Goal: Task Accomplishment & Management: Manage account settings

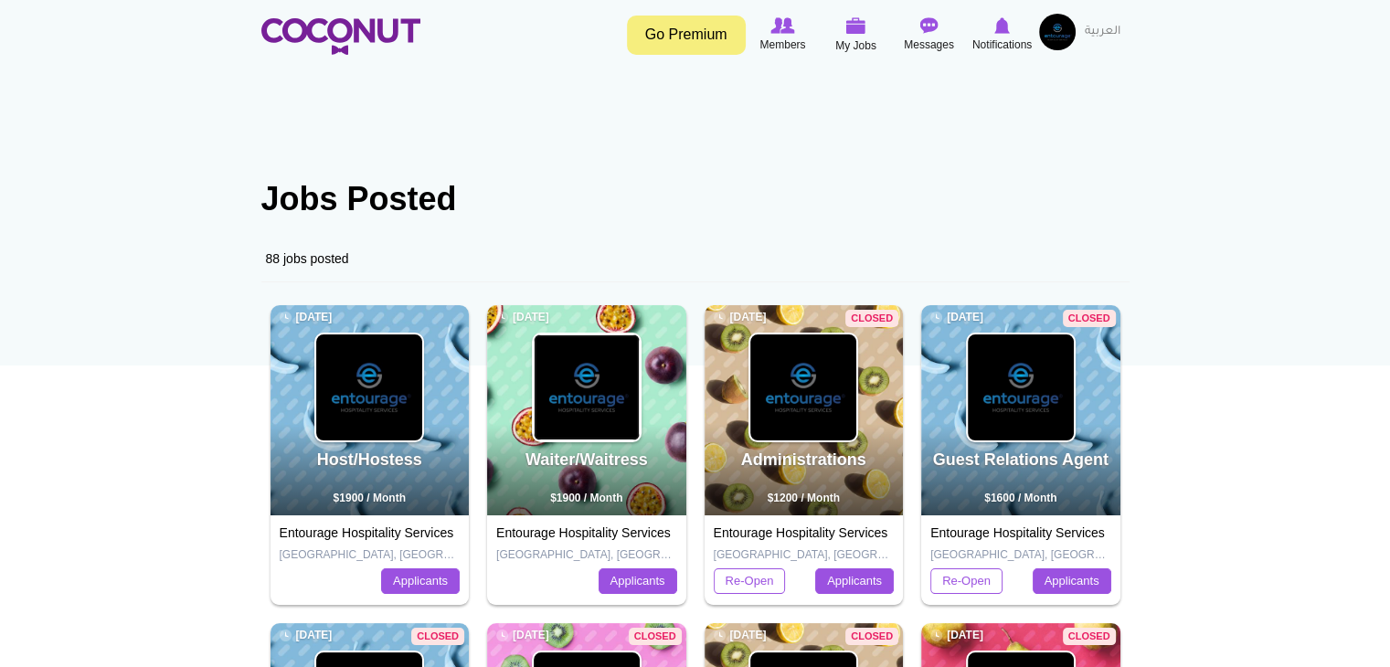
click at [604, 340] on img at bounding box center [587, 388] width 106 height 106
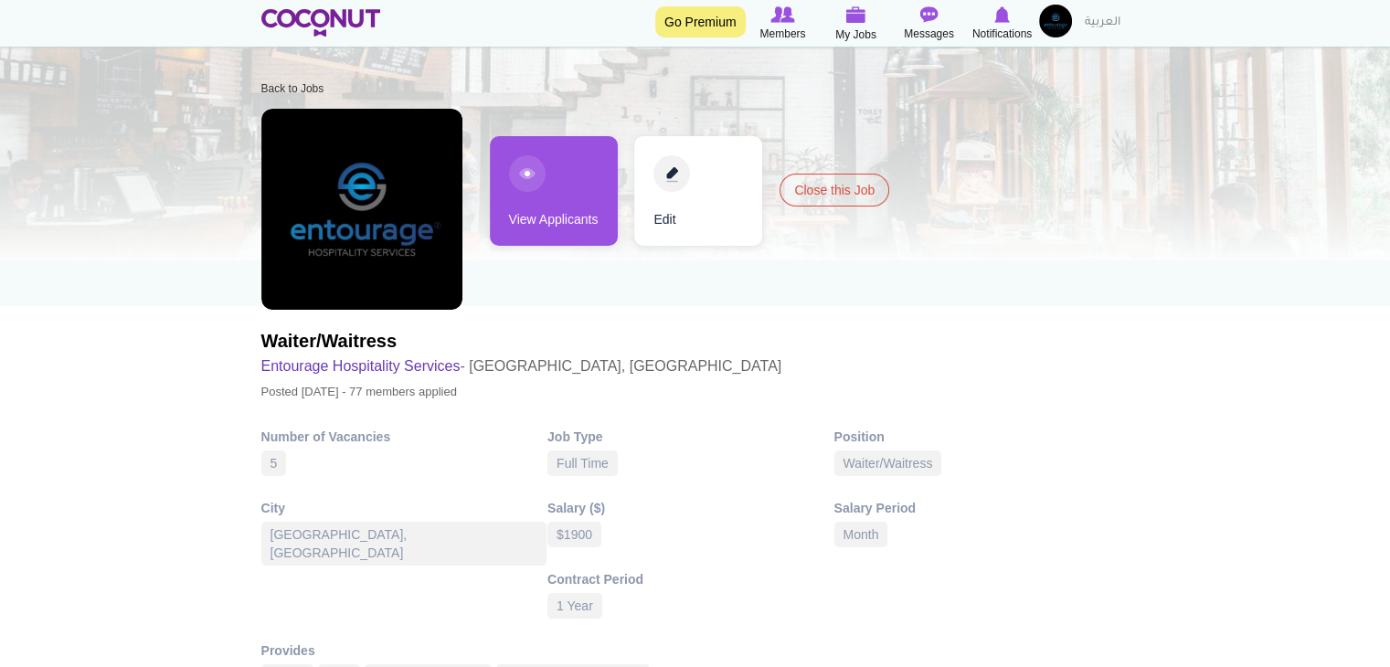
scroll to position [91, 0]
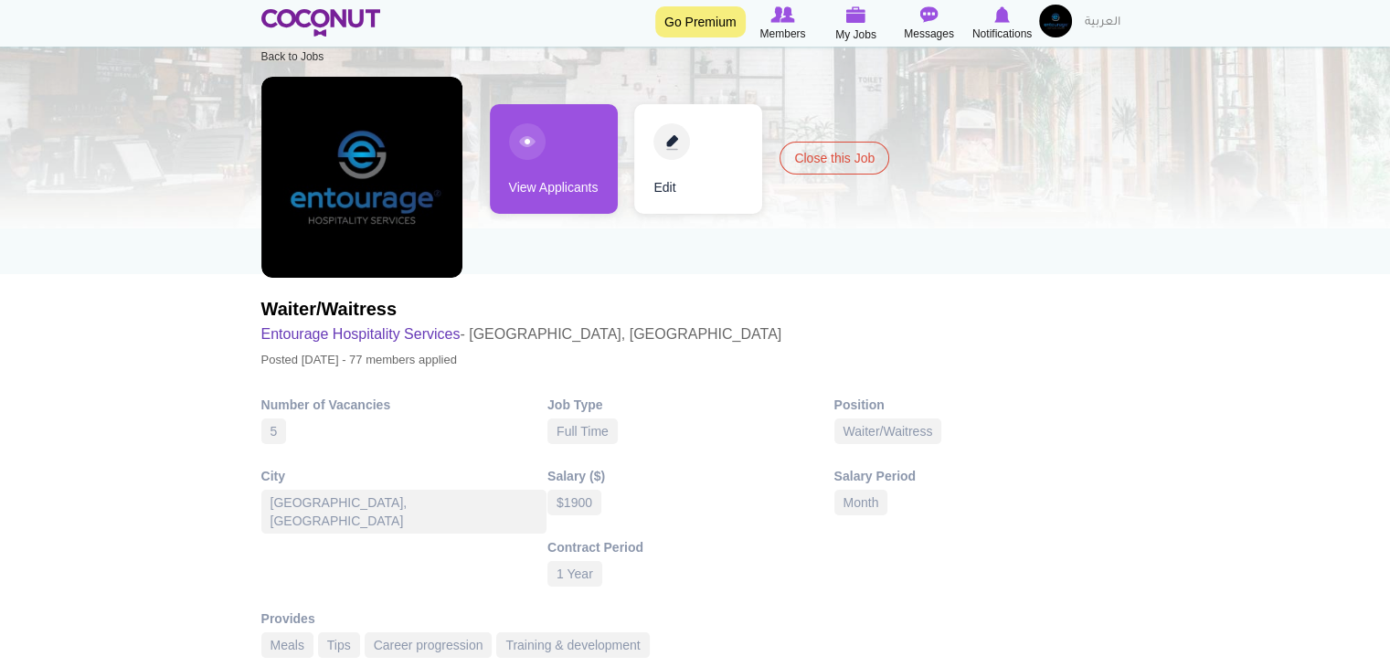
click at [583, 104] on link "View Applicants" at bounding box center [554, 159] width 128 height 110
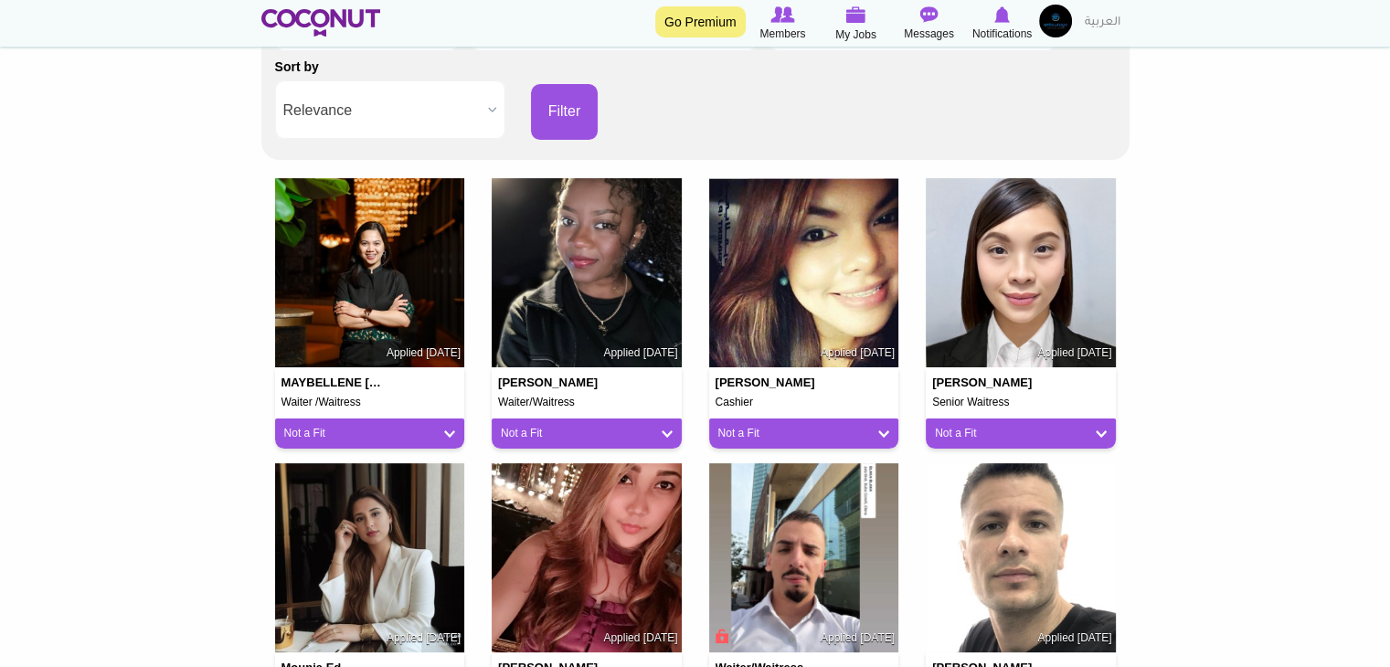
scroll to position [457, 0]
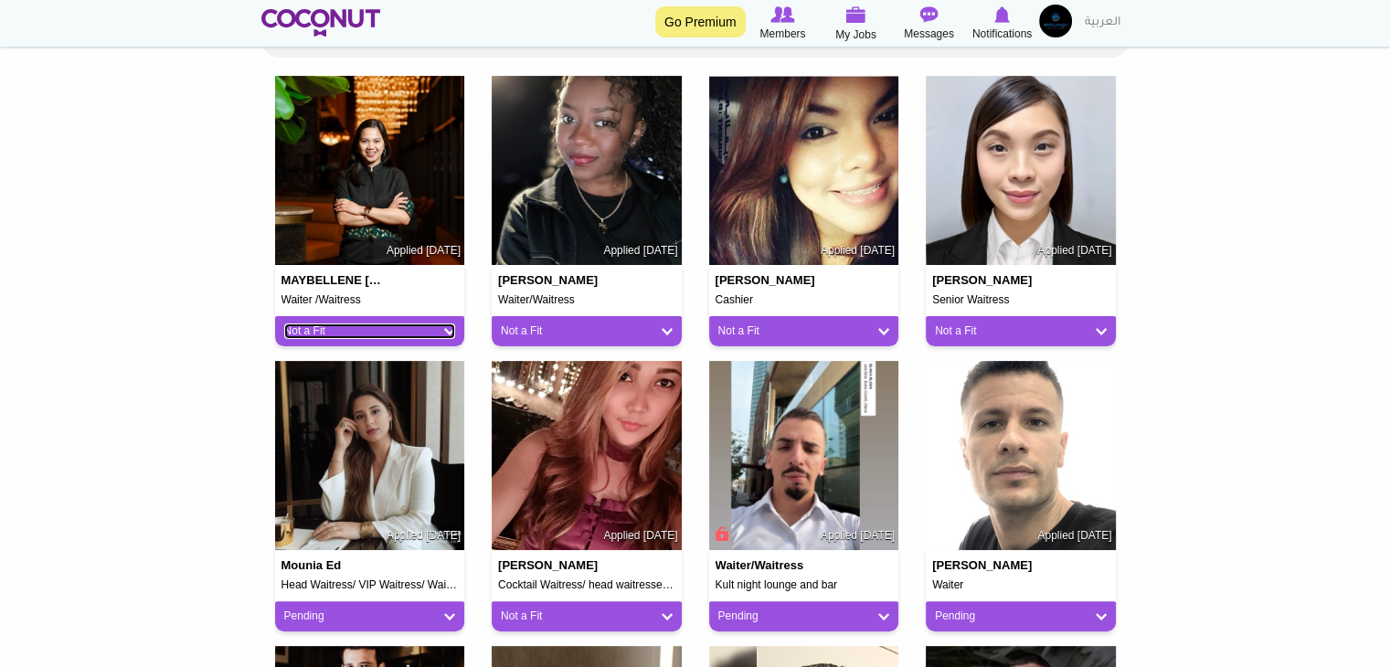
click at [335, 330] on link "Not a Fit" at bounding box center [370, 332] width 172 height 16
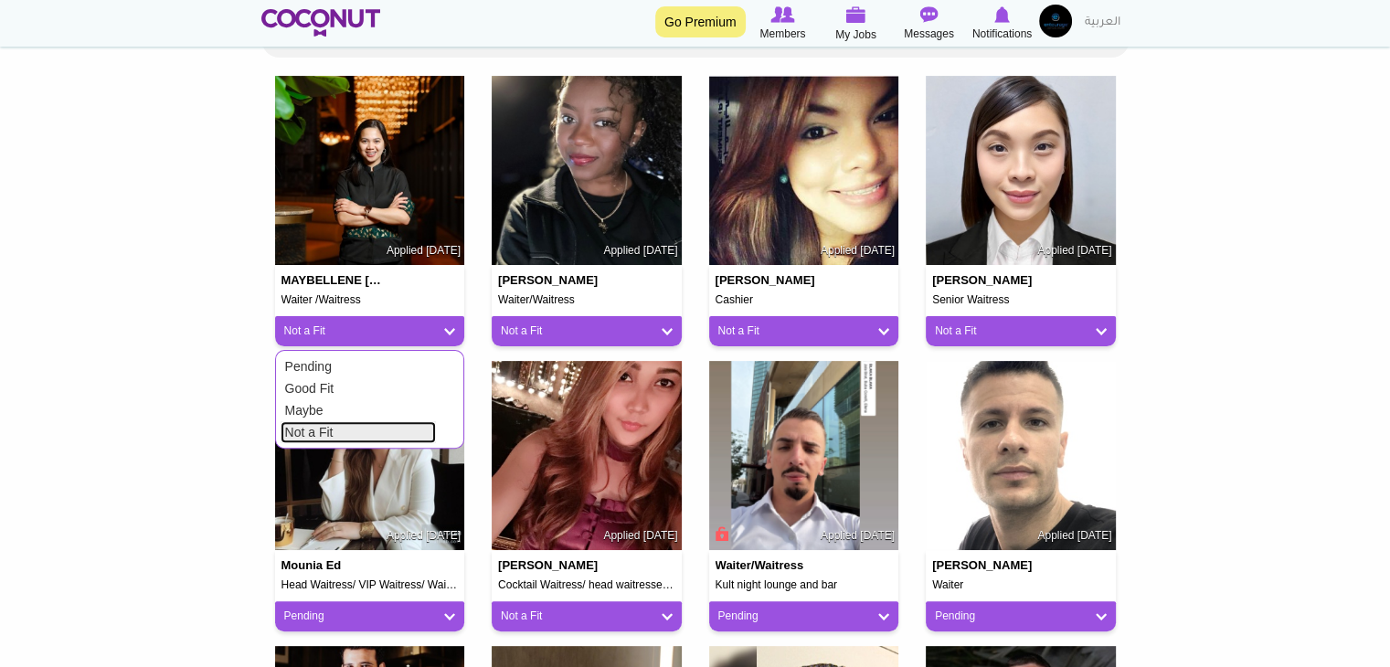
click at [344, 436] on link "Not a Fit" at bounding box center [358, 432] width 155 height 22
click at [356, 625] on div "Pending" at bounding box center [370, 617] width 190 height 30
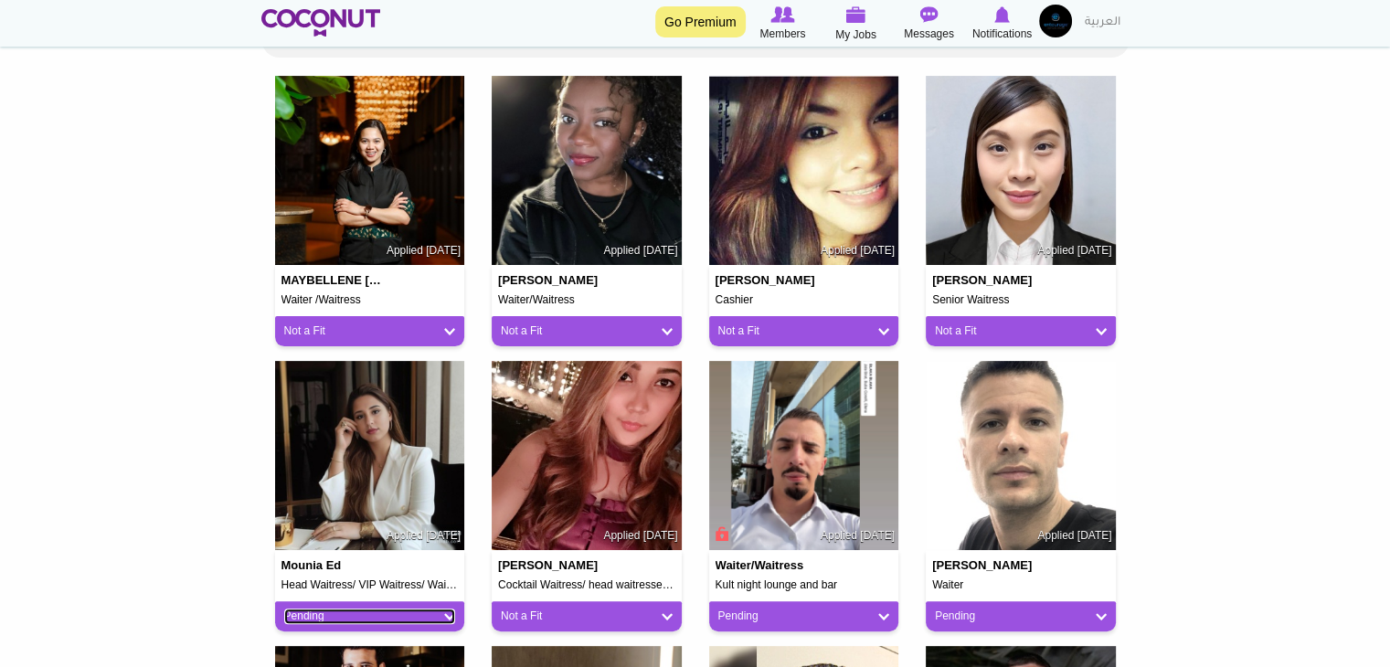
click at [373, 617] on link "Pending" at bounding box center [370, 617] width 172 height 16
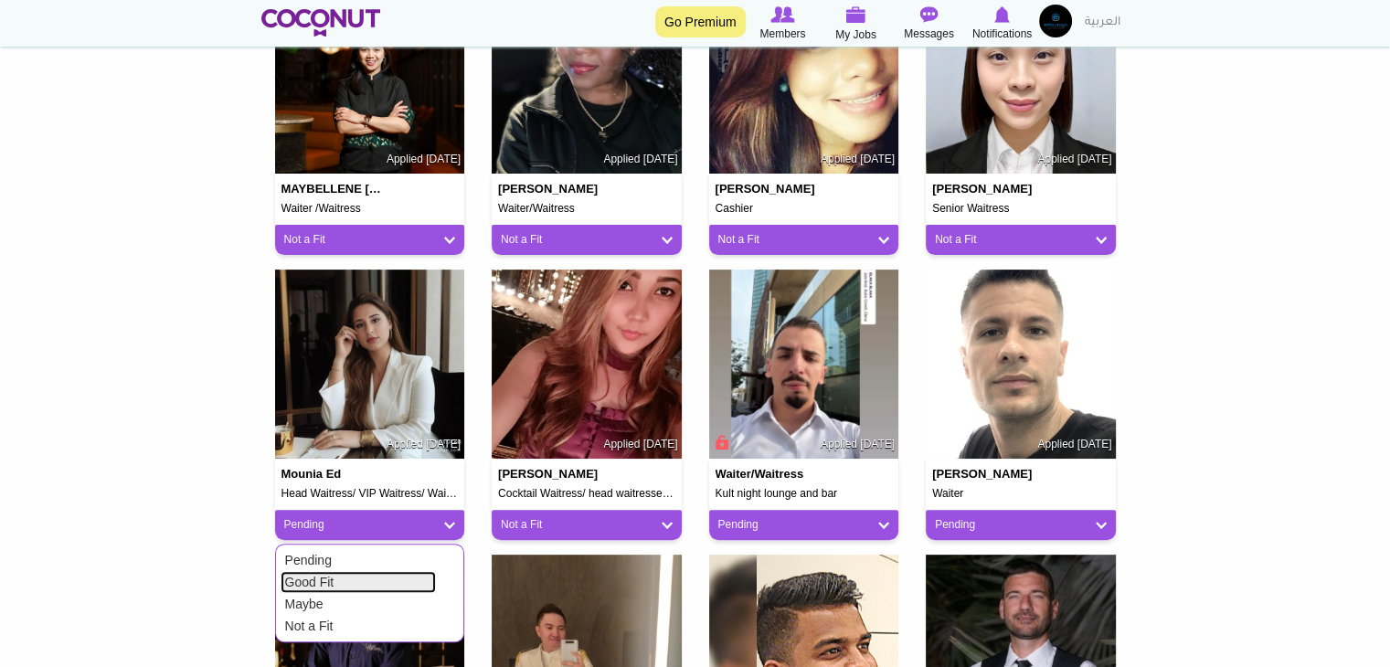
click at [399, 586] on link "Good Fit" at bounding box center [358, 582] width 155 height 22
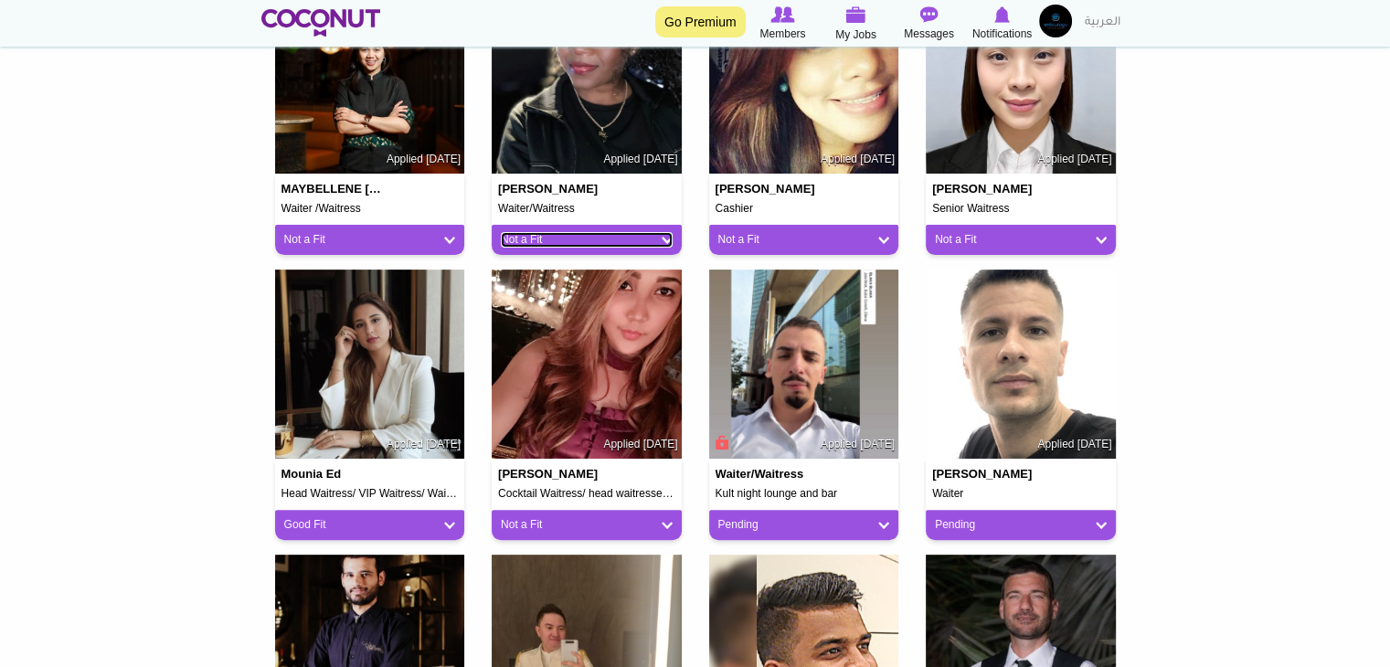
click at [605, 239] on link "Not a Fit" at bounding box center [587, 240] width 172 height 16
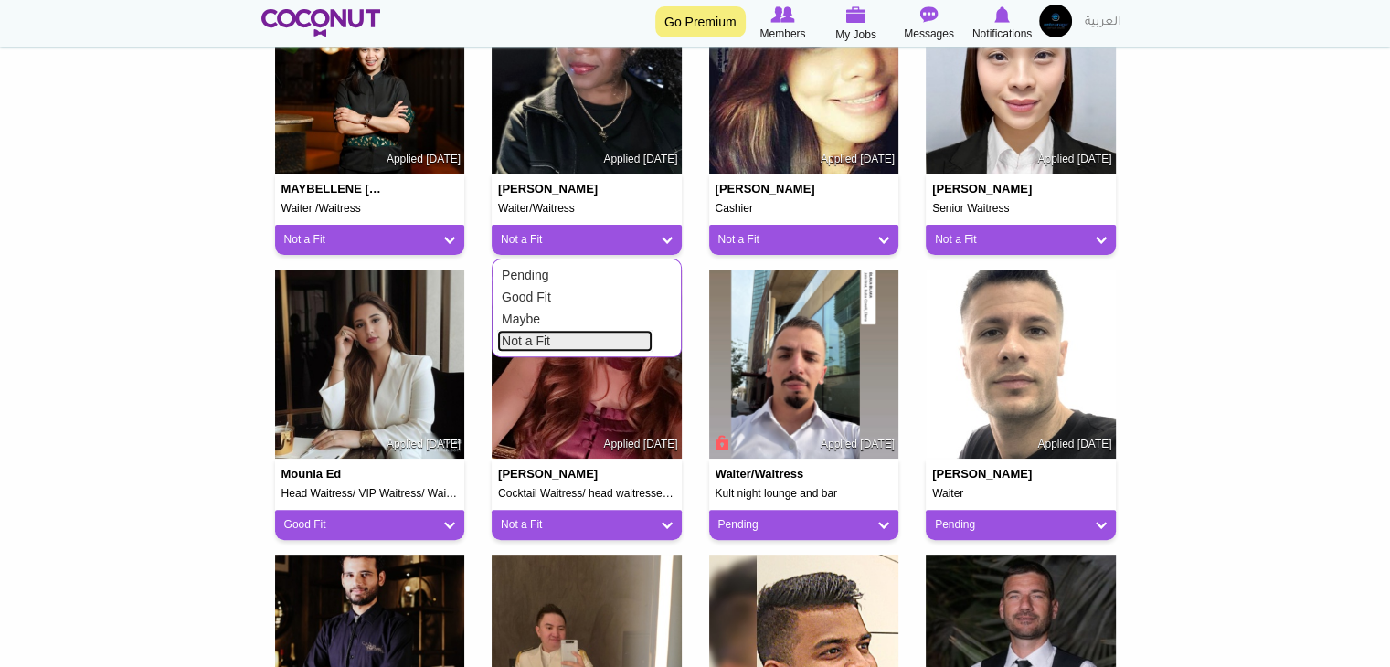
click at [573, 343] on link "Not a Fit" at bounding box center [574, 341] width 155 height 22
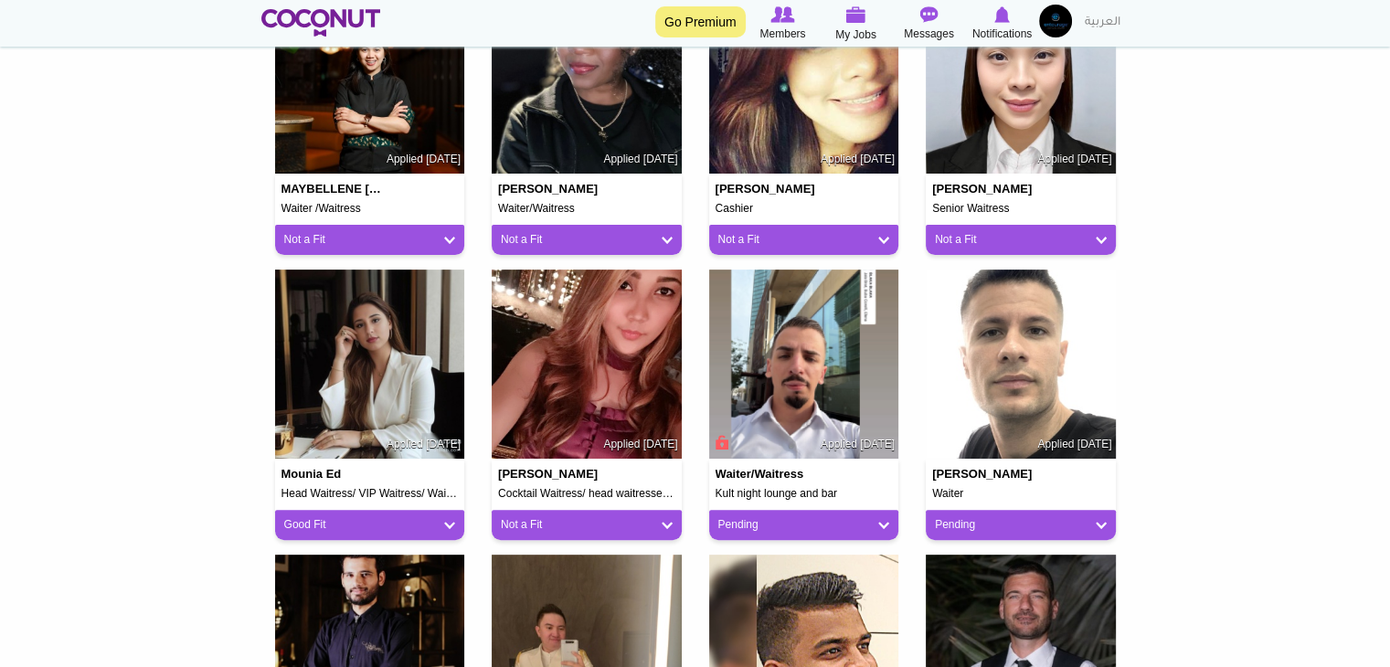
click at [762, 247] on div "Not a Fit" at bounding box center [804, 240] width 190 height 30
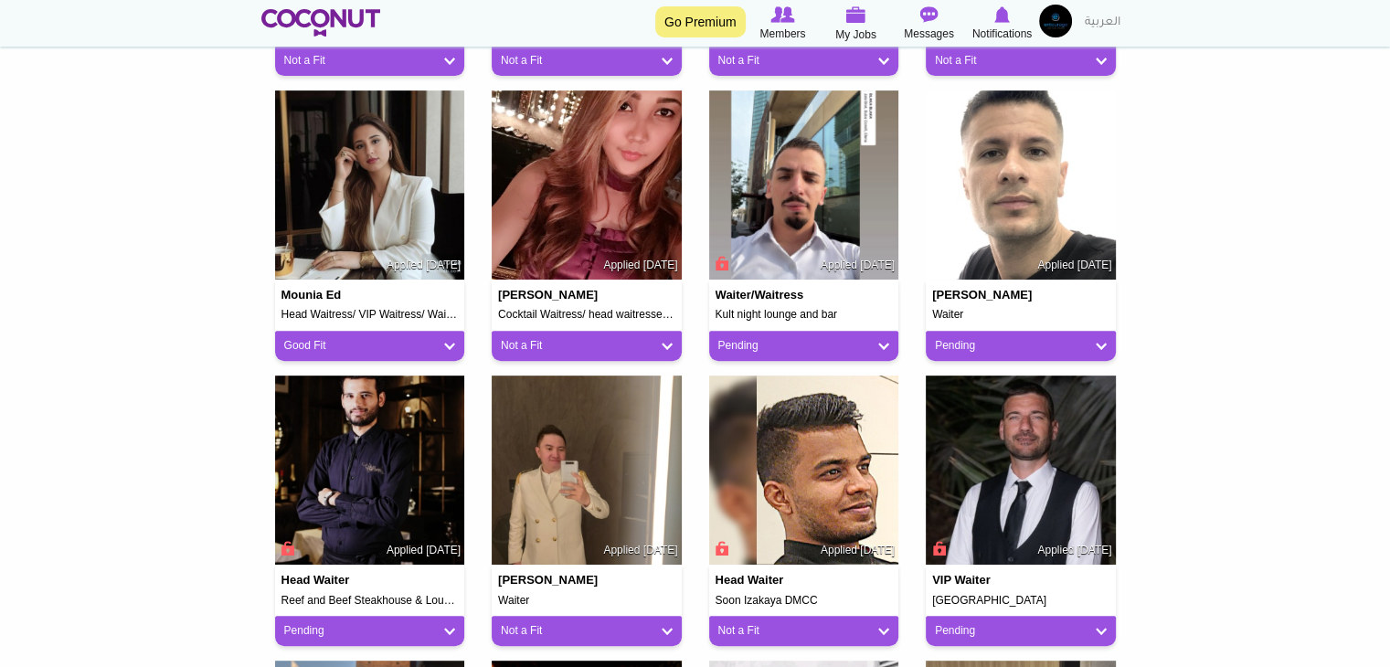
scroll to position [731, 0]
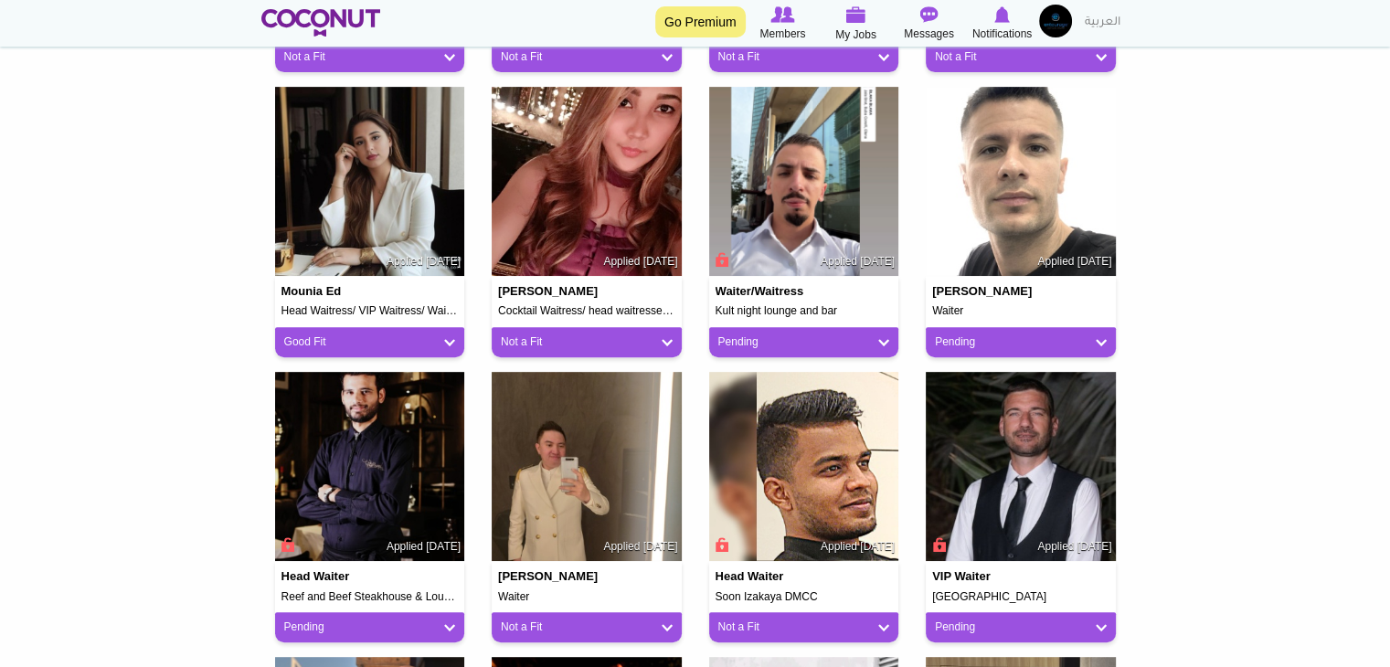
click at [1002, 356] on div "Pending" at bounding box center [1021, 342] width 190 height 30
click at [1002, 341] on link "Pending" at bounding box center [1021, 343] width 172 height 16
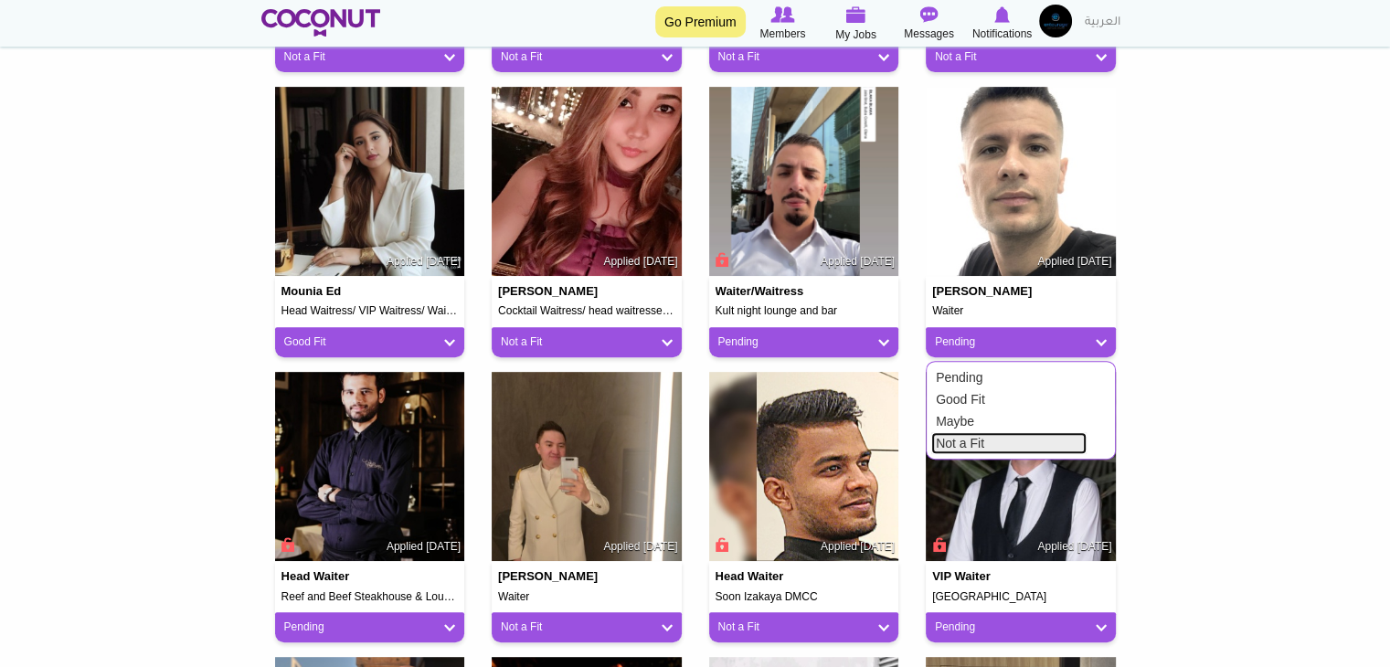
click at [987, 452] on link "Not a Fit" at bounding box center [1009, 443] width 155 height 22
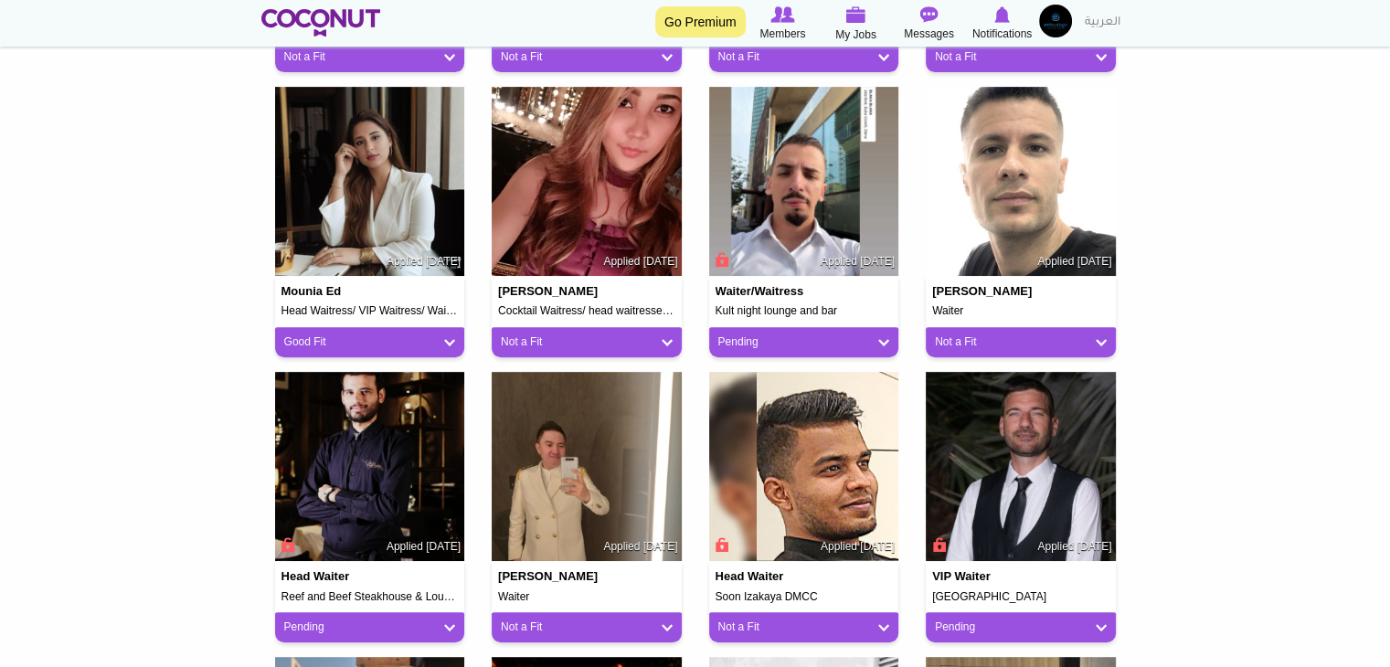
click at [792, 332] on div "Pending" at bounding box center [804, 342] width 190 height 30
click at [792, 349] on div "Pending" at bounding box center [804, 342] width 190 height 30
click at [748, 352] on div "Pending" at bounding box center [804, 342] width 190 height 30
click at [748, 345] on link "Pending" at bounding box center [805, 343] width 172 height 16
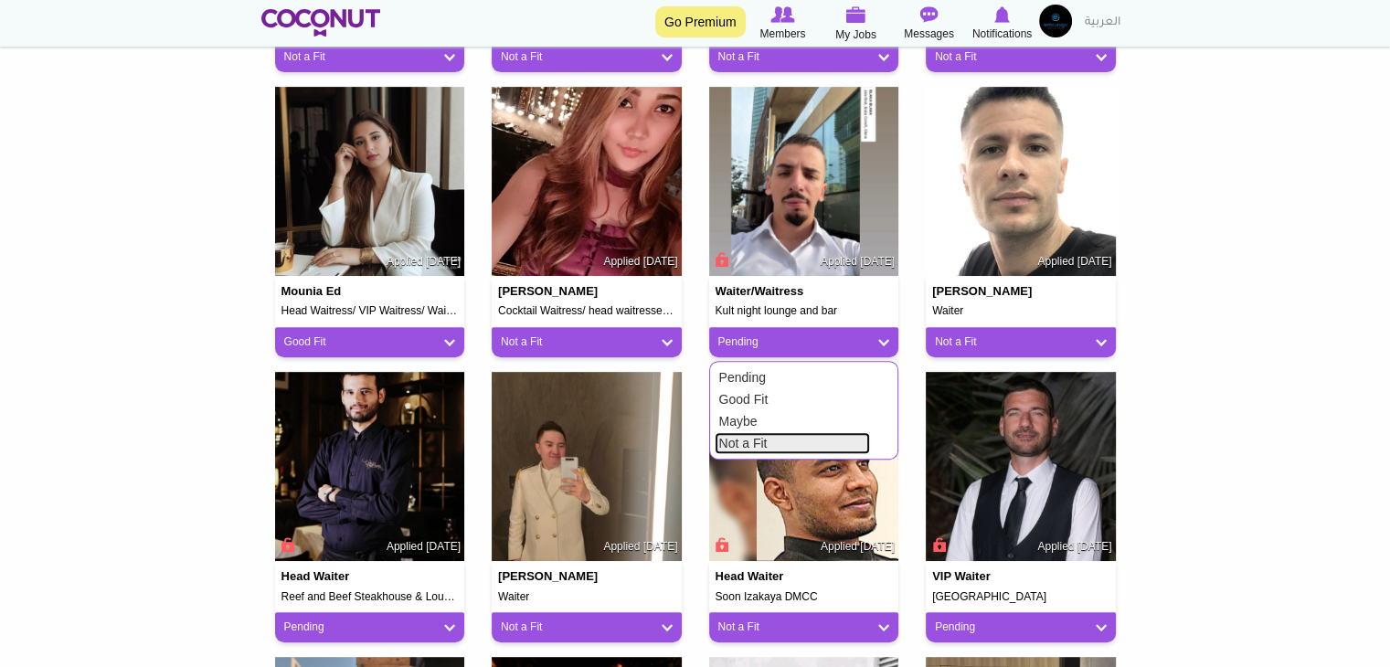
click at [745, 443] on link "Not a Fit" at bounding box center [792, 443] width 155 height 22
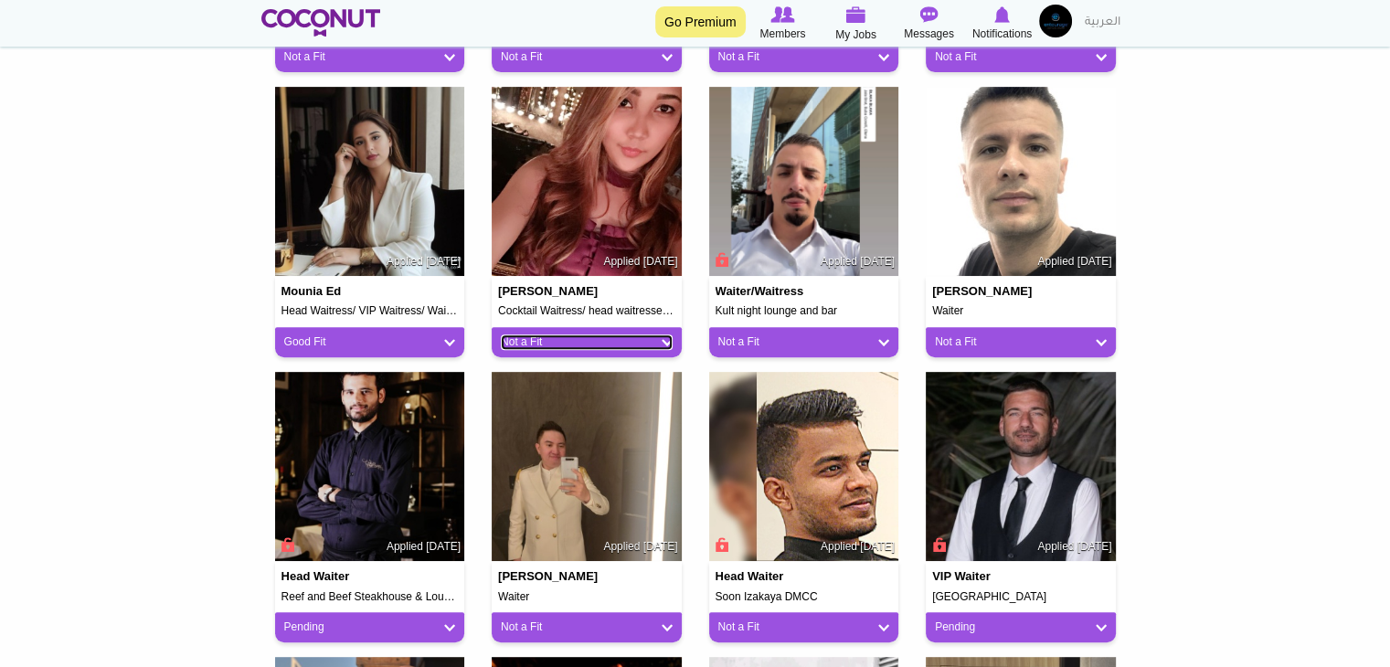
click at [559, 343] on link "Not a Fit" at bounding box center [587, 343] width 172 height 16
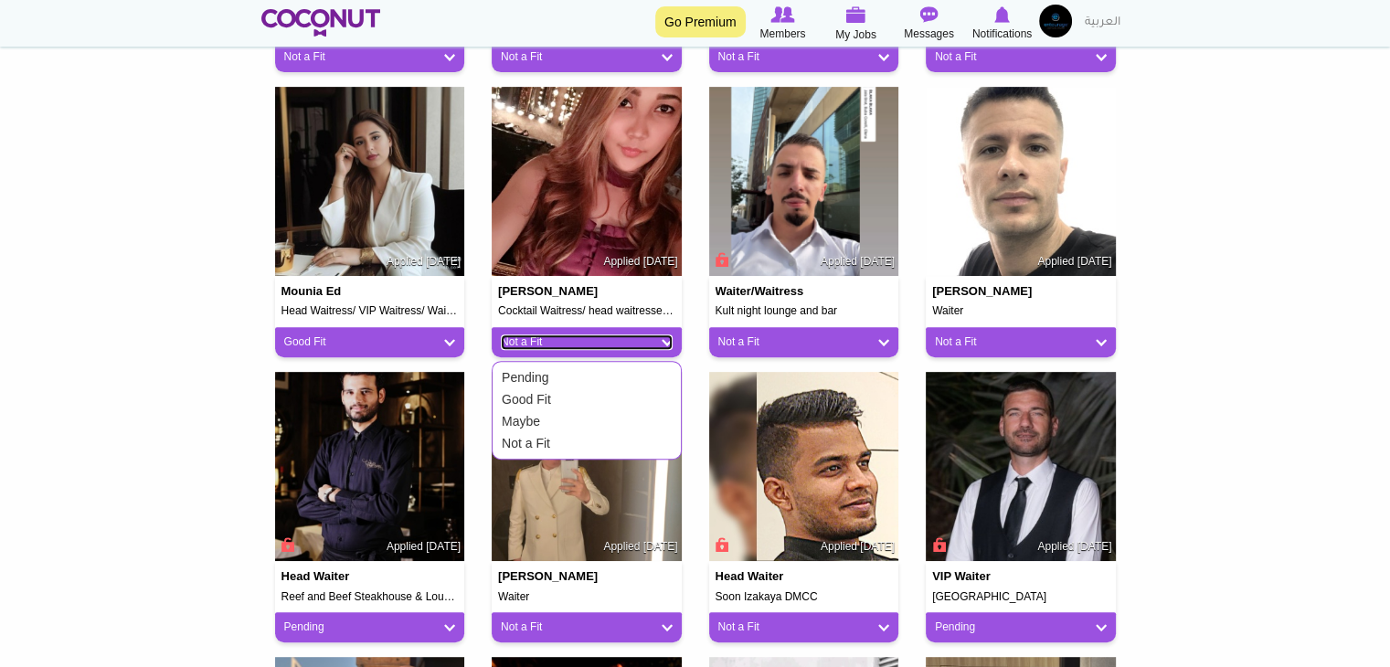
click at [559, 343] on link "Not a Fit" at bounding box center [587, 343] width 172 height 16
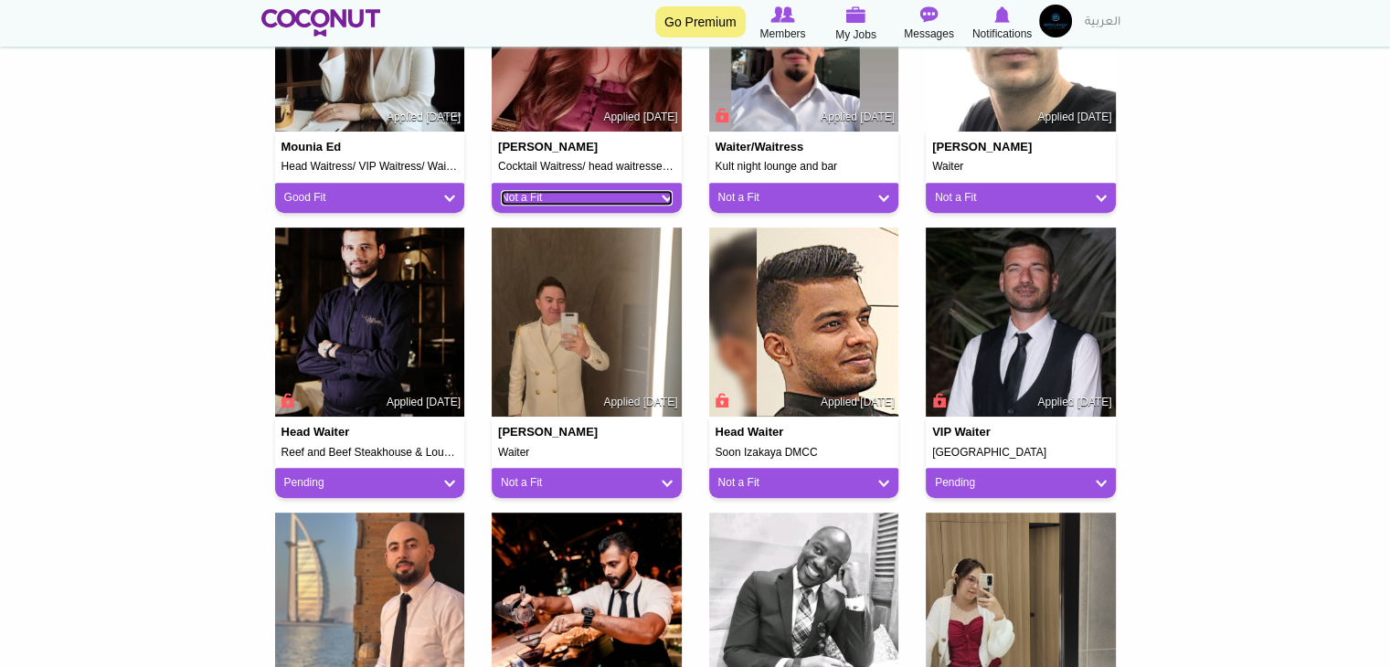
scroll to position [914, 0]
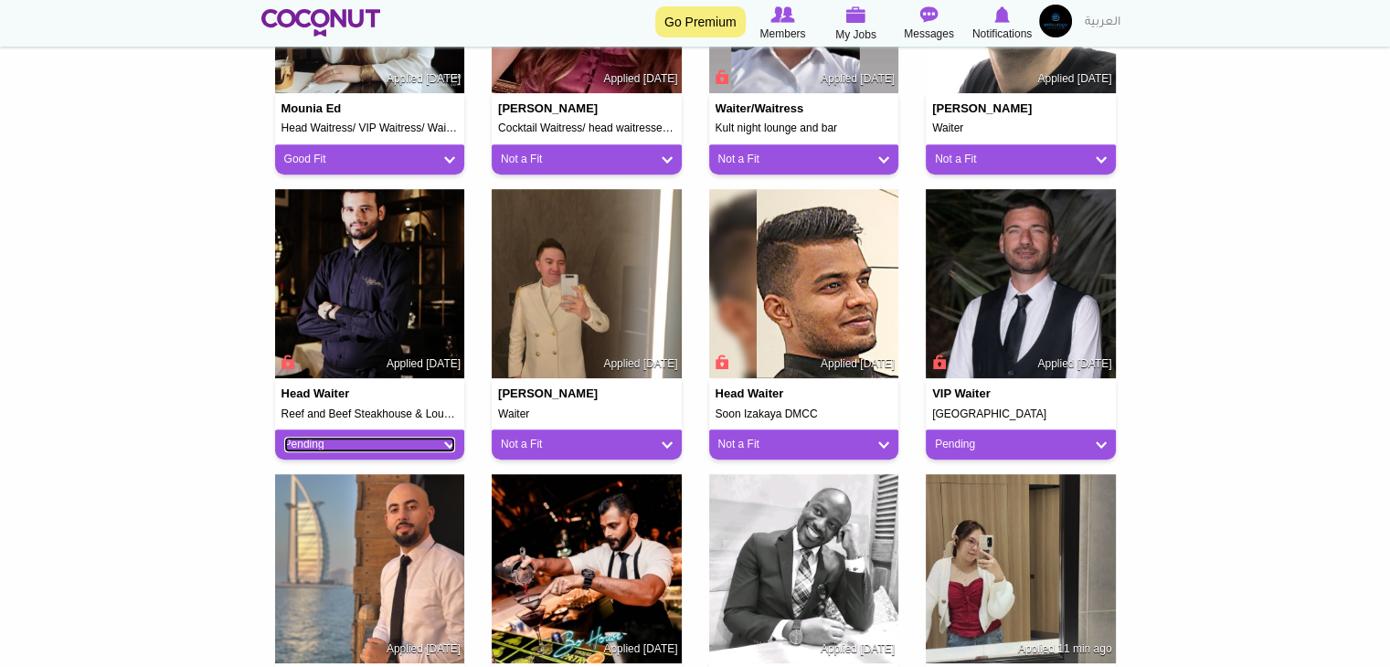
click at [385, 447] on link "Pending" at bounding box center [370, 445] width 172 height 16
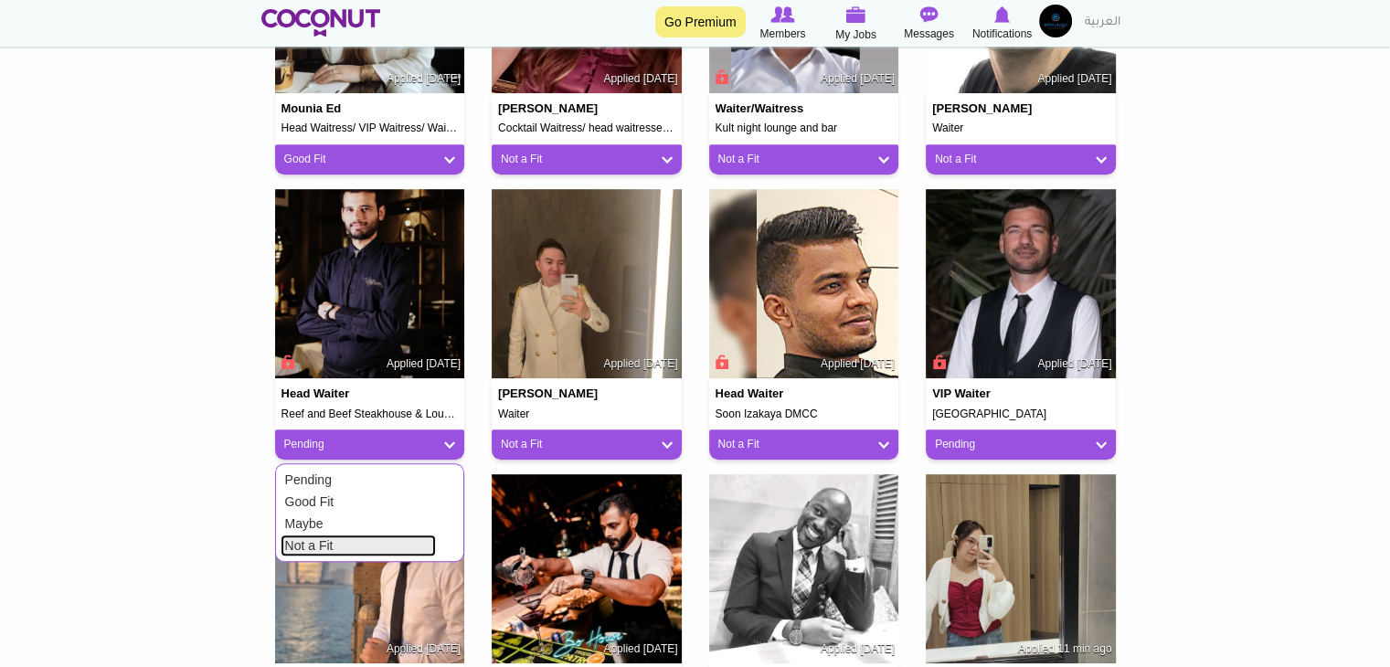
click at [380, 549] on link "Not a Fit" at bounding box center [358, 546] width 155 height 22
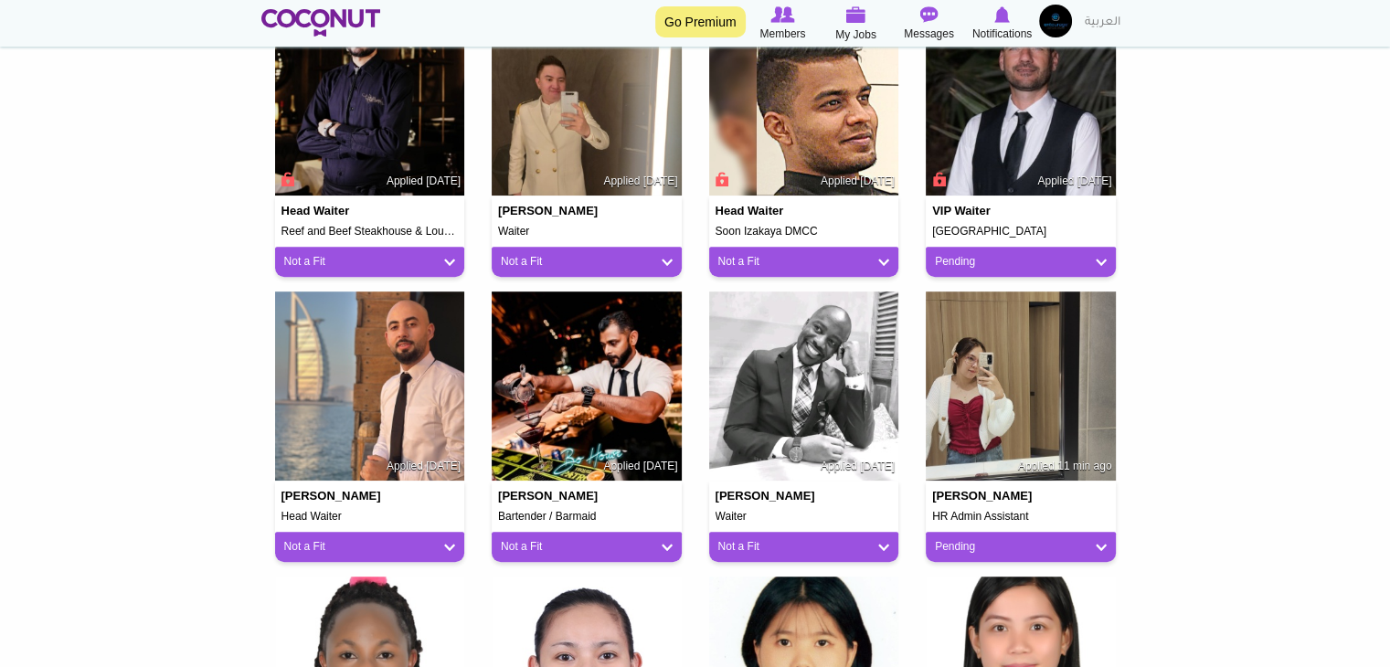
scroll to position [1188, 0]
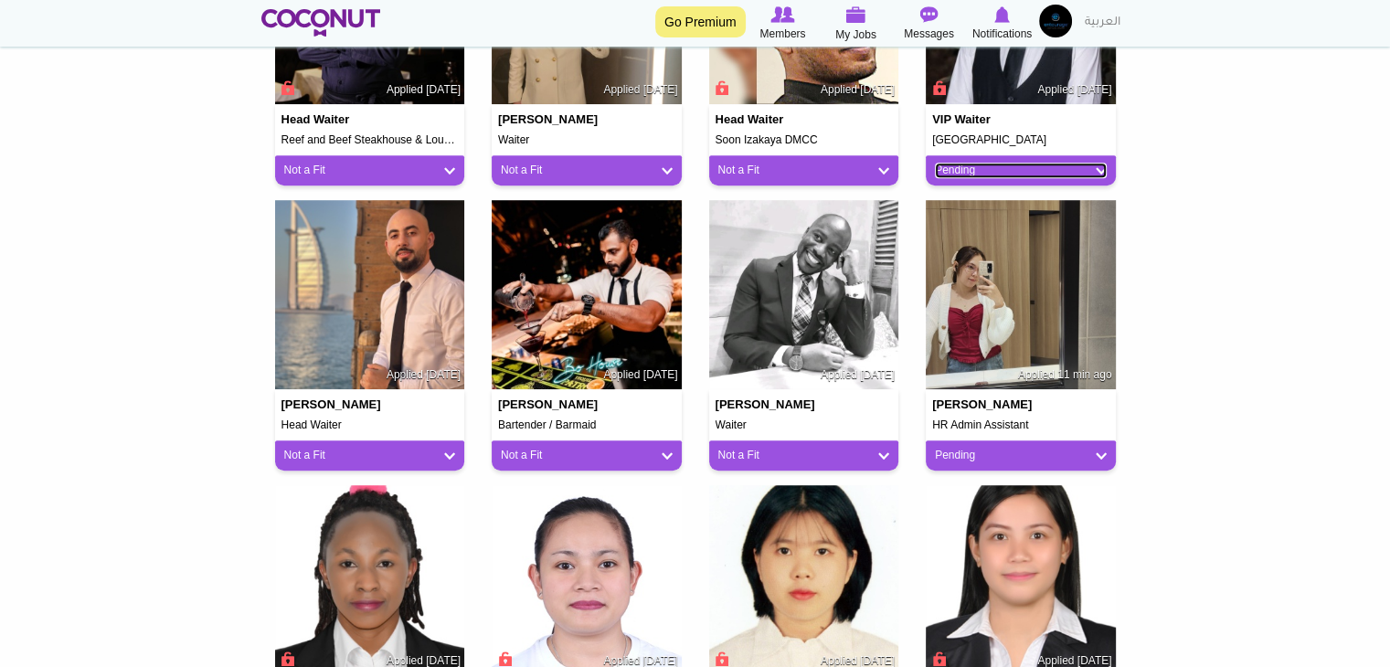
click at [1002, 170] on link "Pending" at bounding box center [1021, 171] width 172 height 16
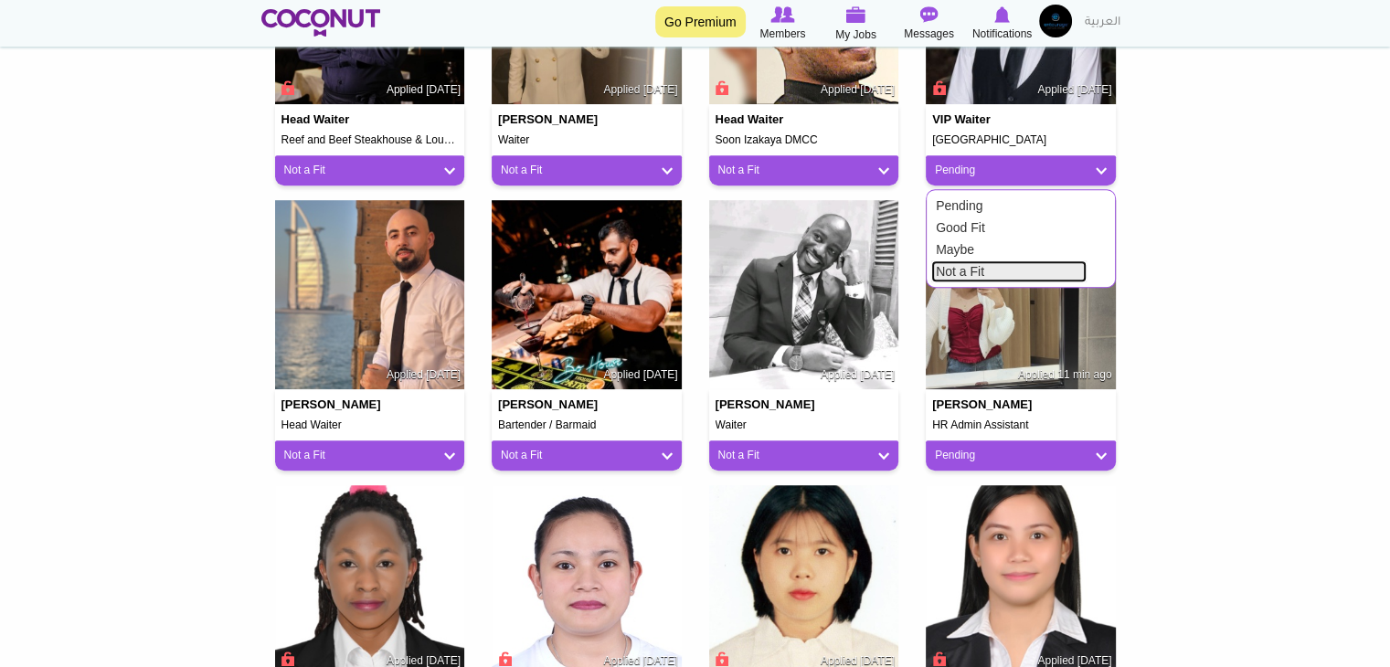
click at [976, 270] on link "Not a Fit" at bounding box center [1009, 272] width 155 height 22
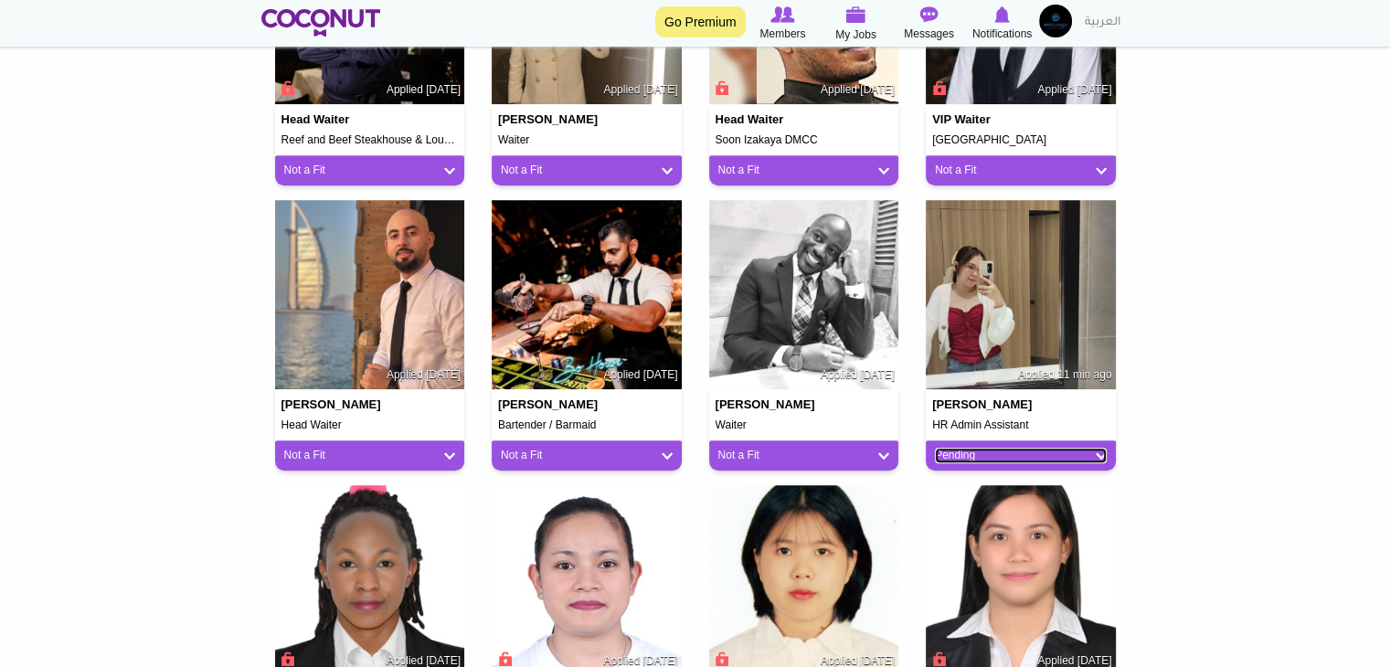
click at [996, 459] on link "Pending" at bounding box center [1021, 456] width 172 height 16
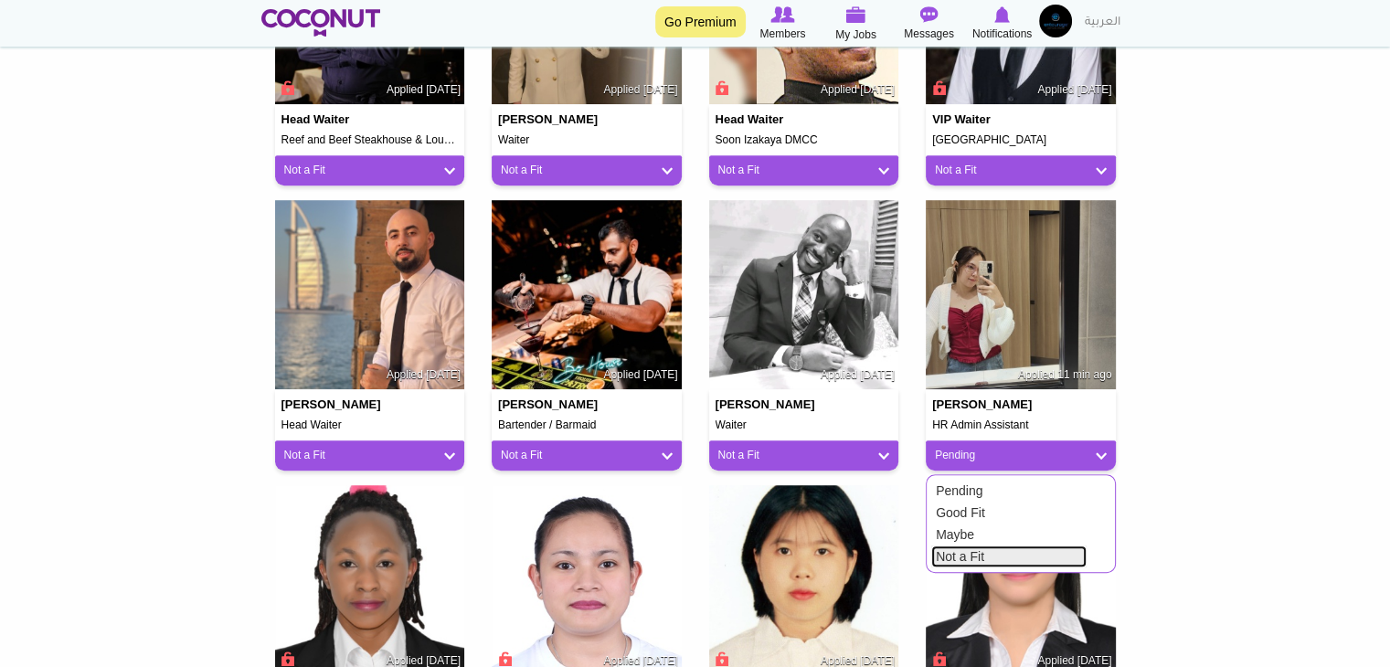
click at [970, 560] on link "Not a Fit" at bounding box center [1009, 557] width 155 height 22
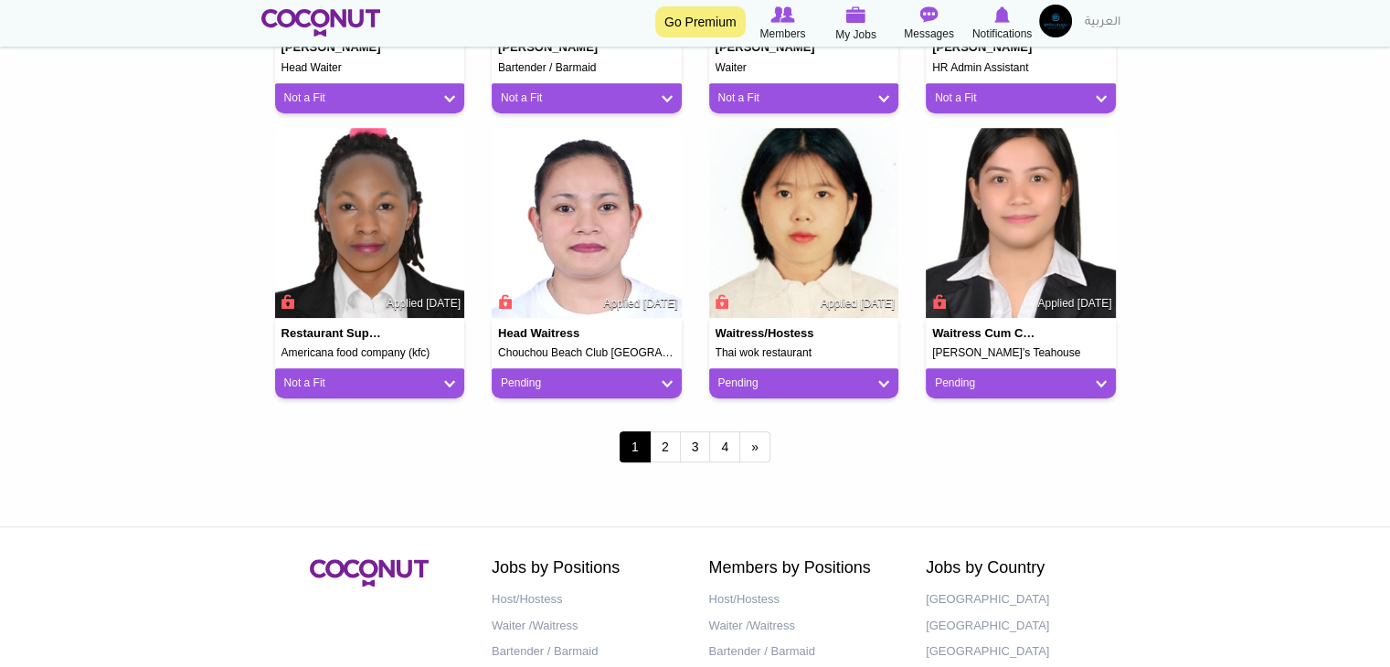
scroll to position [1554, 0]
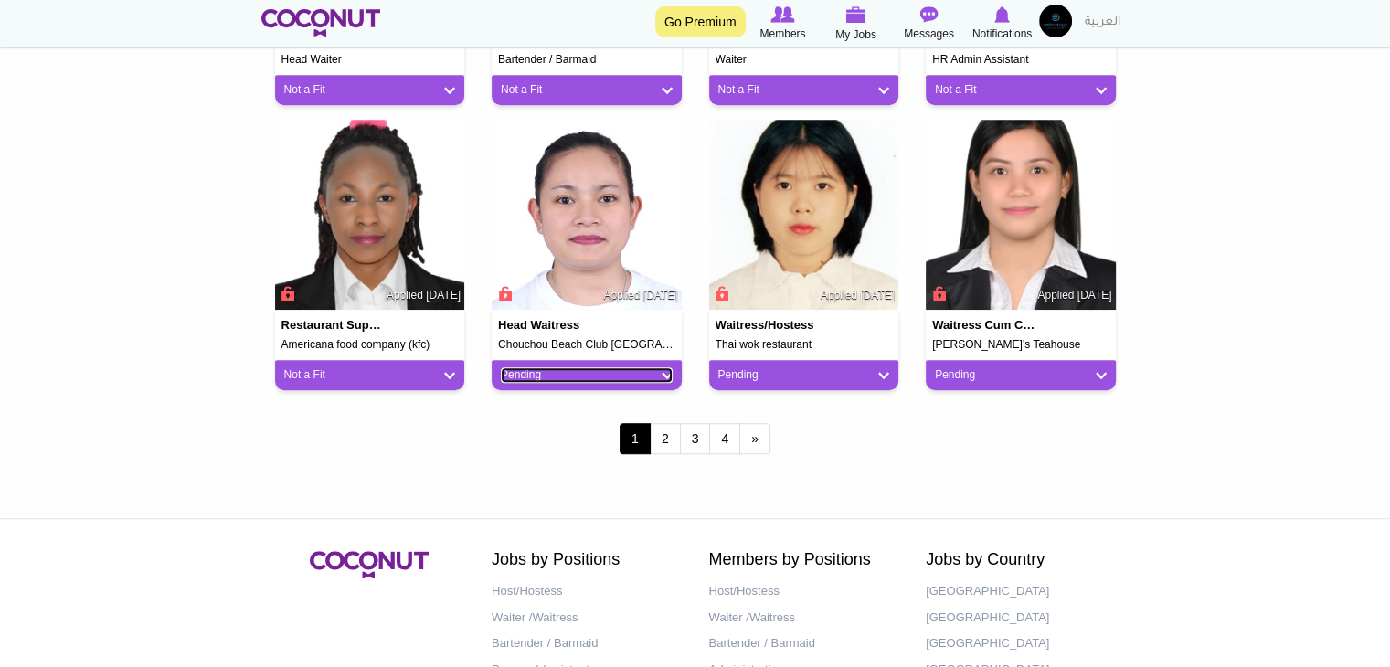
click at [541, 382] on link "Pending" at bounding box center [587, 376] width 172 height 16
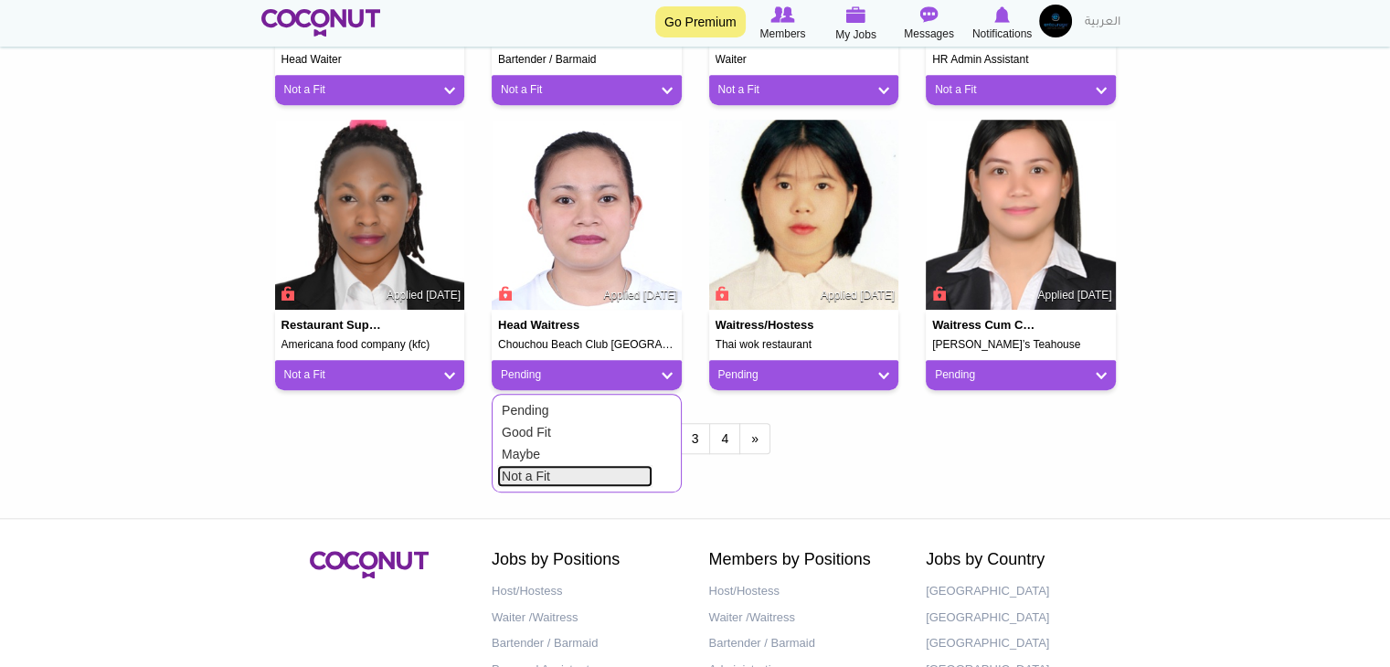
click at [556, 473] on link "Not a Fit" at bounding box center [574, 476] width 155 height 22
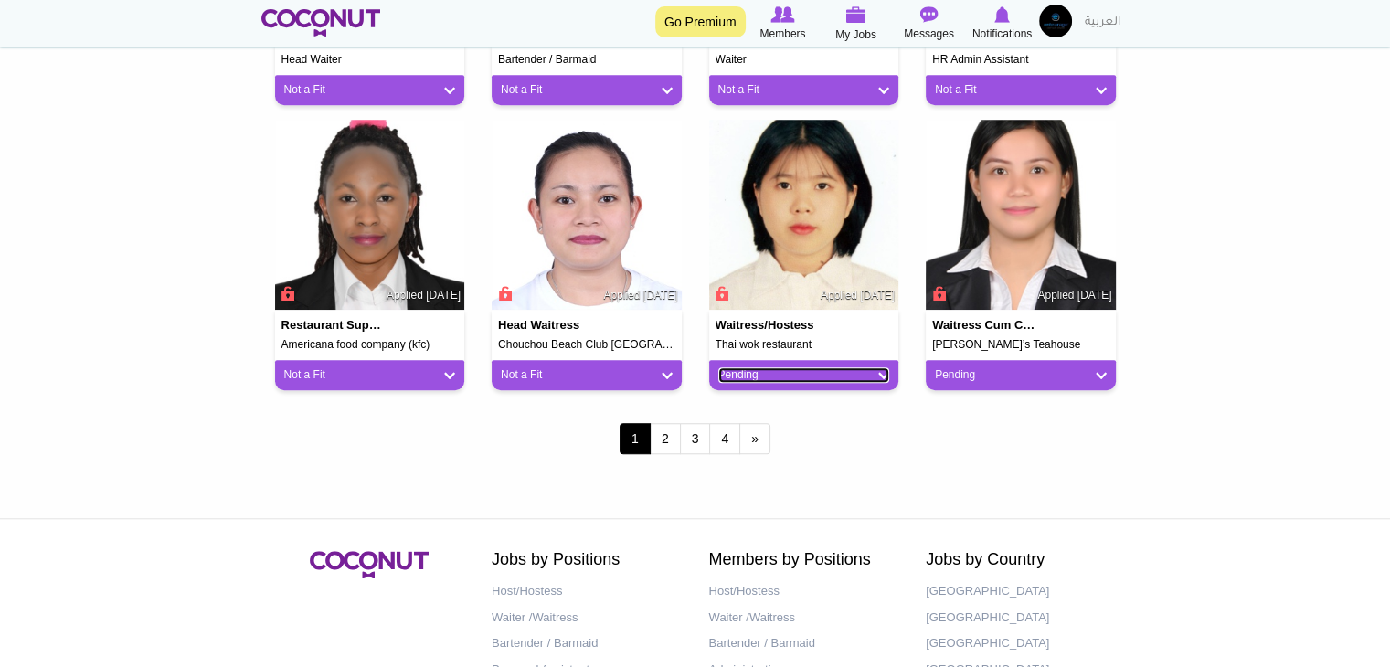
click at [746, 381] on link "Pending" at bounding box center [805, 376] width 172 height 16
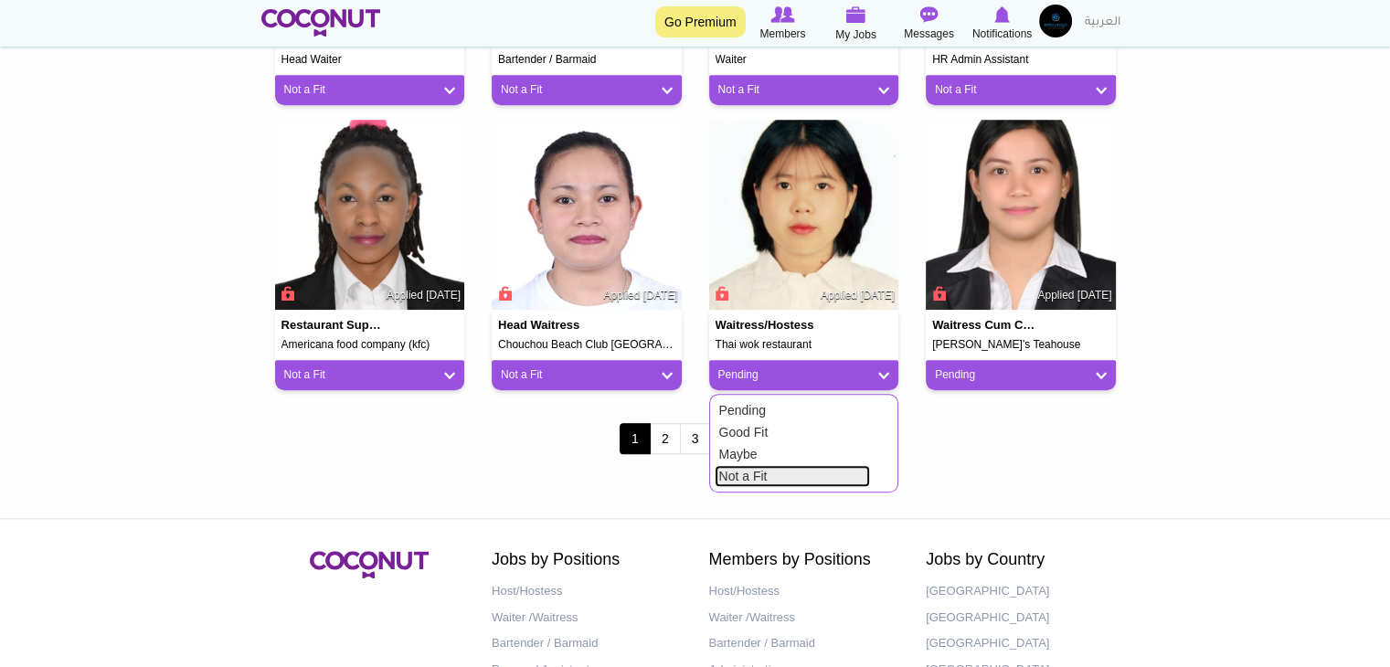
click at [758, 479] on link "Not a Fit" at bounding box center [792, 476] width 155 height 22
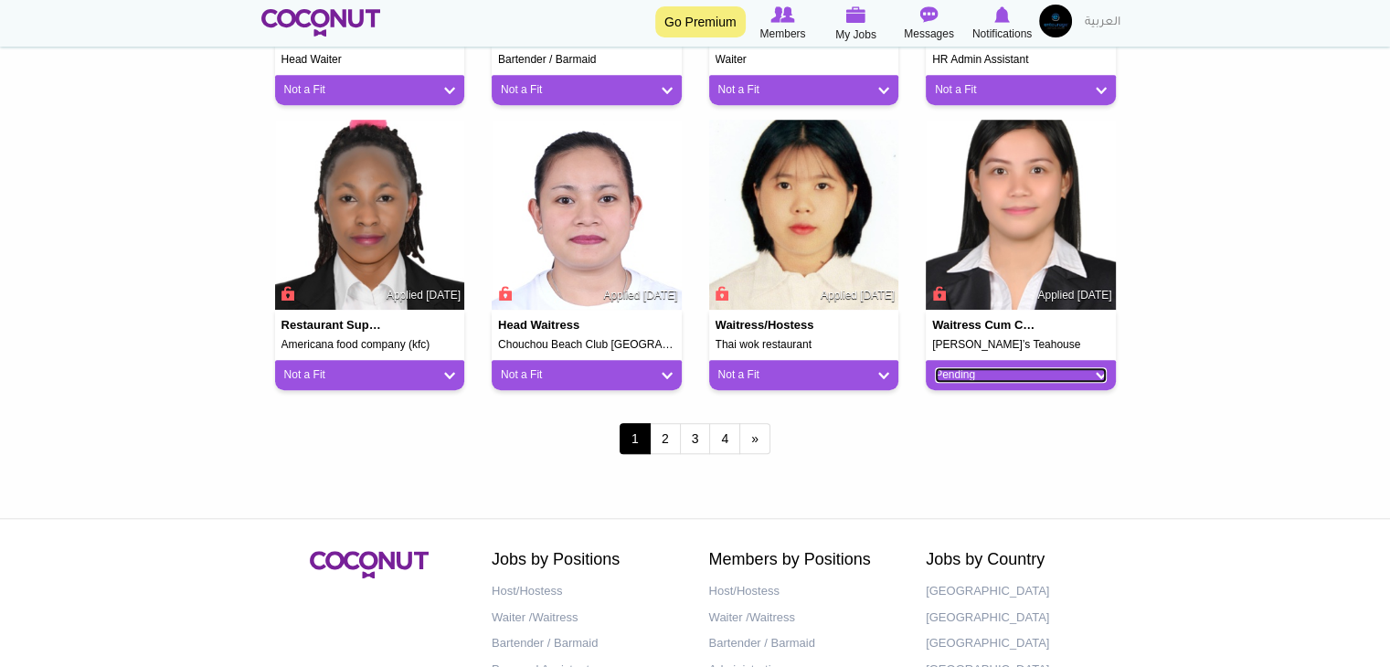
click at [978, 378] on link "Pending" at bounding box center [1021, 376] width 172 height 16
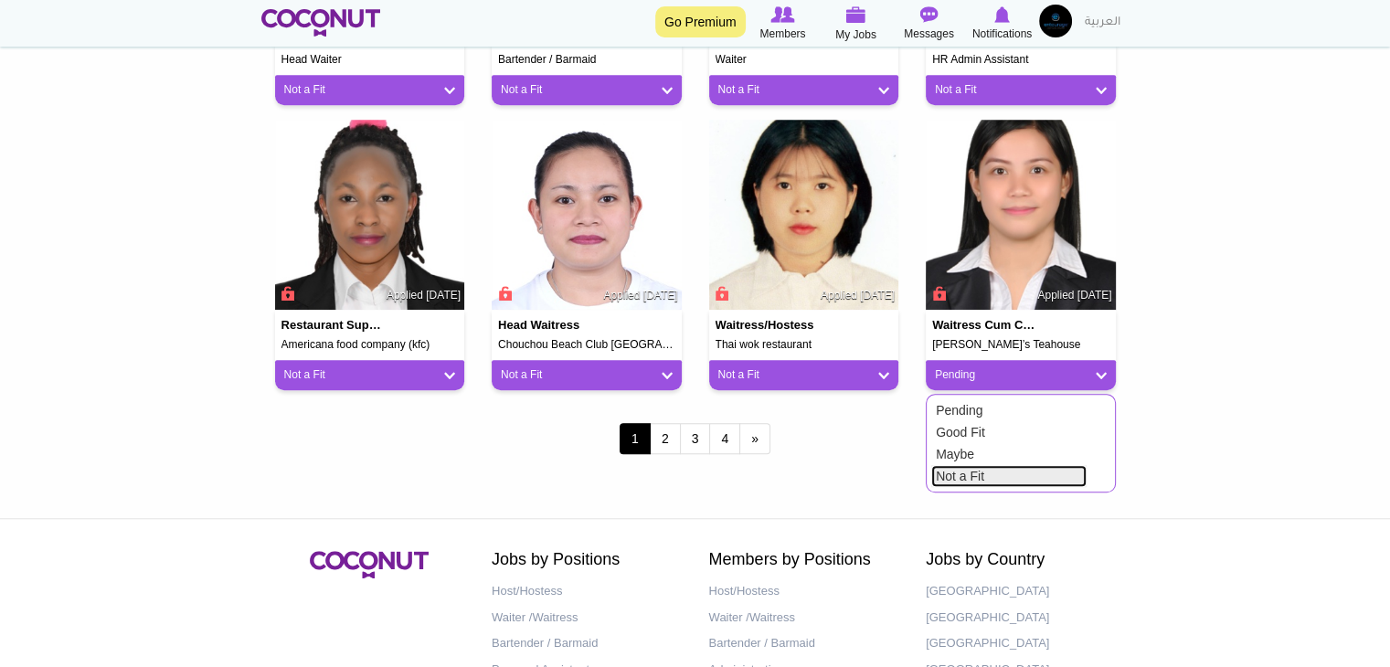
click at [965, 469] on link "Not a Fit" at bounding box center [1009, 476] width 155 height 22
click at [668, 445] on link "2" at bounding box center [665, 438] width 31 height 31
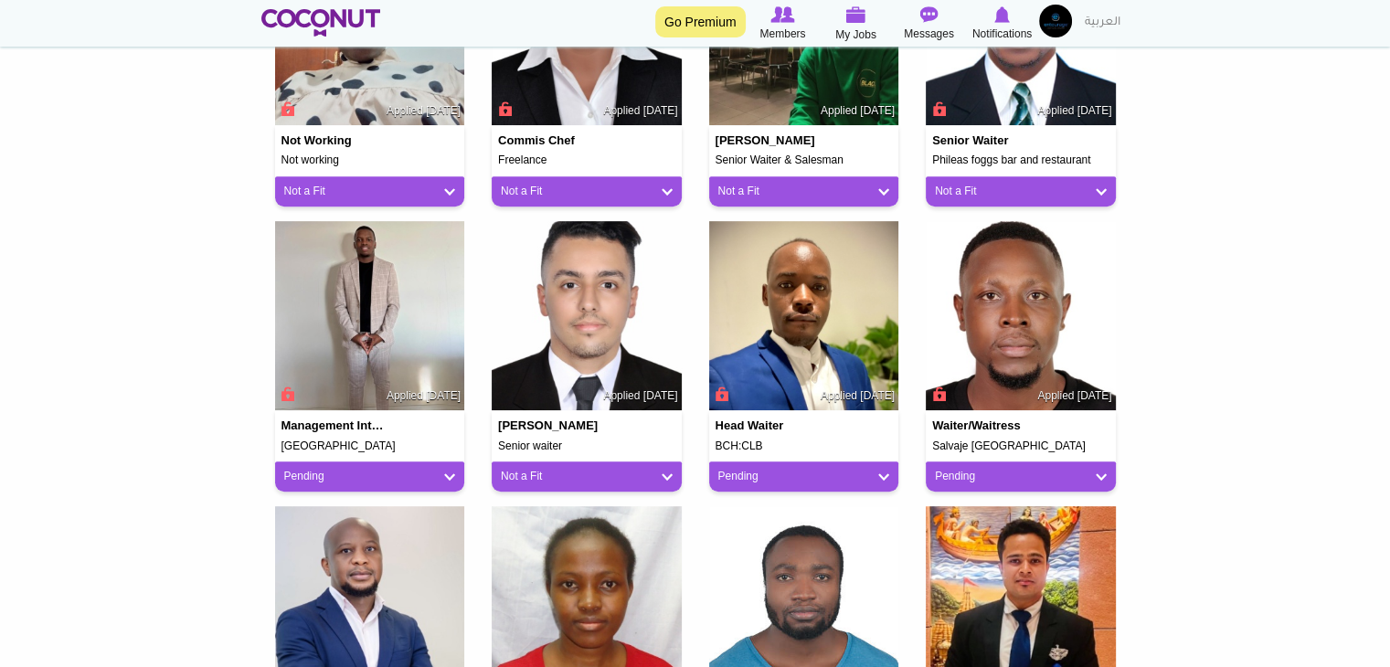
scroll to position [914, 0]
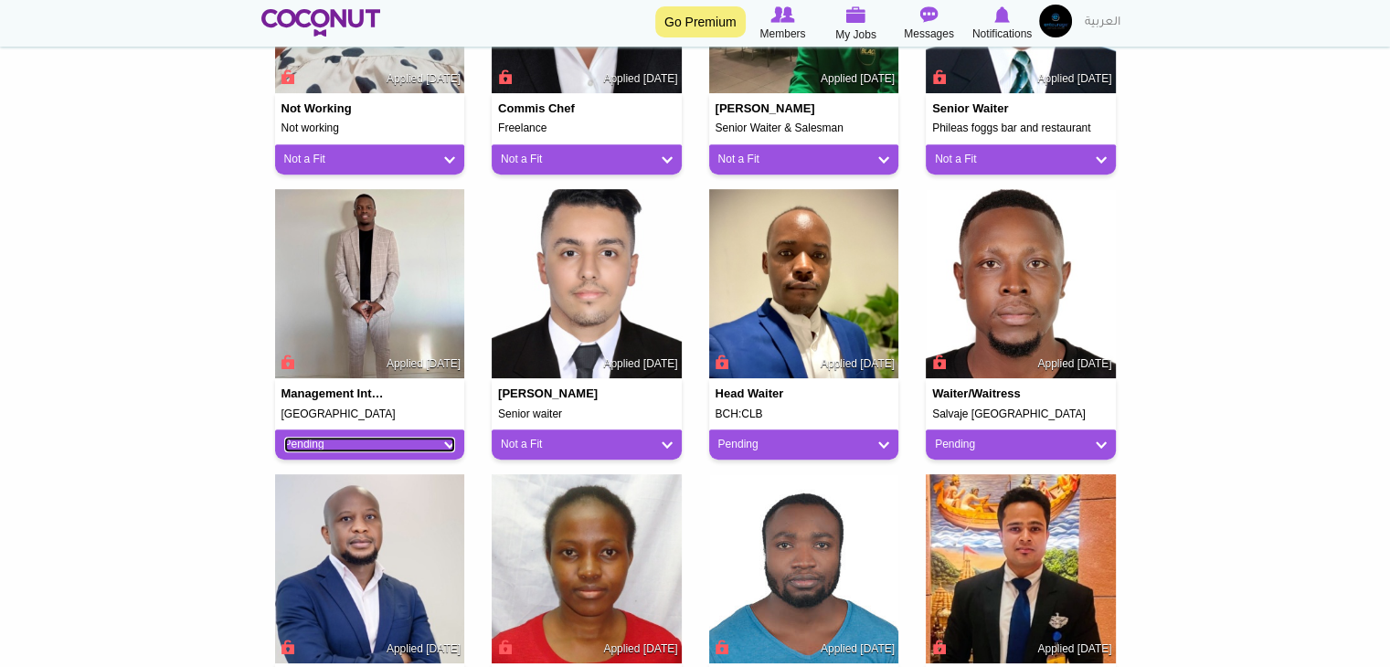
click at [374, 443] on link "Pending" at bounding box center [370, 445] width 172 height 16
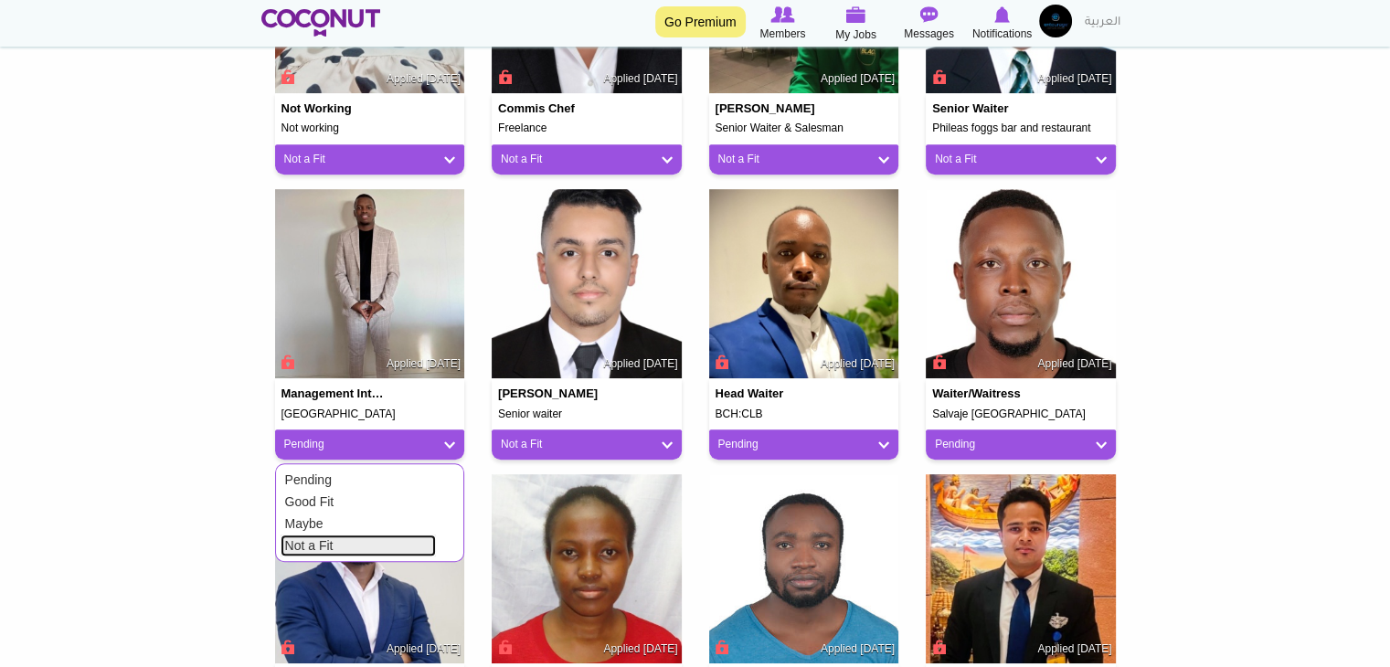
click at [346, 549] on link "Not a Fit" at bounding box center [358, 546] width 155 height 22
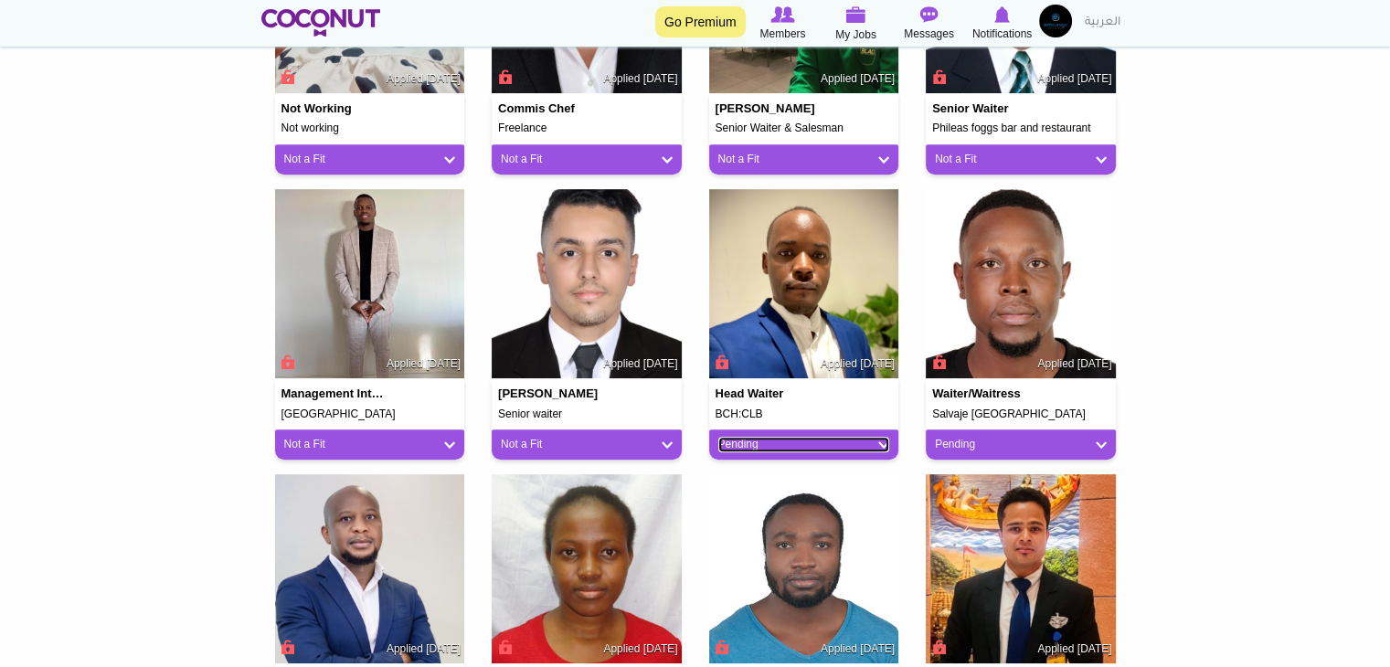
click at [830, 438] on link "Pending" at bounding box center [805, 445] width 172 height 16
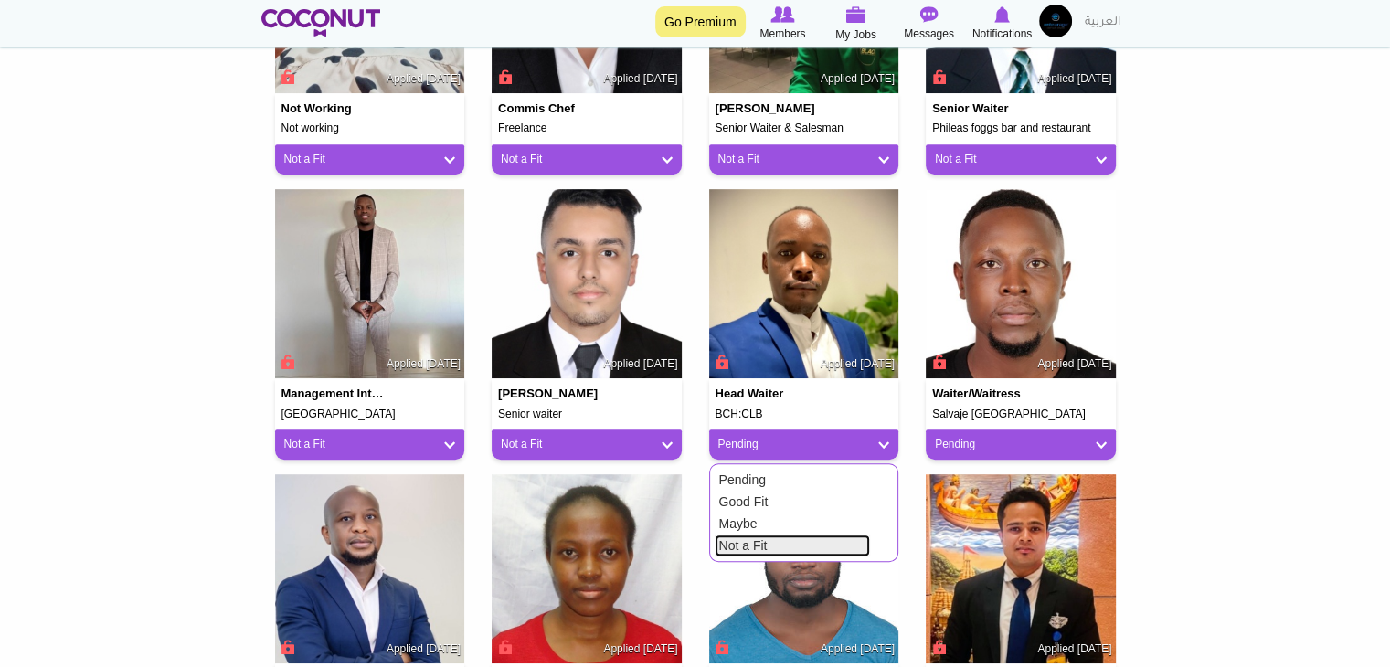
click at [790, 545] on link "Not a Fit" at bounding box center [792, 546] width 155 height 22
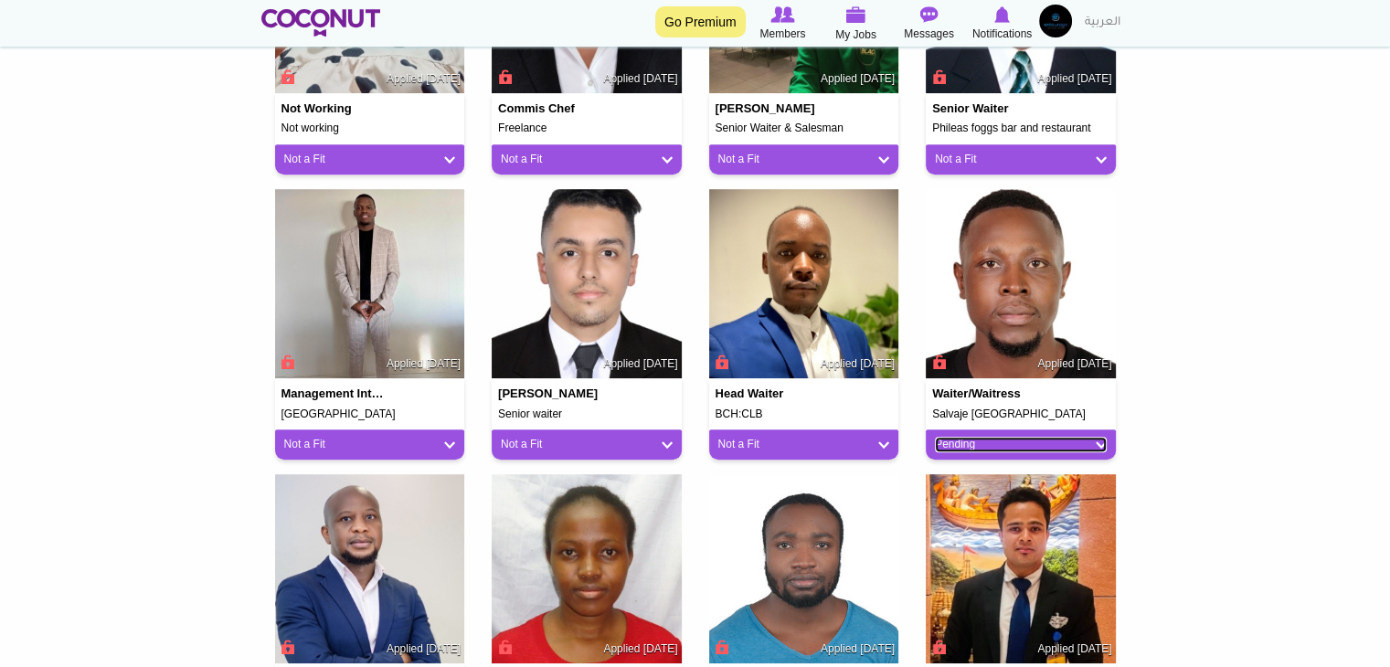
click at [988, 447] on link "Pending" at bounding box center [1021, 445] width 172 height 16
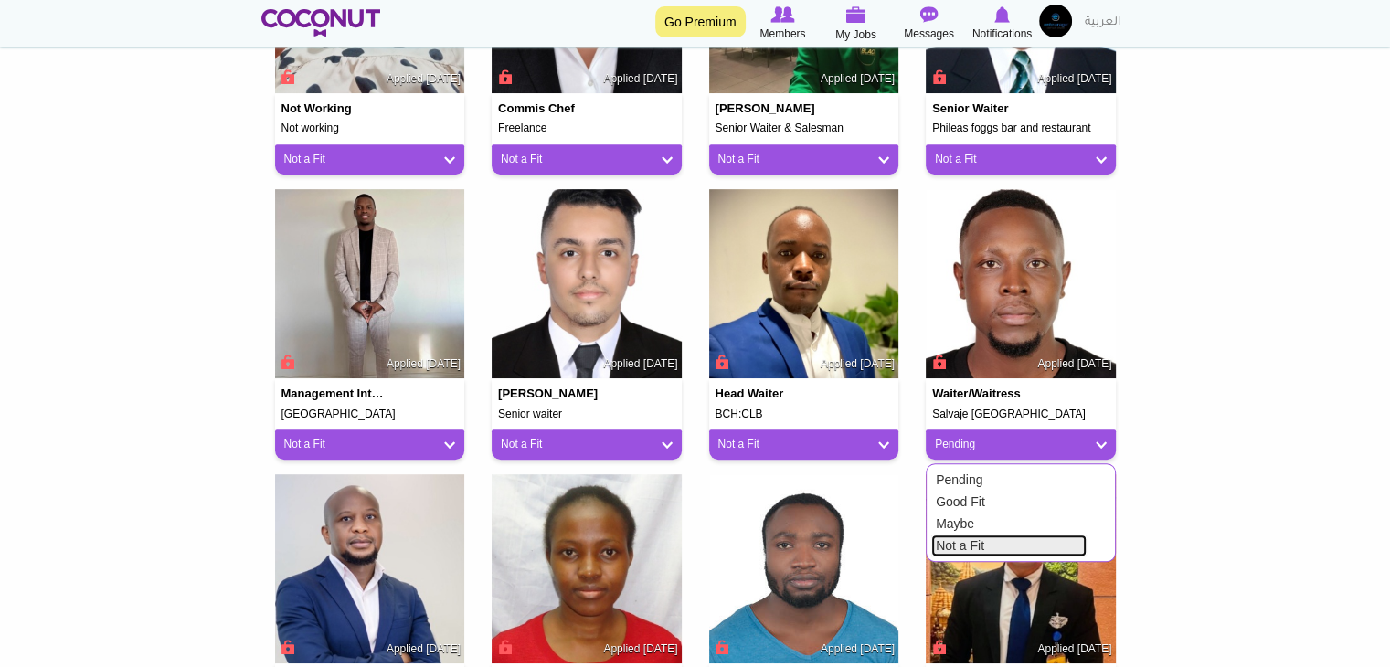
click at [971, 544] on link "Not a Fit" at bounding box center [1009, 546] width 155 height 22
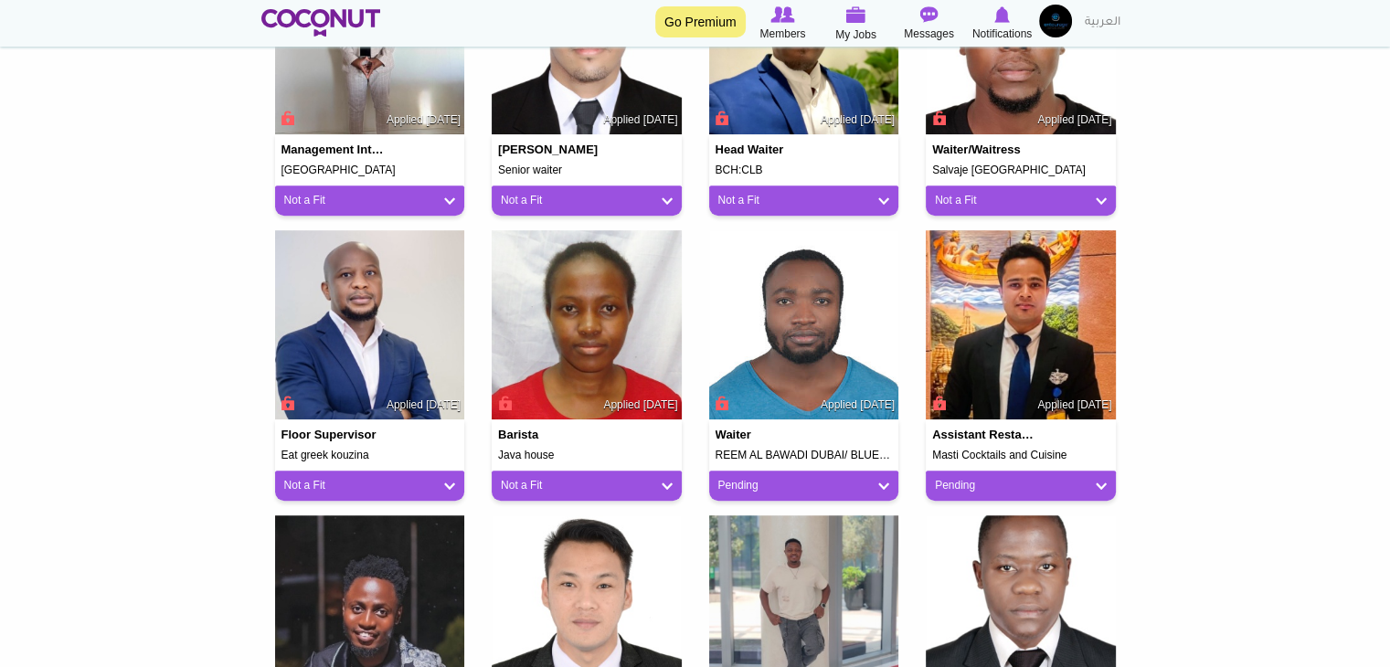
scroll to position [1280, 0]
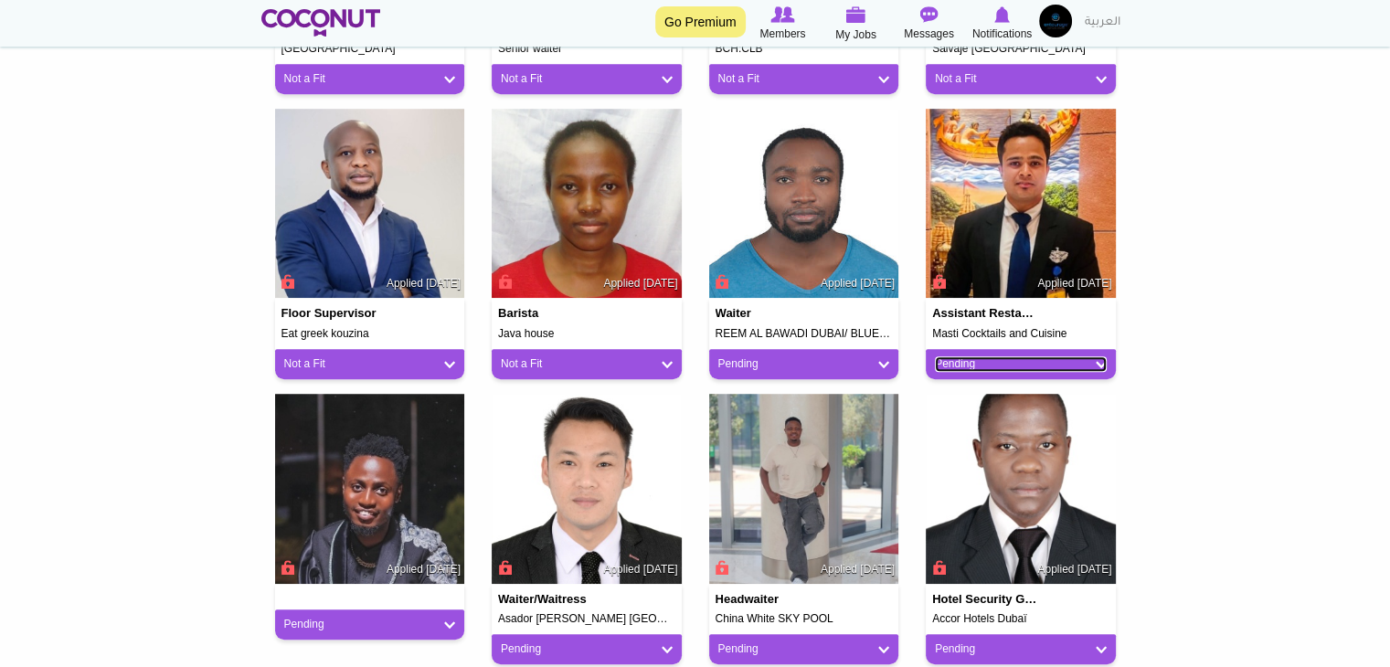
click at [991, 359] on link "Pending" at bounding box center [1021, 365] width 172 height 16
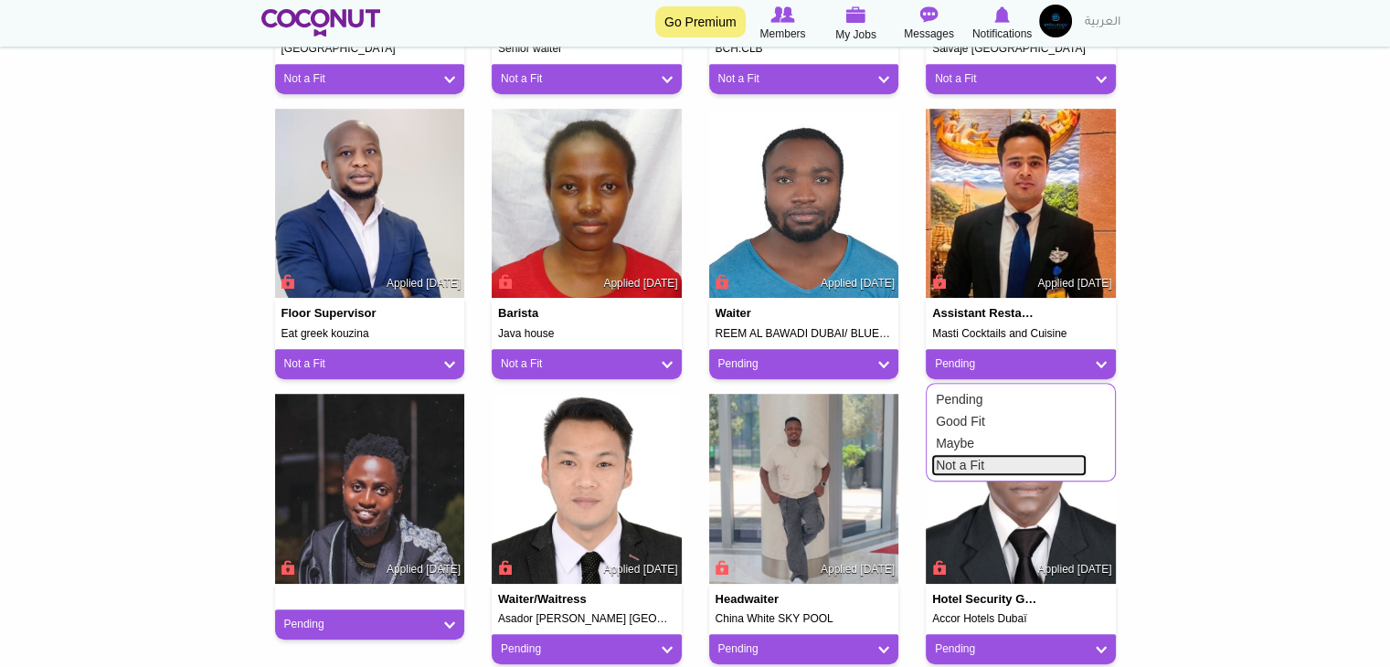
click at [953, 469] on link "Not a Fit" at bounding box center [1009, 465] width 155 height 22
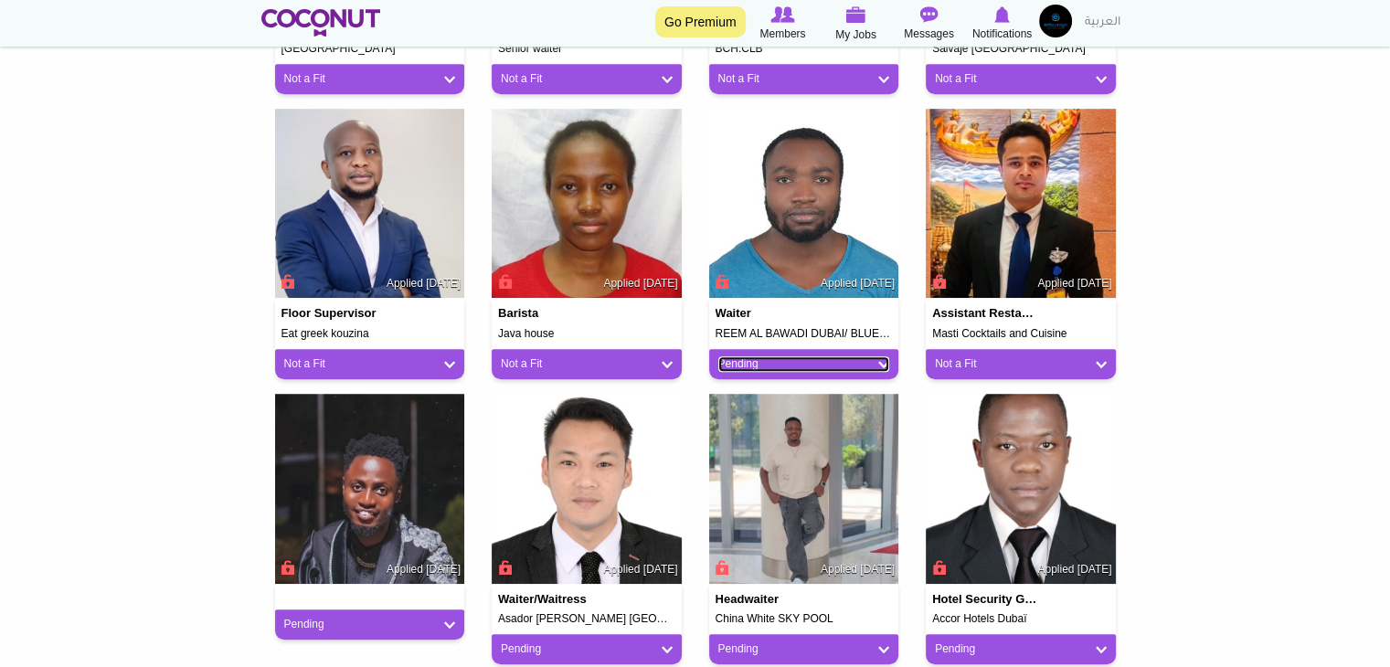
click at [808, 363] on link "Pending" at bounding box center [805, 365] width 172 height 16
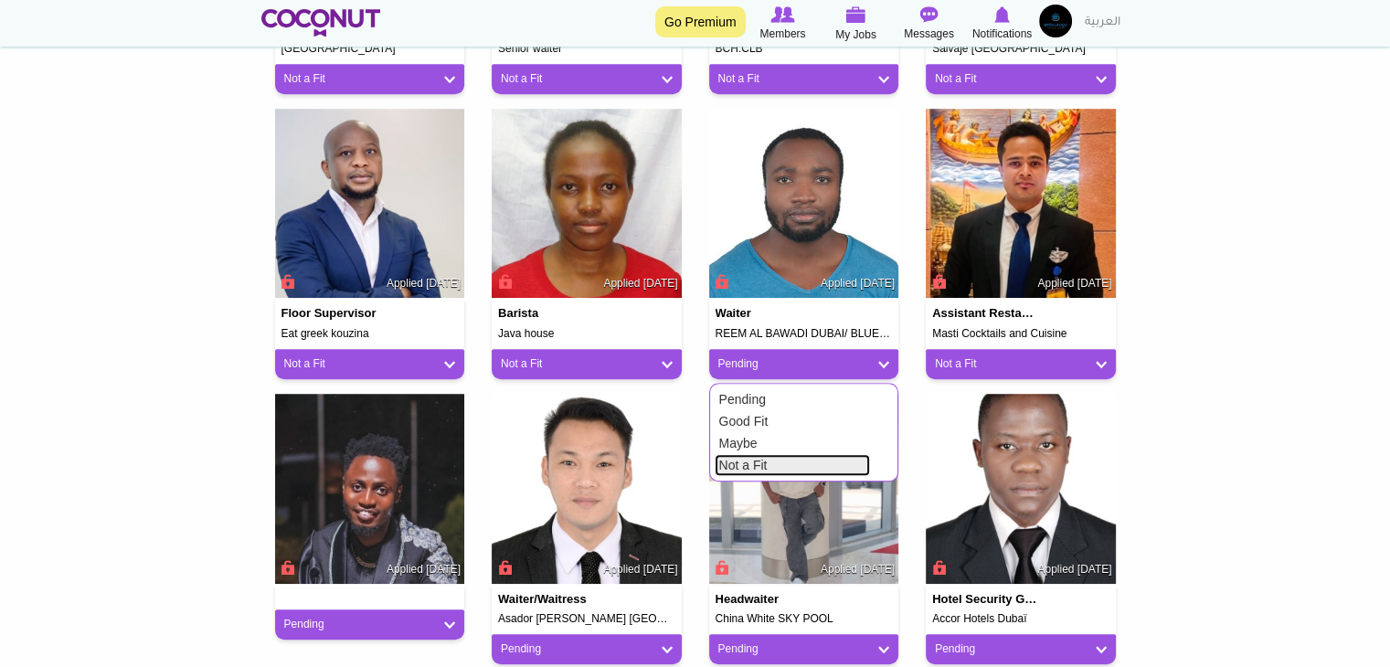
click at [790, 460] on link "Not a Fit" at bounding box center [792, 465] width 155 height 22
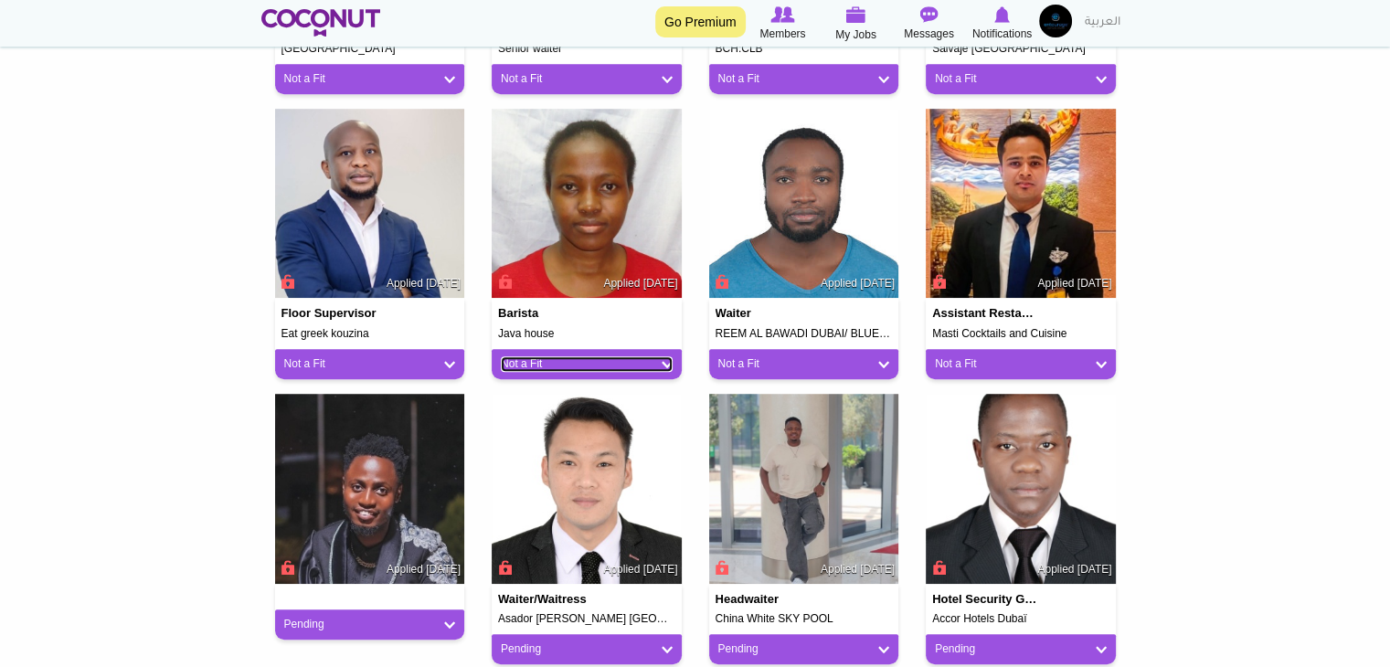
click at [589, 368] on link "Not a Fit" at bounding box center [587, 365] width 172 height 16
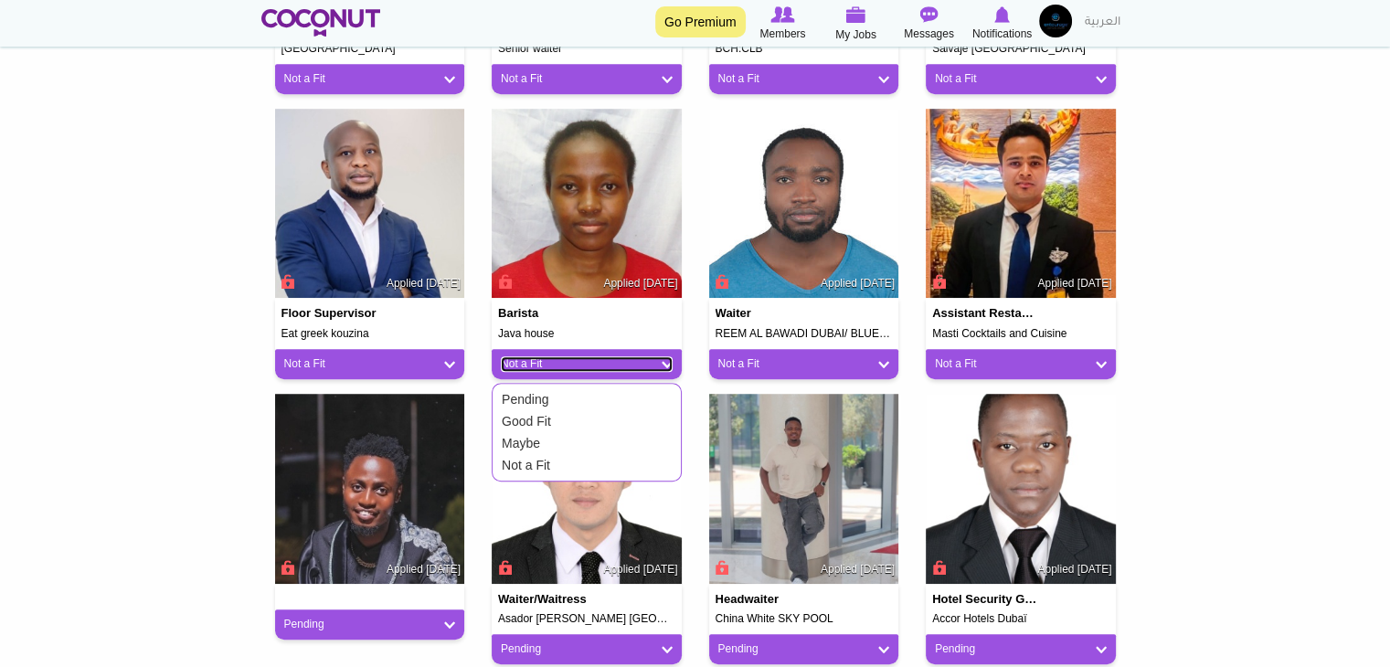
click at [589, 368] on link "Not a Fit" at bounding box center [587, 365] width 172 height 16
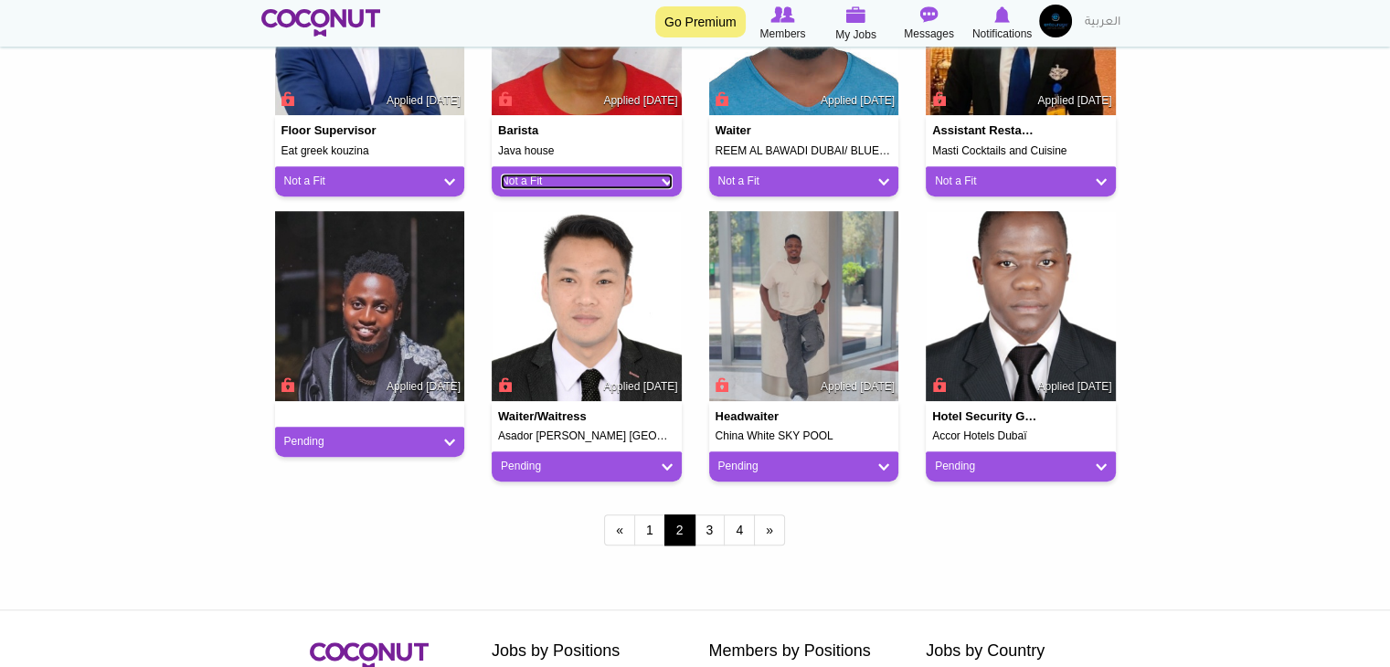
scroll to position [1554, 0]
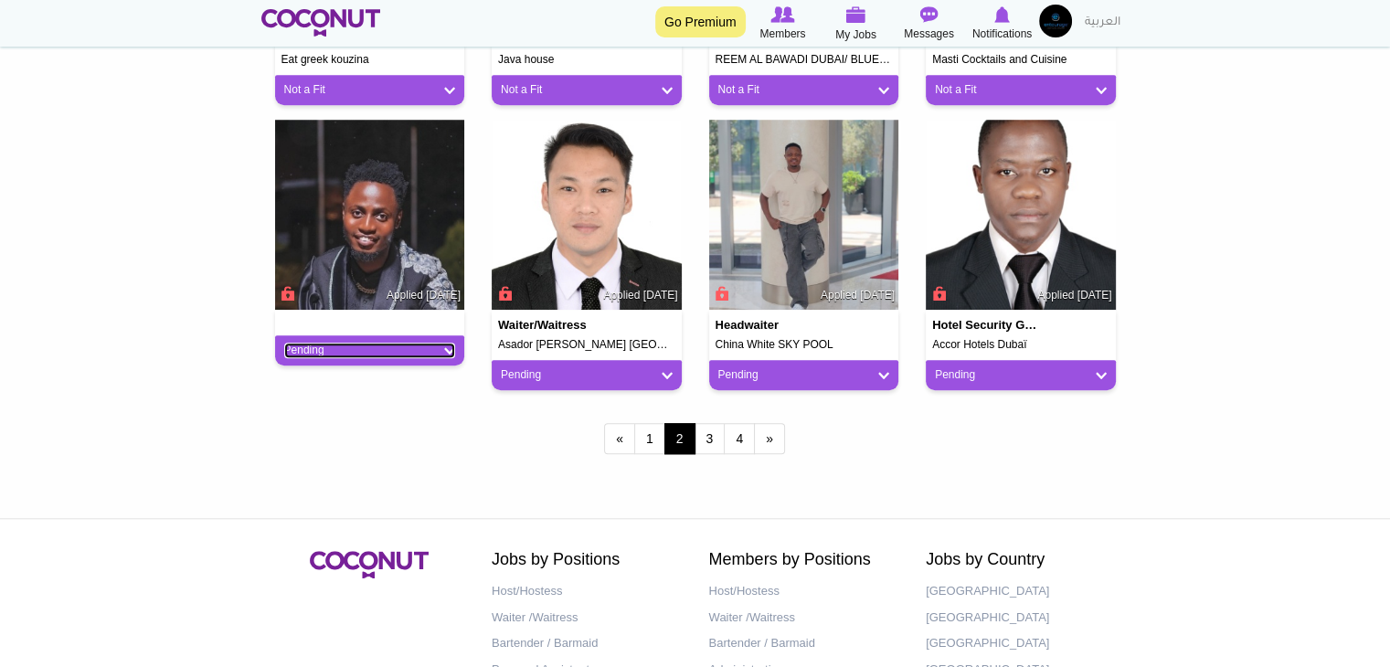
click at [442, 343] on link "Pending" at bounding box center [370, 351] width 172 height 16
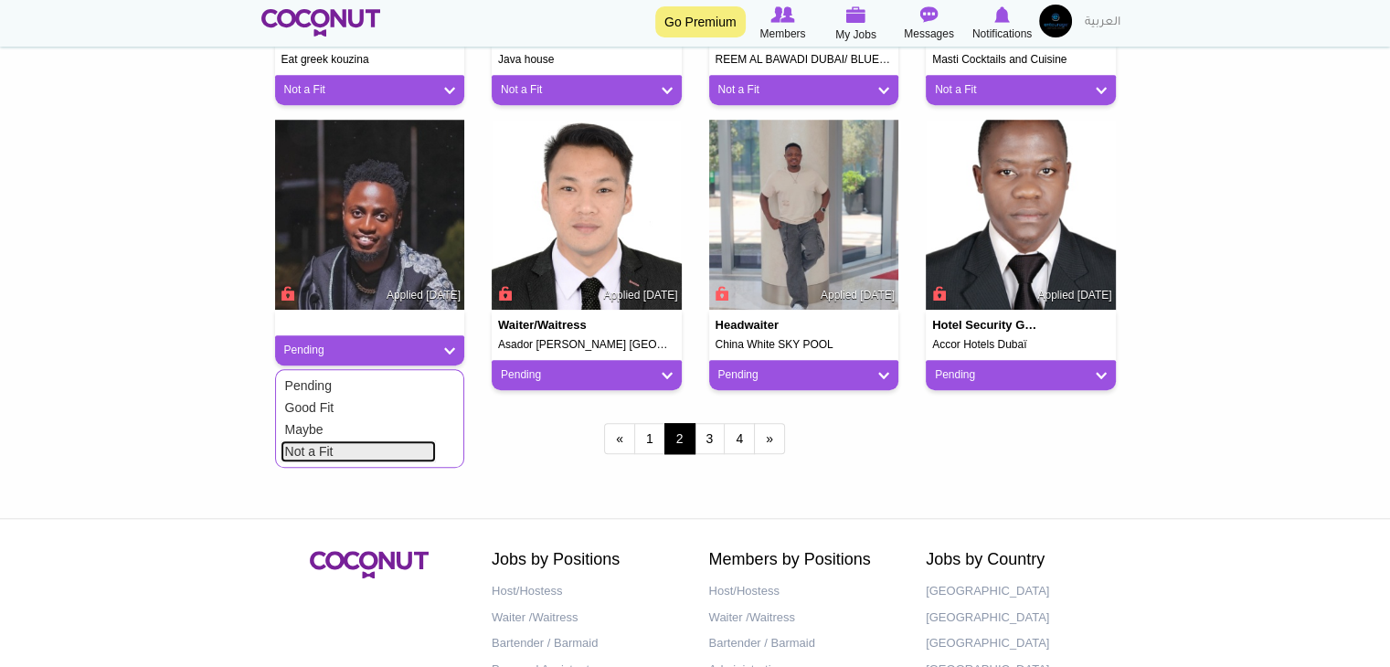
click at [414, 455] on link "Not a Fit" at bounding box center [358, 452] width 155 height 22
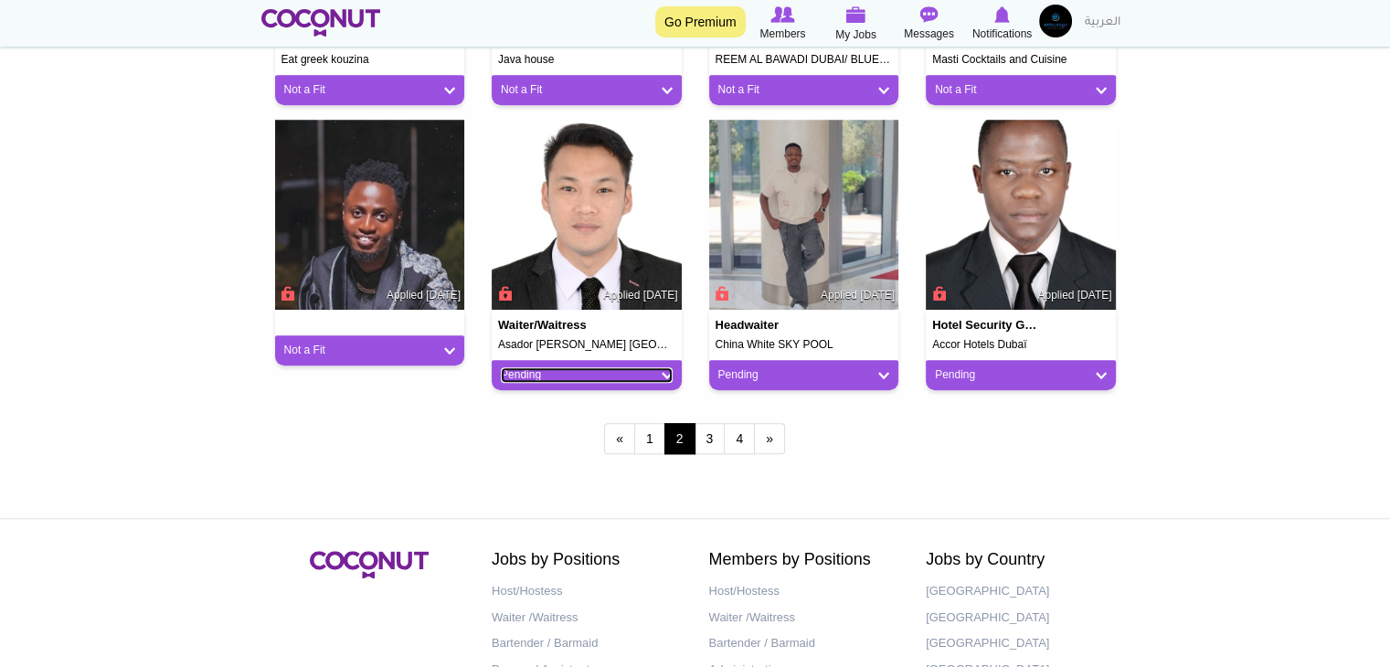
click at [559, 382] on link "Pending" at bounding box center [587, 376] width 172 height 16
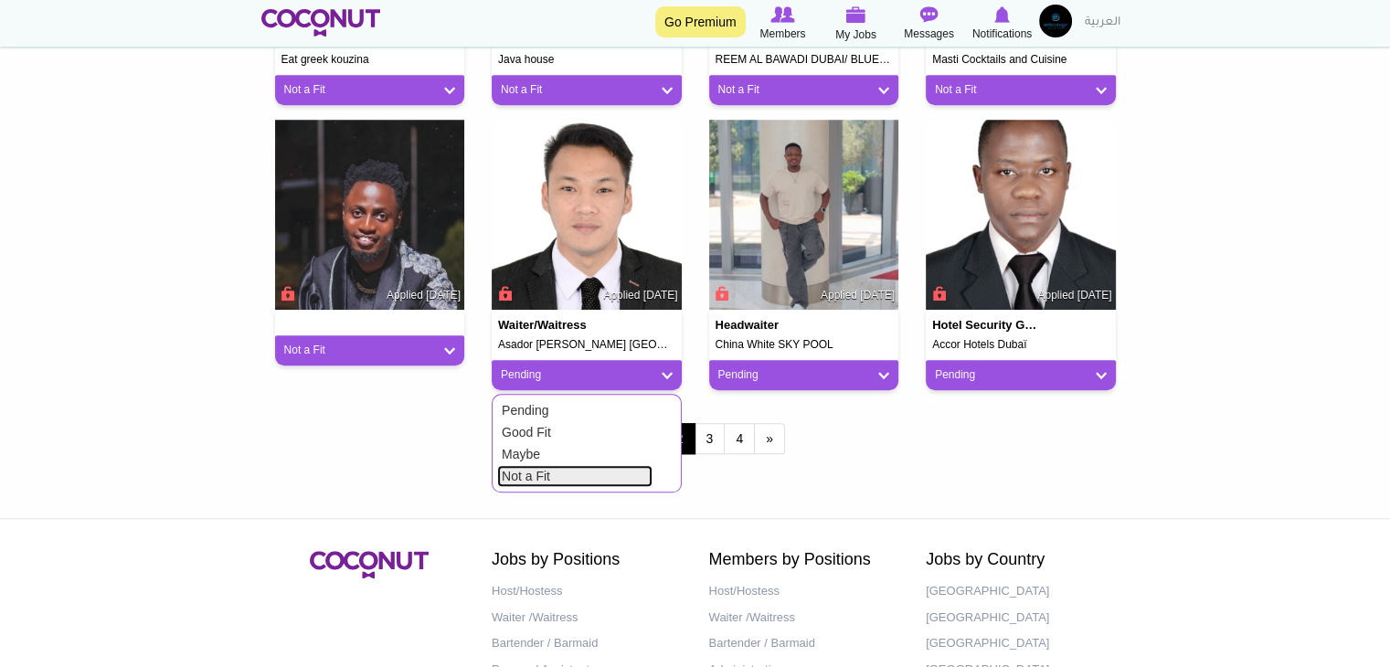
click at [545, 478] on link "Not a Fit" at bounding box center [574, 476] width 155 height 22
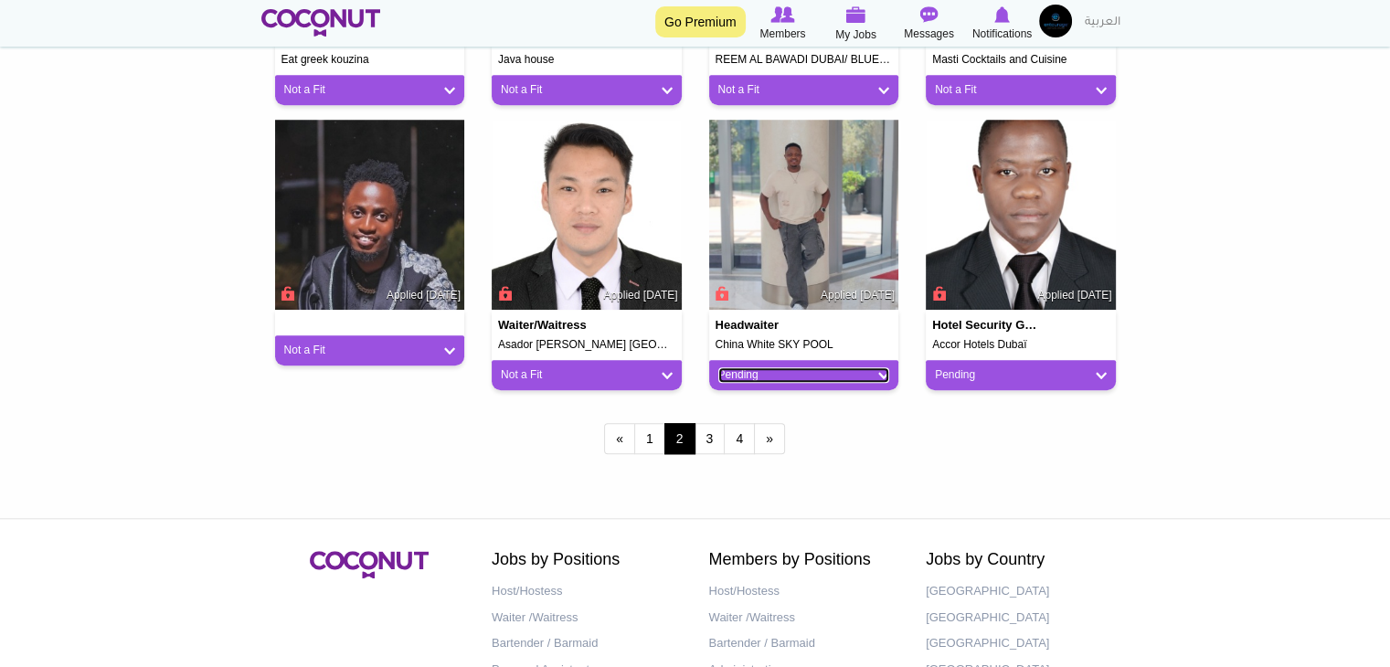
click at [768, 381] on link "Pending" at bounding box center [805, 376] width 172 height 16
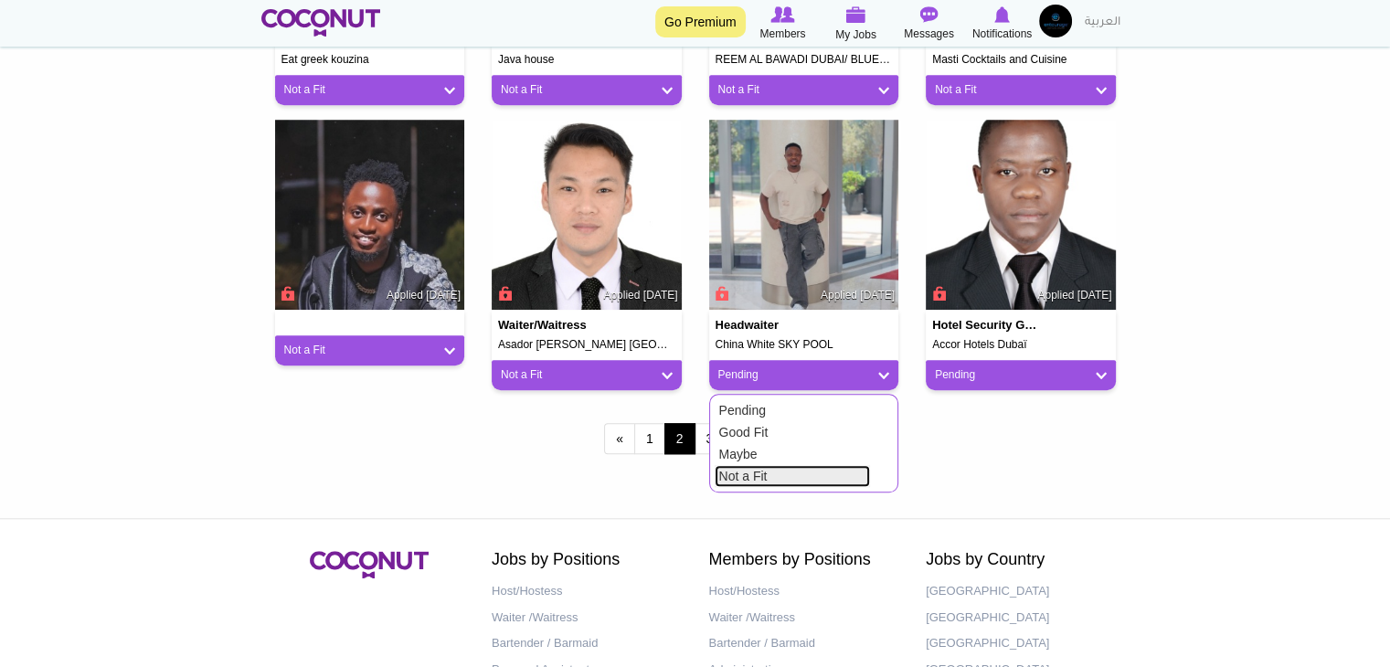
click at [753, 479] on link "Not a Fit" at bounding box center [792, 476] width 155 height 22
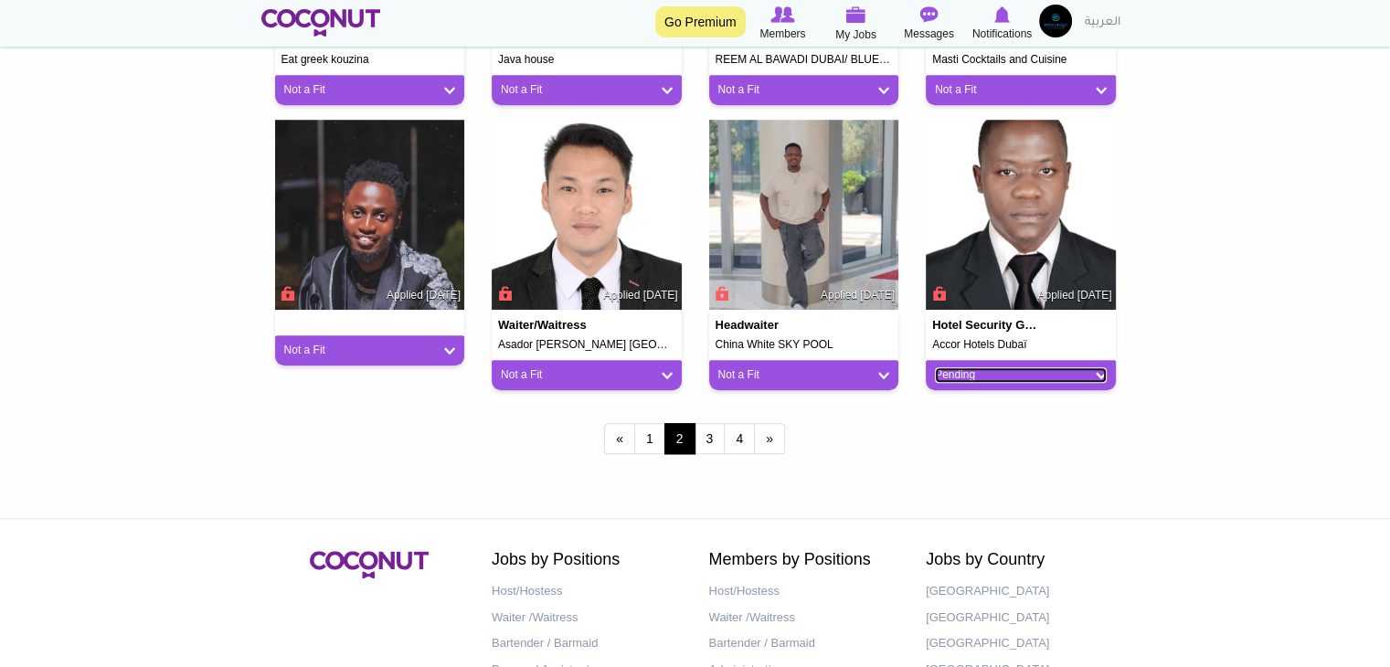
click at [948, 378] on link "Pending" at bounding box center [1021, 376] width 172 height 16
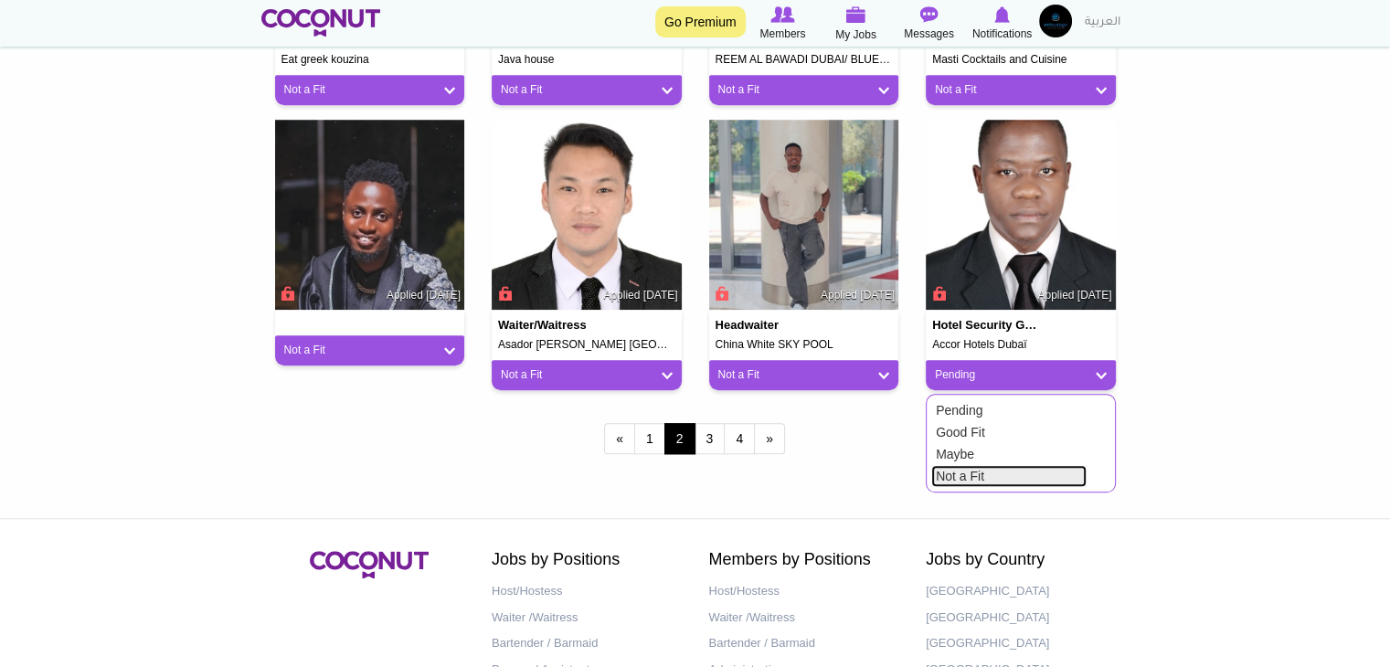
click at [943, 476] on link "Not a Fit" at bounding box center [1009, 476] width 155 height 22
click at [709, 440] on link "3" at bounding box center [710, 438] width 31 height 31
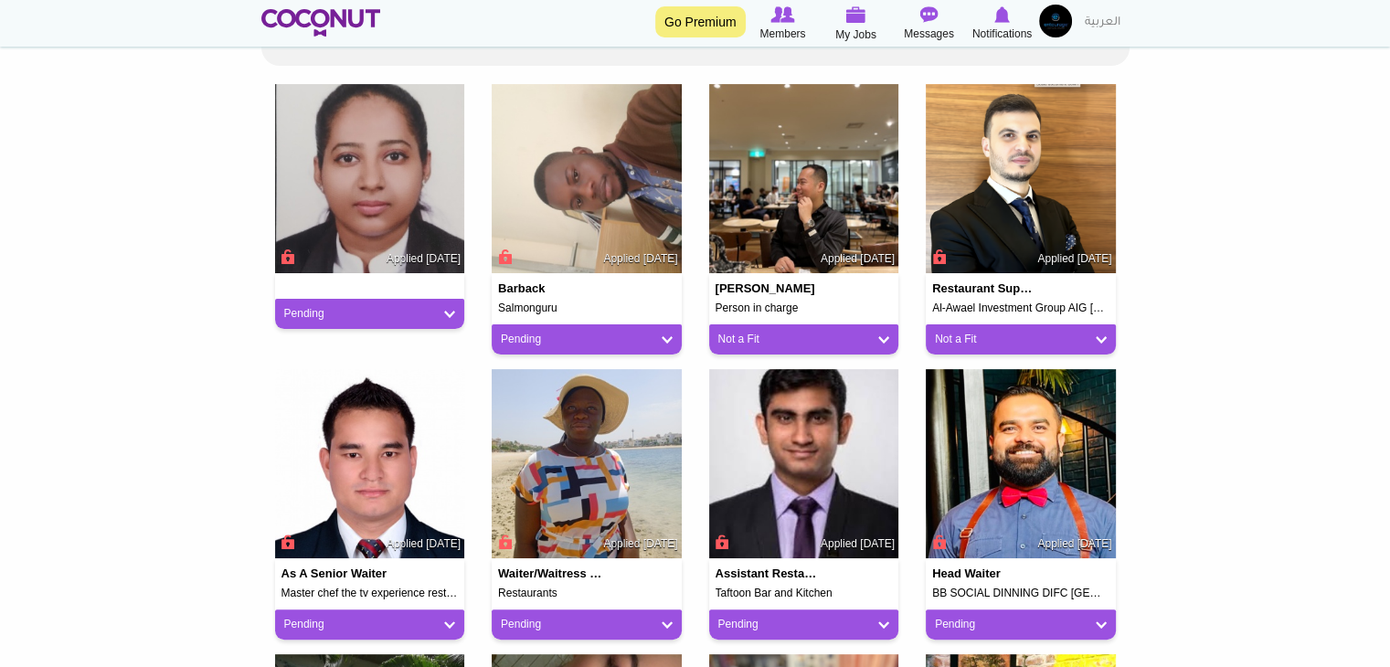
scroll to position [457, 0]
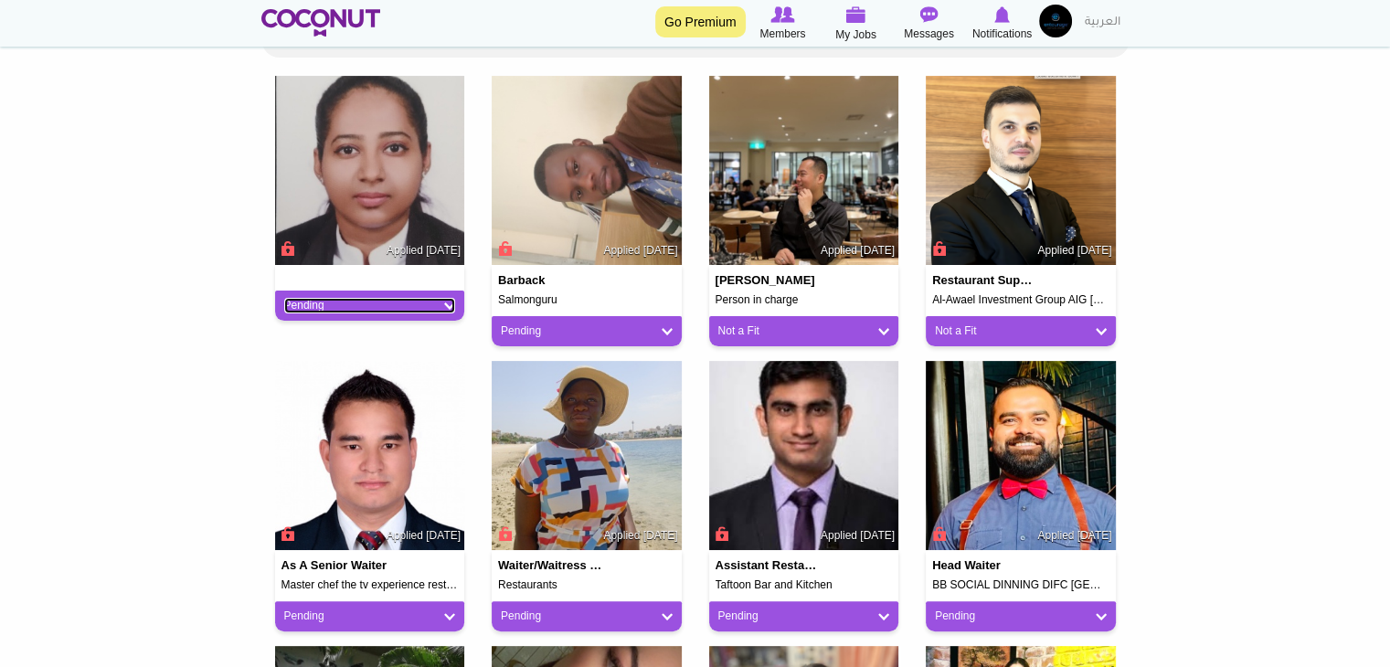
click at [374, 308] on link "Pending" at bounding box center [370, 306] width 172 height 16
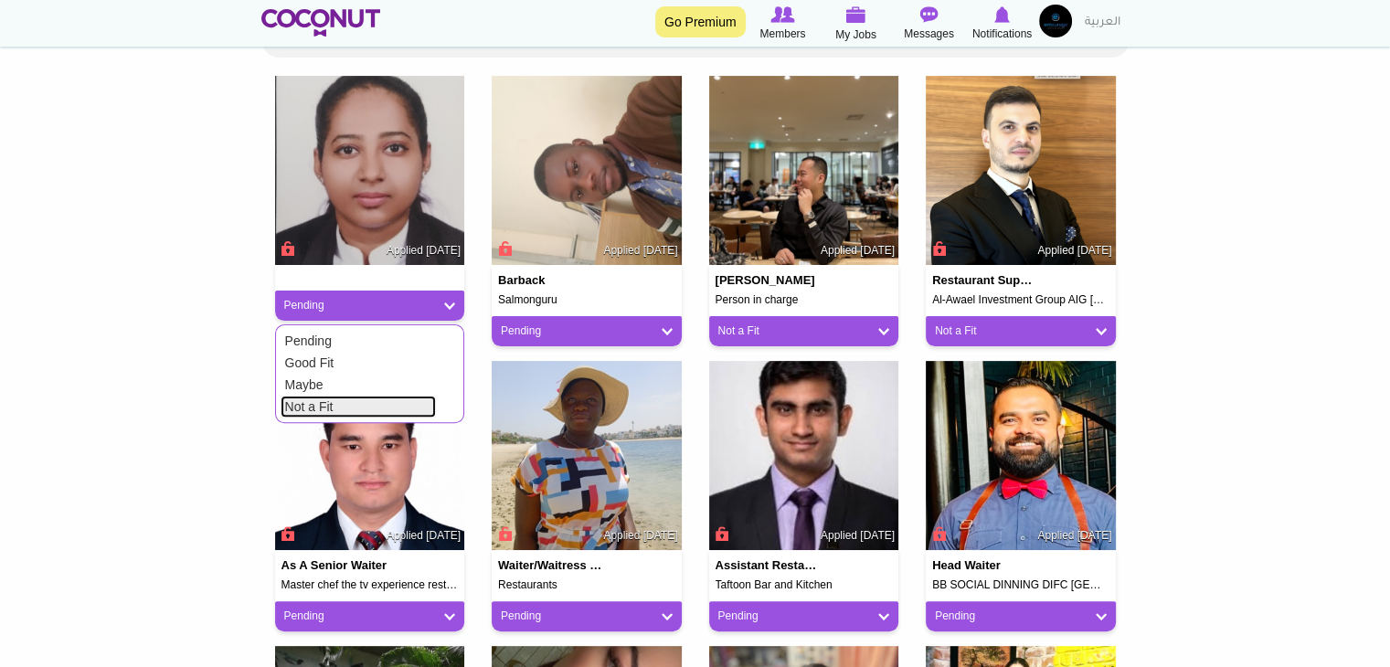
click at [375, 410] on link "Not a Fit" at bounding box center [358, 407] width 155 height 22
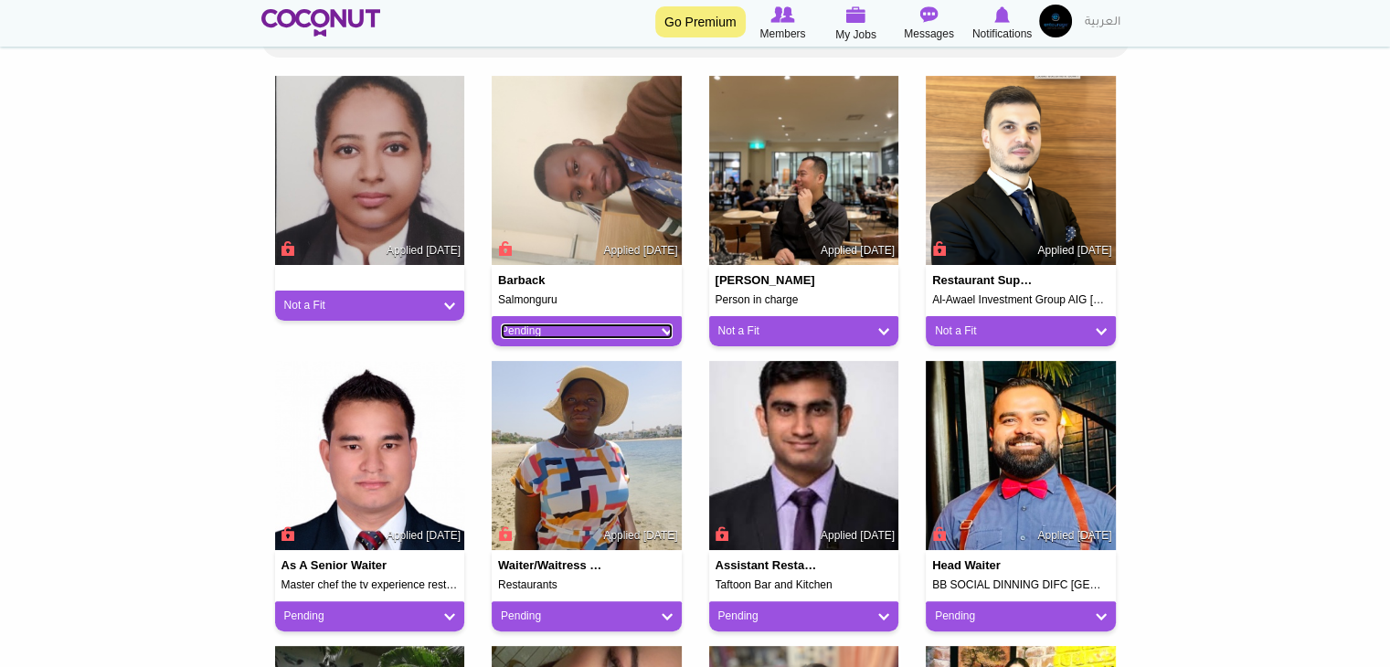
click at [556, 336] on link "Pending" at bounding box center [587, 332] width 172 height 16
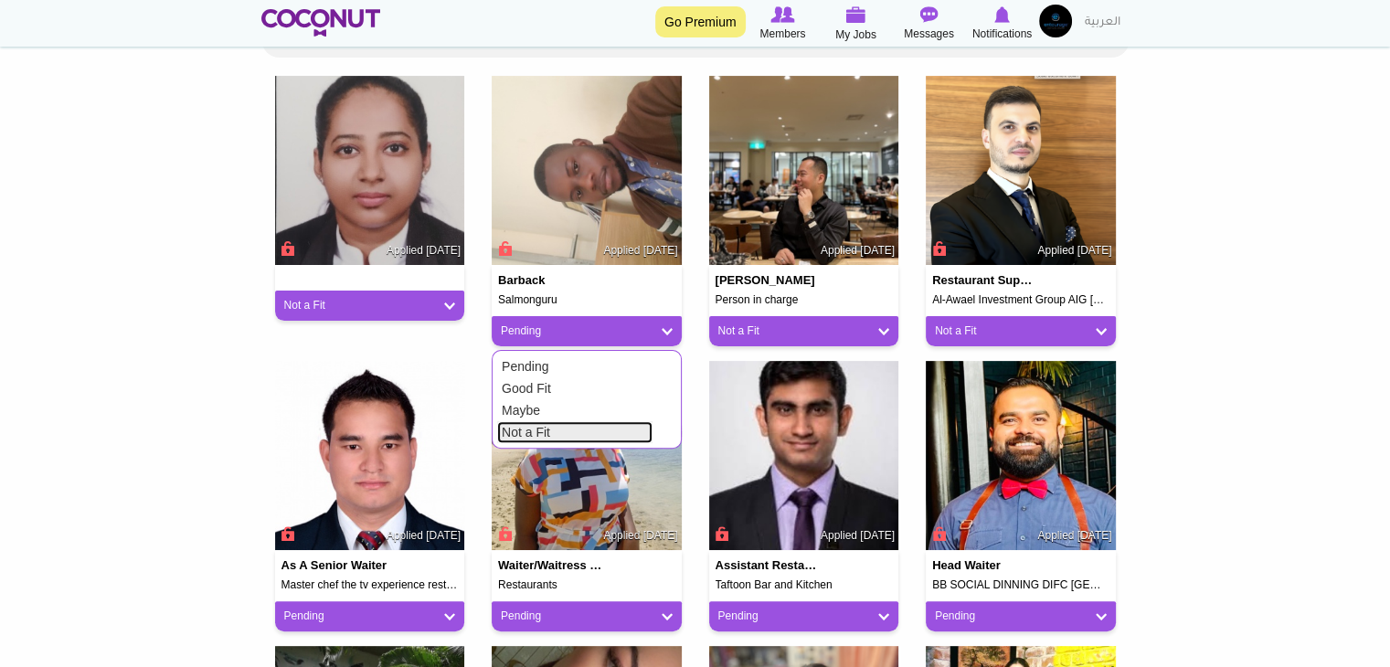
click at [555, 423] on link "Not a Fit" at bounding box center [574, 432] width 155 height 22
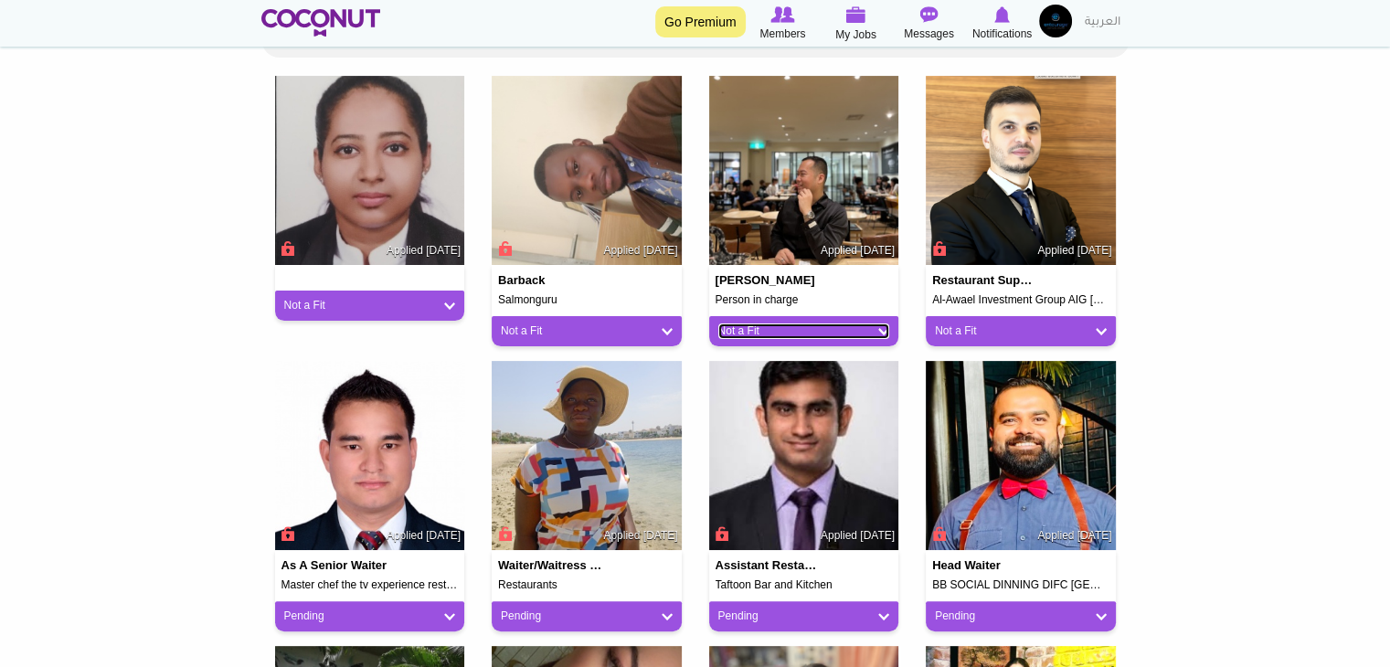
click at [720, 336] on link "Not a Fit" at bounding box center [805, 332] width 172 height 16
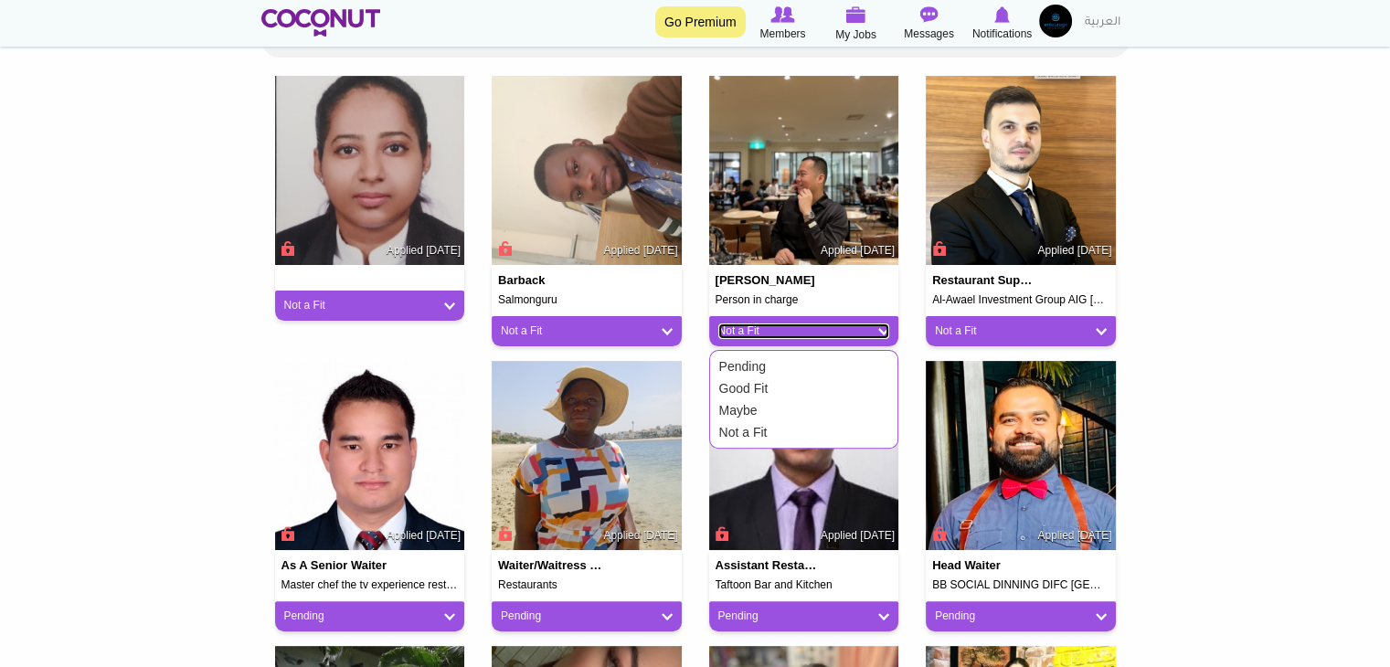
click at [720, 336] on link "Not a Fit" at bounding box center [805, 332] width 172 height 16
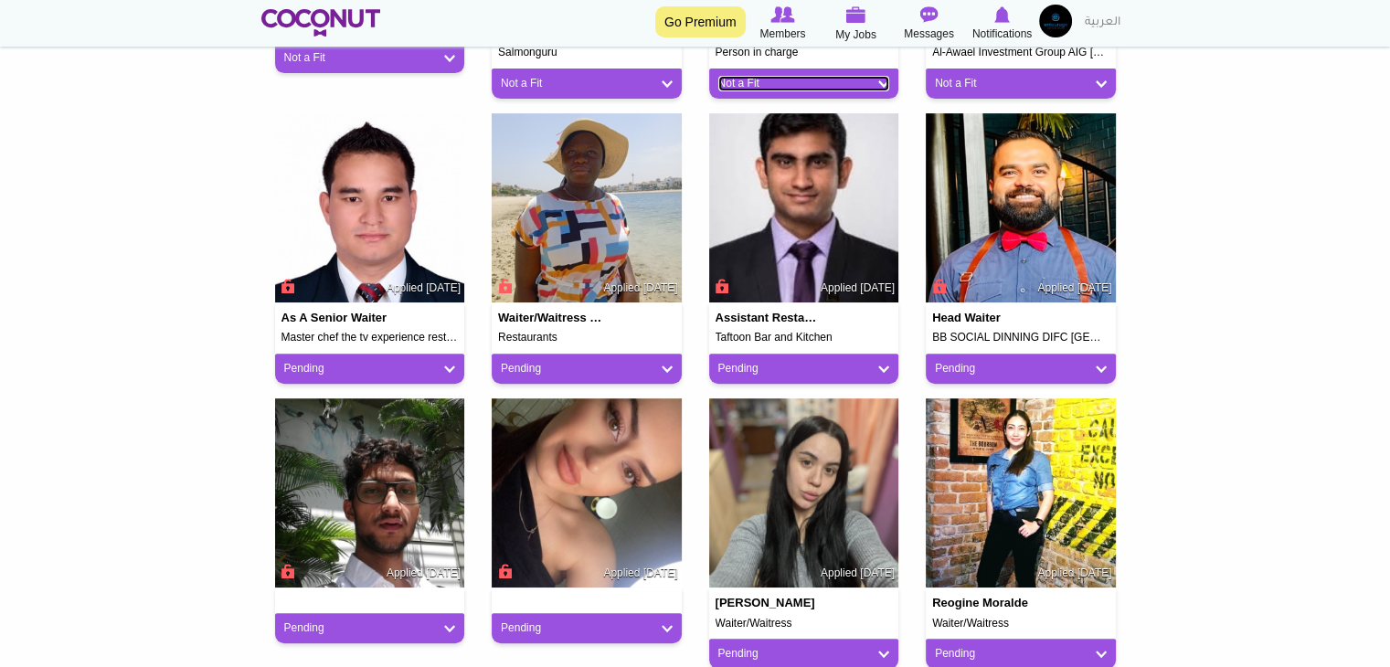
scroll to position [731, 0]
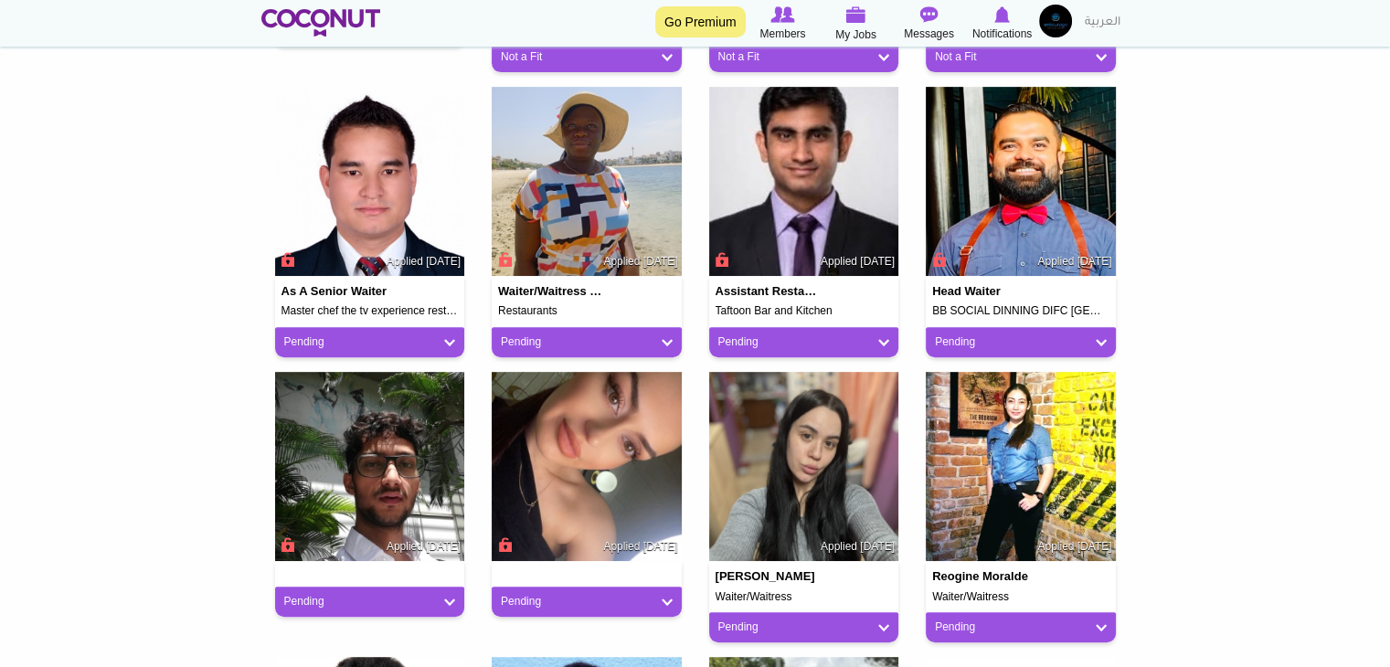
click at [948, 357] on div "Head Waiter BB SOCIAL DINNING DIFC Dubai. Applied 2 days ago Pending Pending Go…" at bounding box center [1021, 229] width 218 height 285
click at [954, 346] on link "Pending" at bounding box center [1021, 343] width 172 height 16
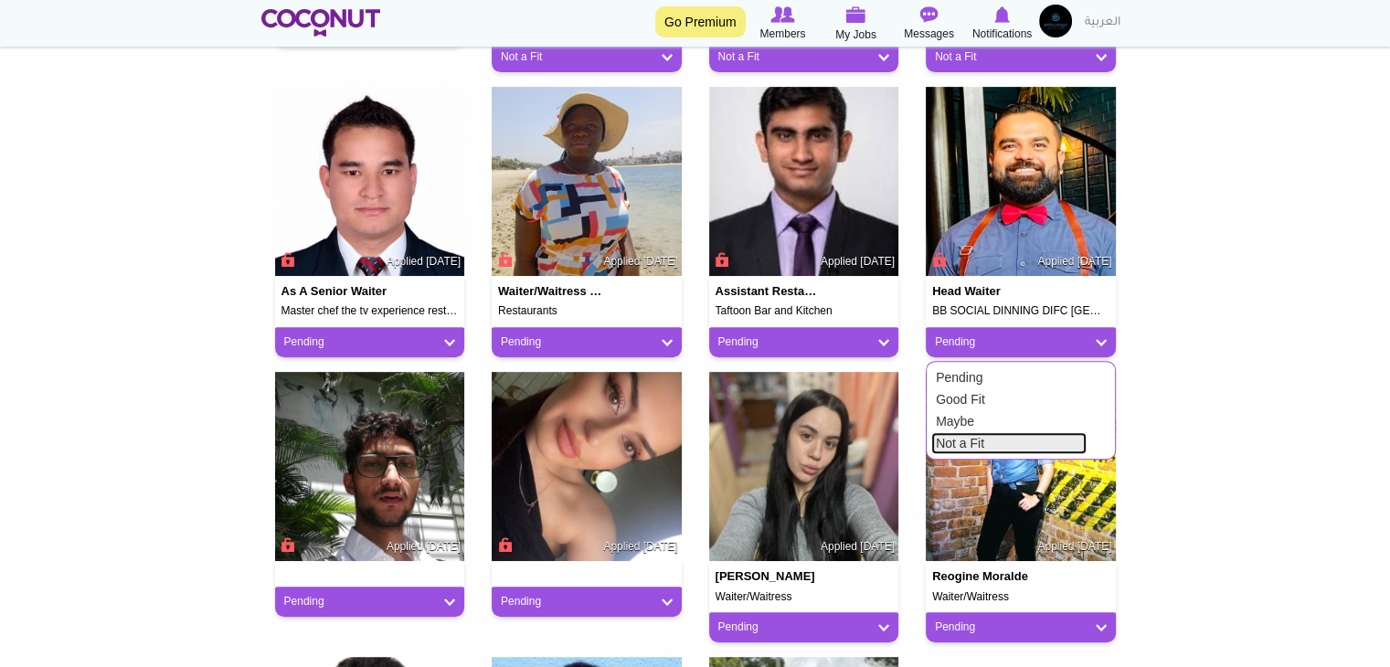
click at [957, 442] on link "Not a Fit" at bounding box center [1009, 443] width 155 height 22
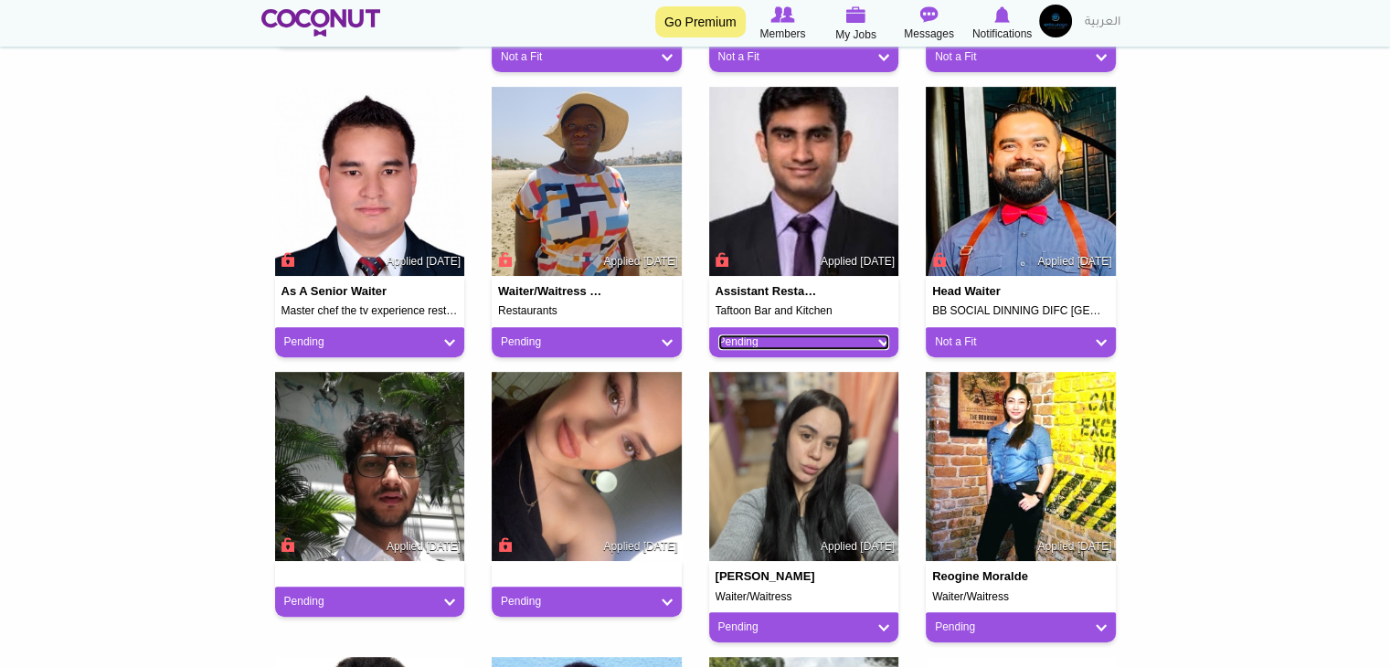
click at [805, 346] on link "Pending" at bounding box center [805, 343] width 172 height 16
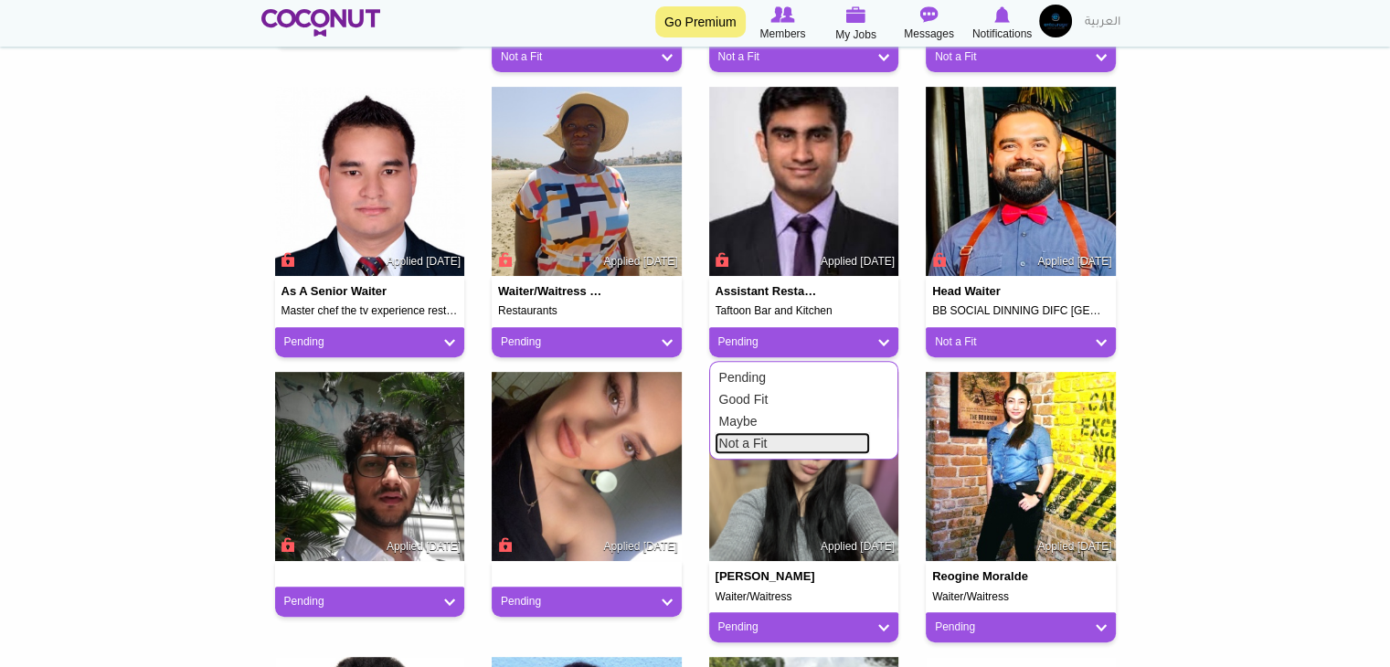
click at [782, 438] on link "Not a Fit" at bounding box center [792, 443] width 155 height 22
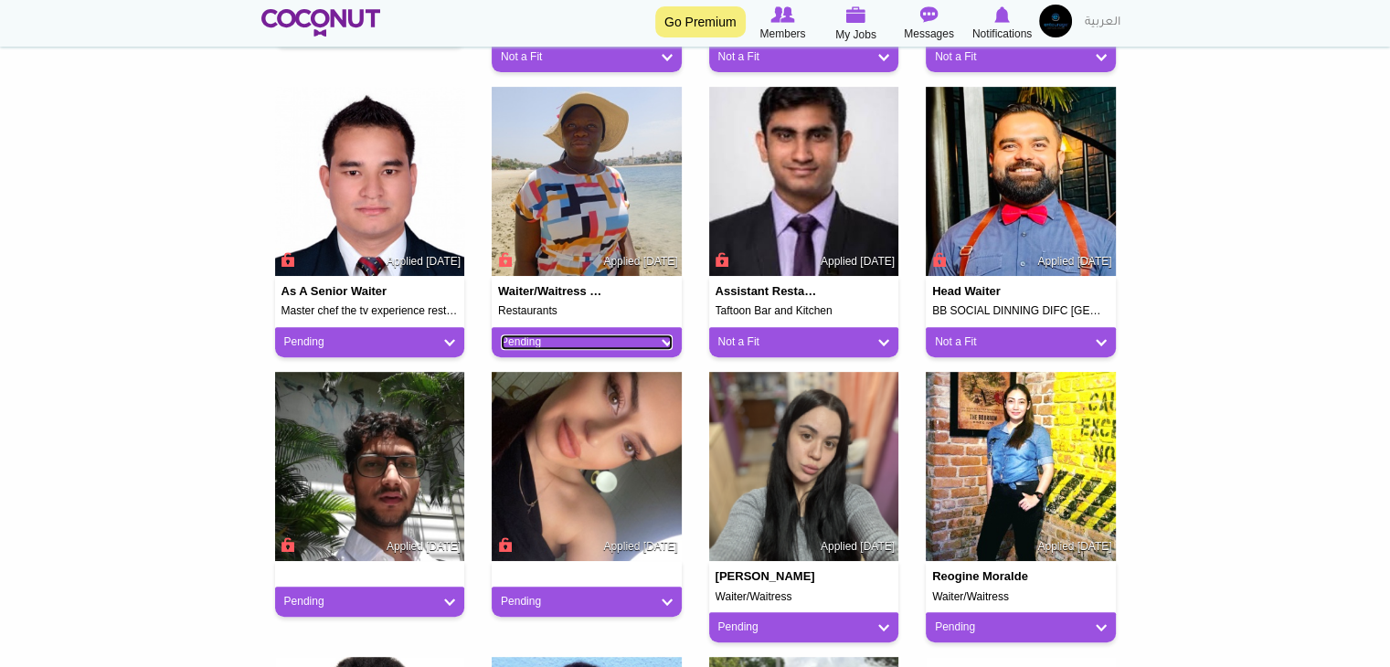
click at [633, 348] on link "Pending" at bounding box center [587, 343] width 172 height 16
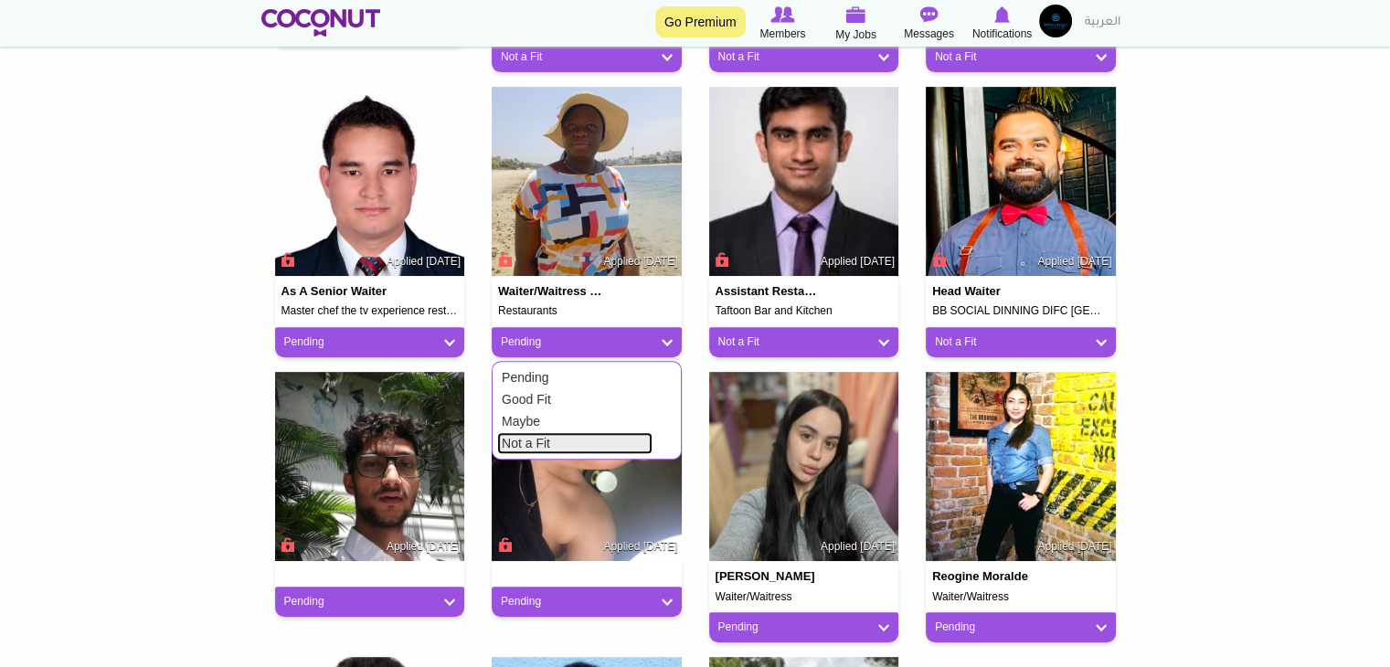
click at [628, 447] on link "Not a Fit" at bounding box center [574, 443] width 155 height 22
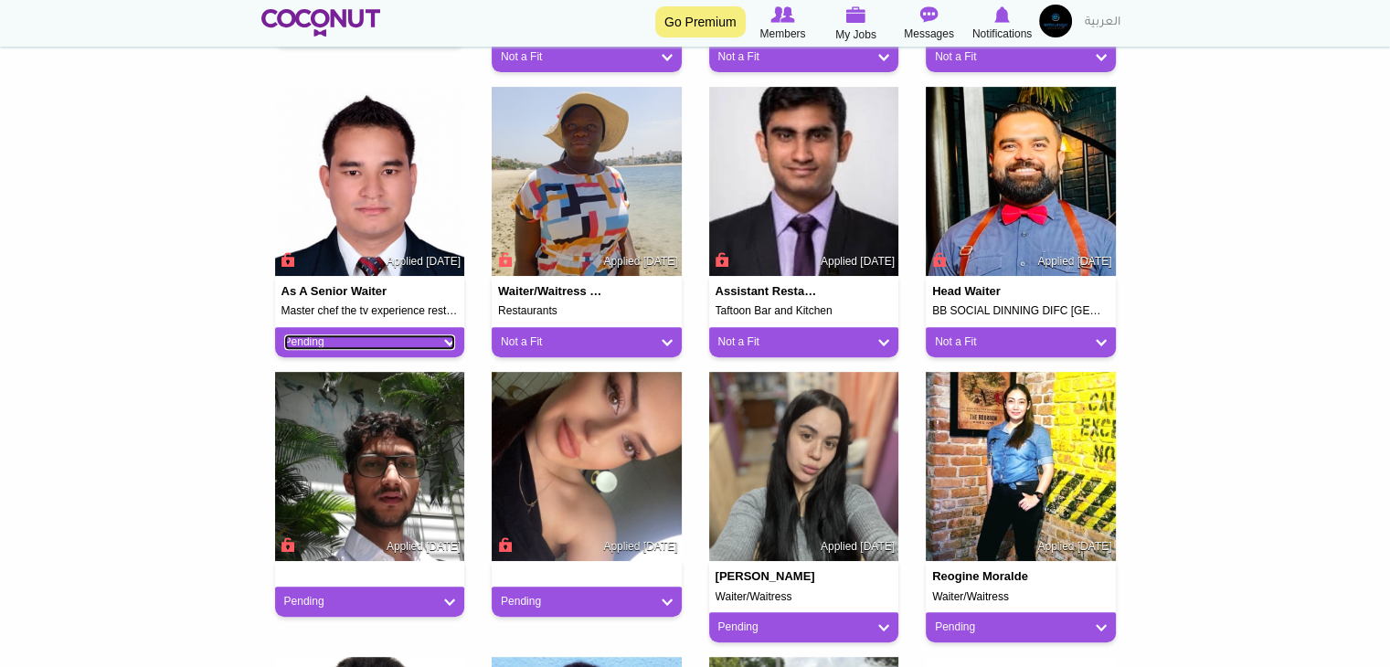
click at [418, 341] on link "Pending" at bounding box center [370, 343] width 172 height 16
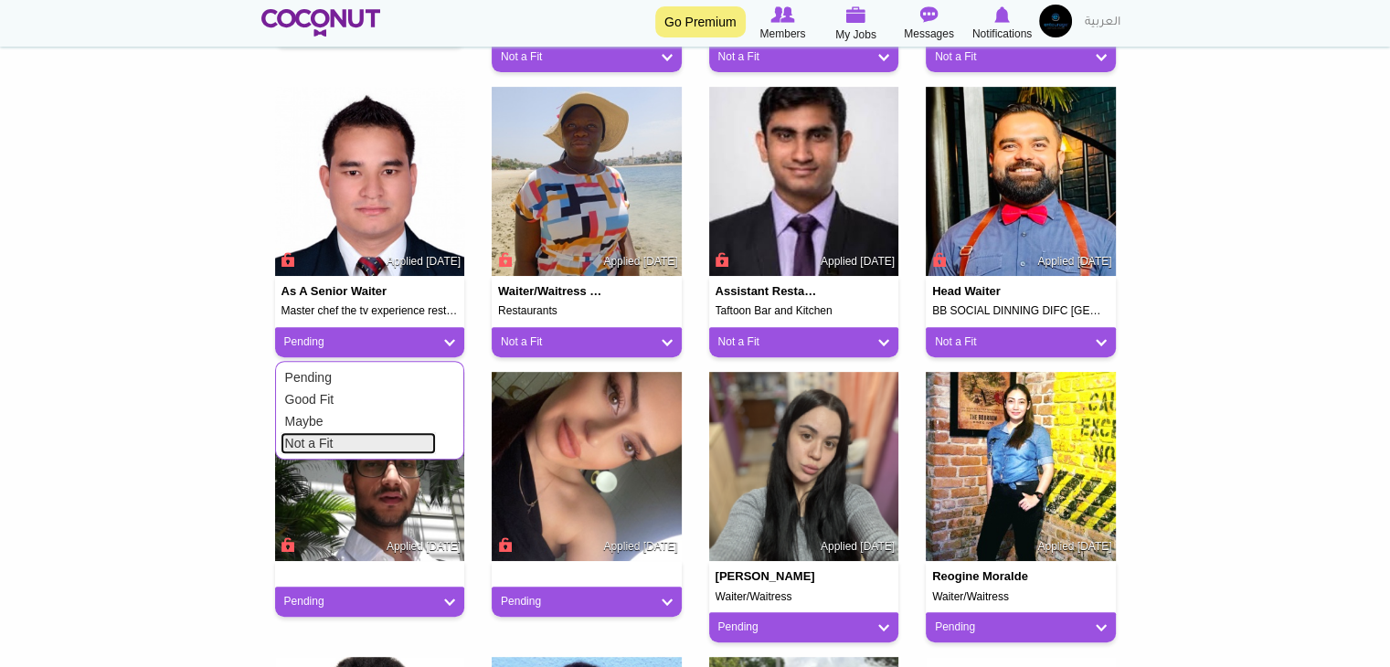
click at [424, 447] on link "Not a Fit" at bounding box center [358, 443] width 155 height 22
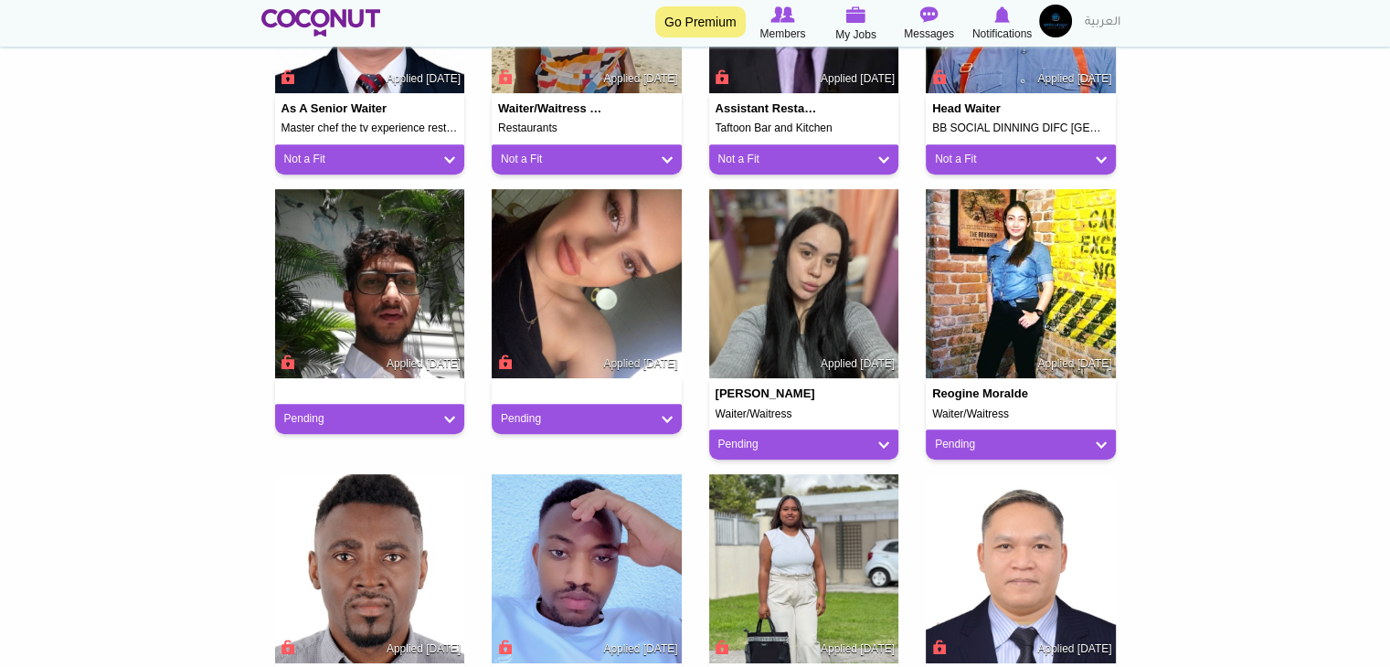
click at [431, 428] on div "Pending" at bounding box center [370, 419] width 190 height 30
click at [452, 415] on link "Pending" at bounding box center [370, 419] width 172 height 16
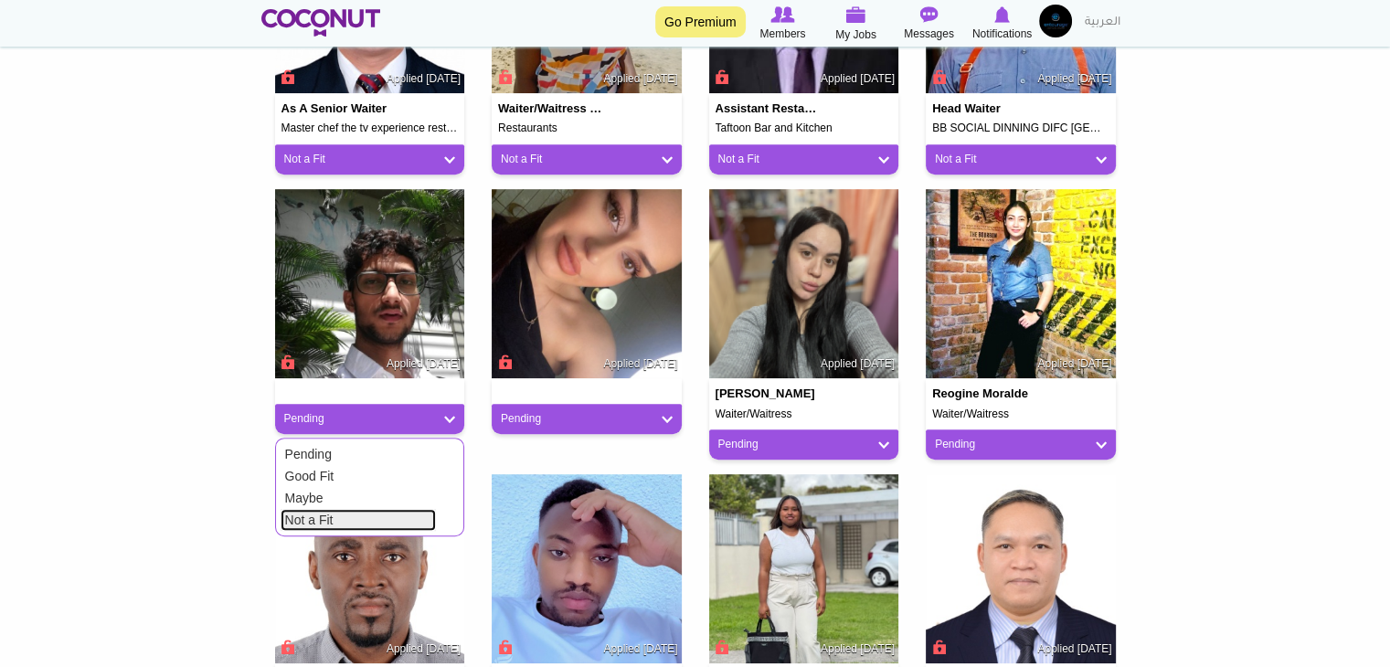
click at [426, 524] on link "Not a Fit" at bounding box center [358, 520] width 155 height 22
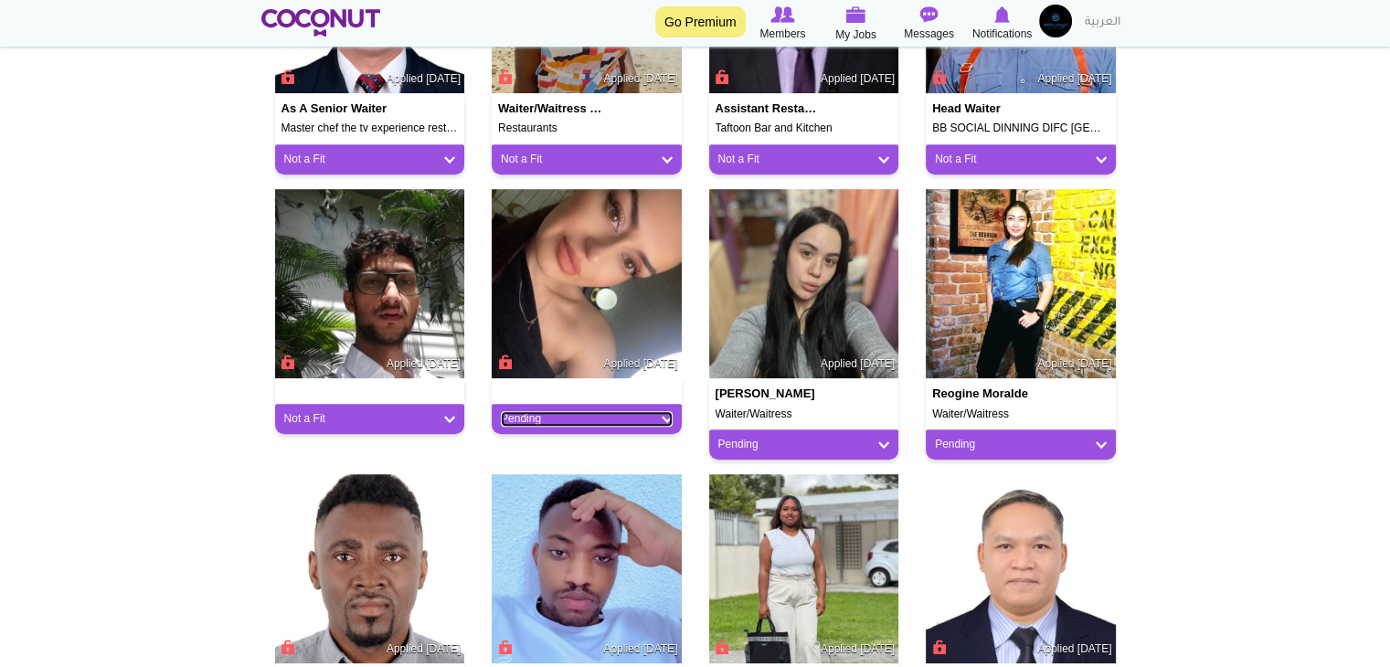
click at [575, 425] on link "Pending" at bounding box center [587, 419] width 172 height 16
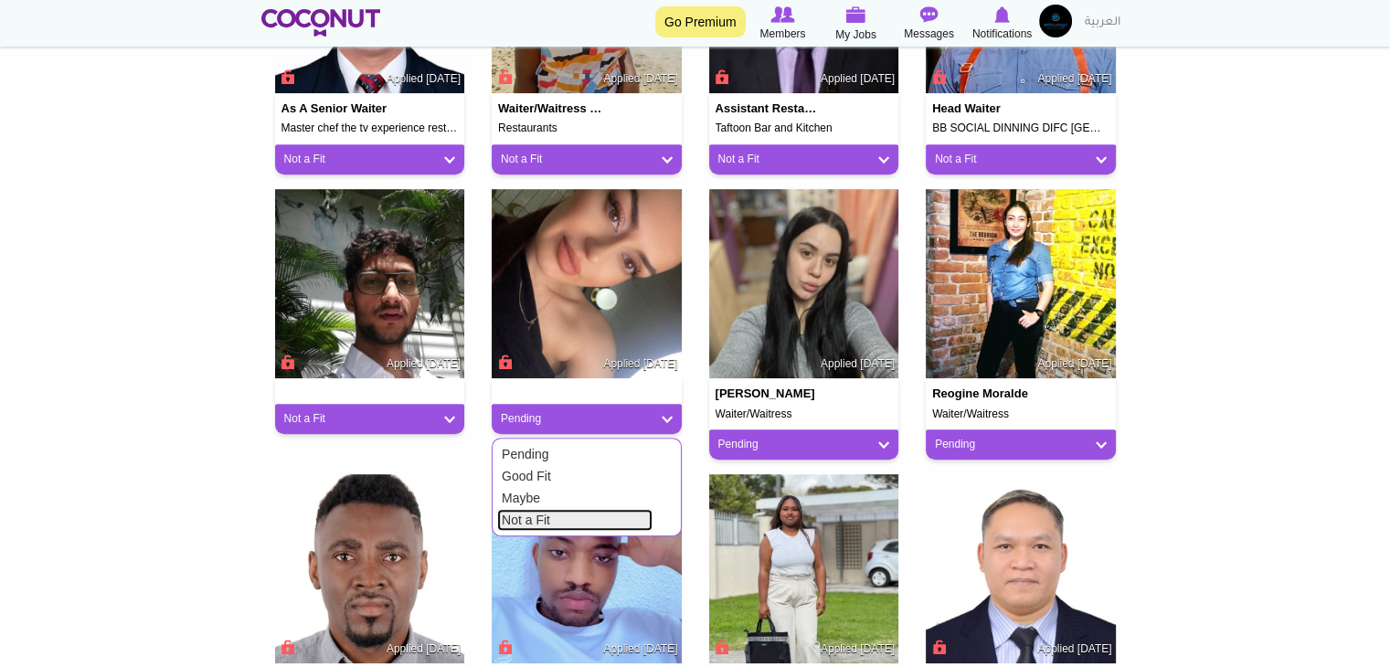
click at [569, 517] on link "Not a Fit" at bounding box center [574, 520] width 155 height 22
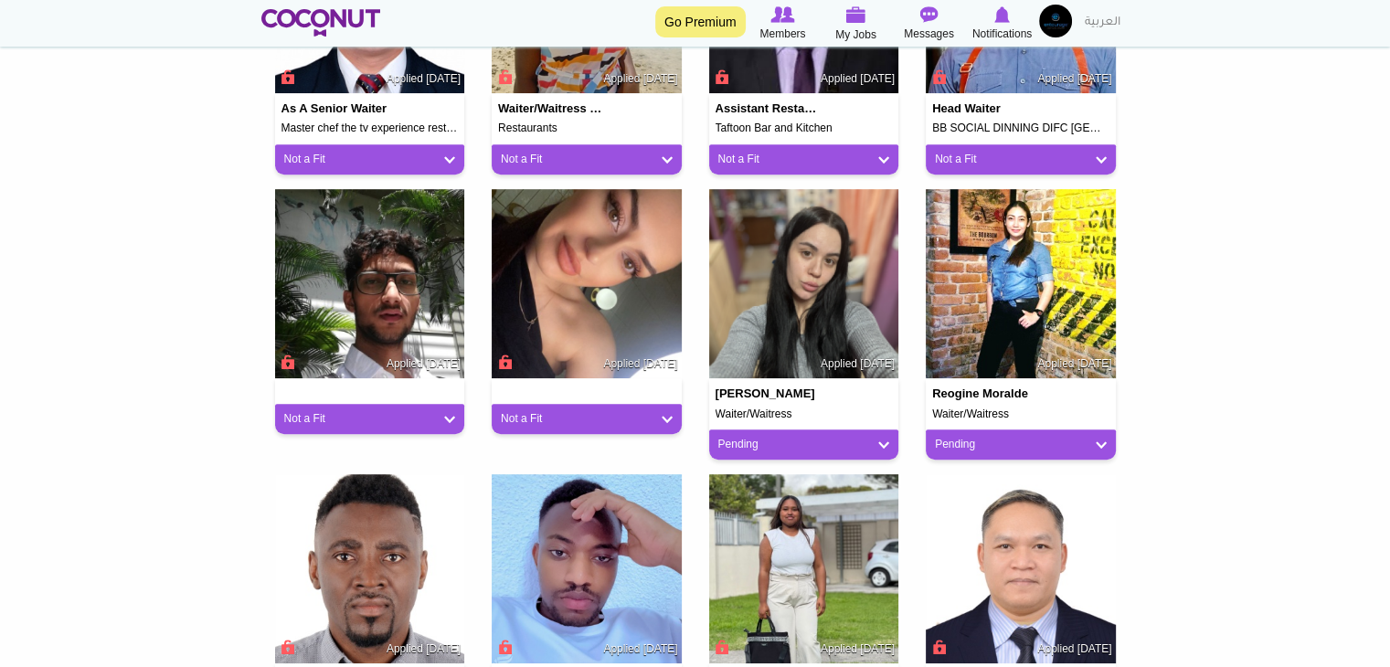
click at [745, 452] on div "Pending" at bounding box center [804, 445] width 190 height 30
click at [746, 447] on link "Pending" at bounding box center [805, 445] width 172 height 16
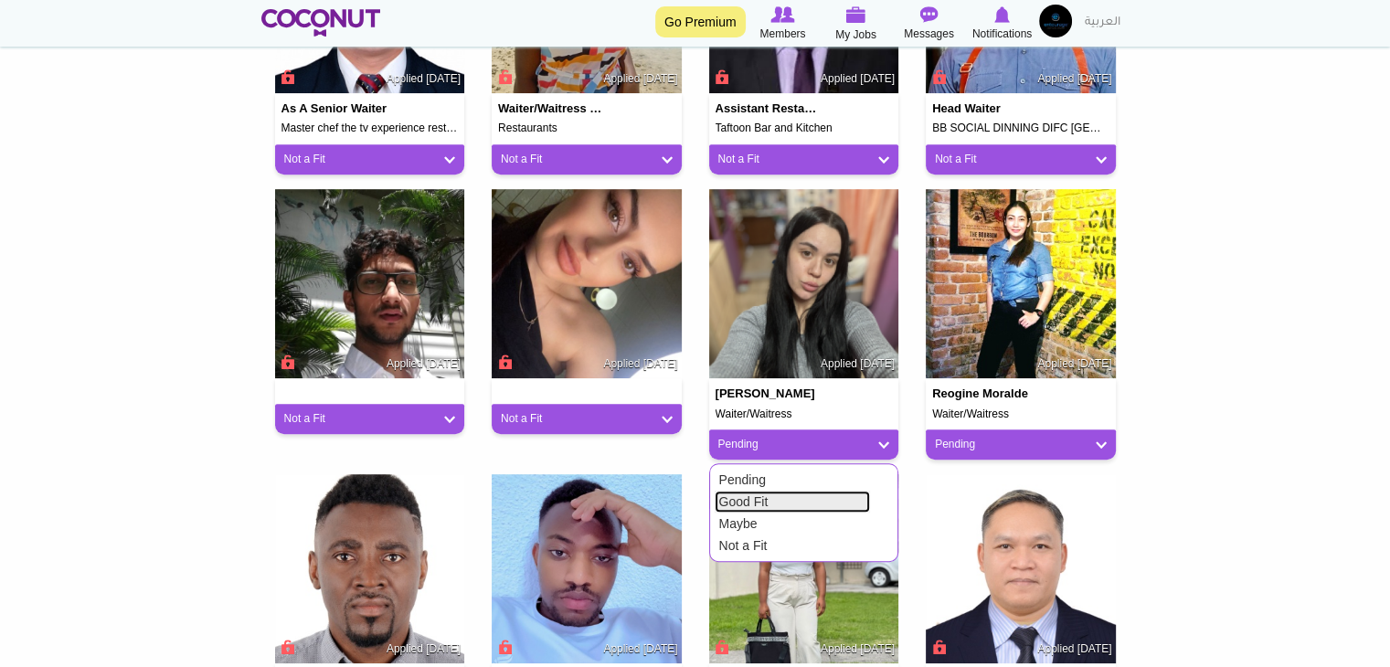
click at [751, 502] on link "Good Fit" at bounding box center [792, 502] width 155 height 22
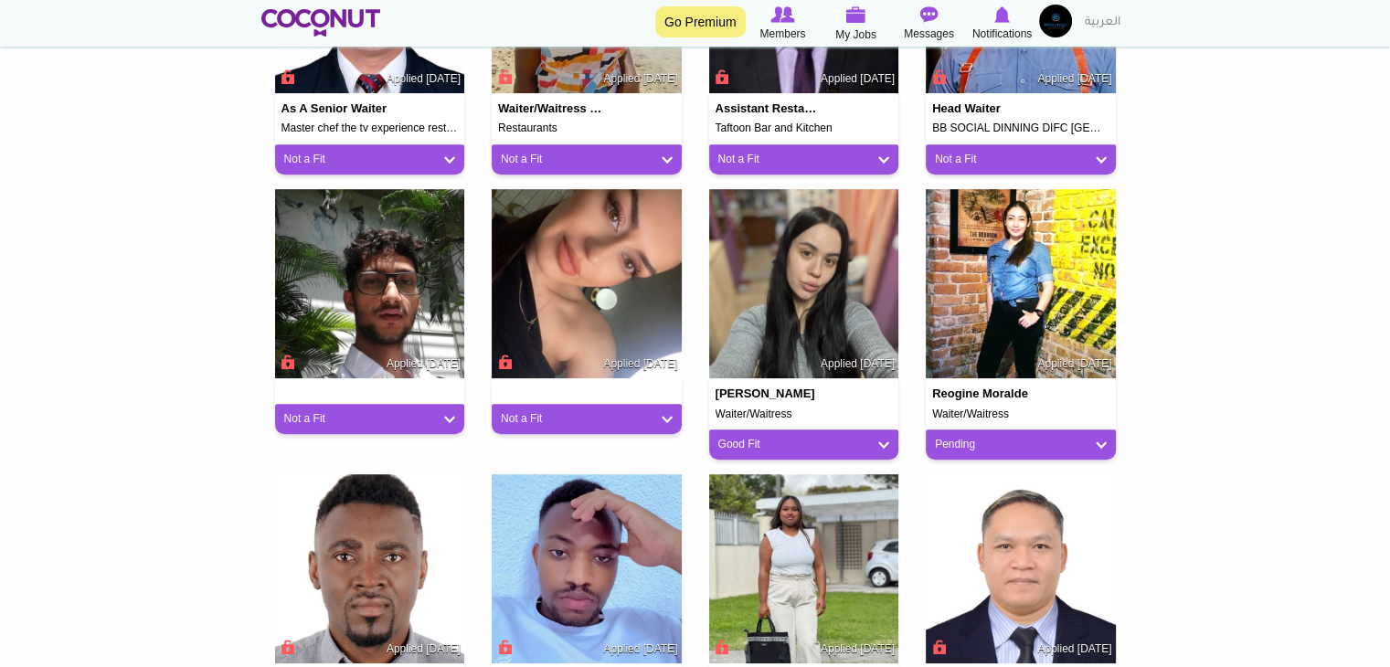
drag, startPoint x: 824, startPoint y: 301, endPoint x: 1115, endPoint y: 356, distance: 296.7
click at [1145, 336] on body "Toggle navigation Go Premium Members My Jobs Post a Job Messages Notifications …" at bounding box center [695, 270] width 1390 height 2368
click at [1059, 440] on link "Pending" at bounding box center [1021, 445] width 172 height 16
click at [1007, 541] on link "Not a Fit" at bounding box center [1009, 546] width 155 height 22
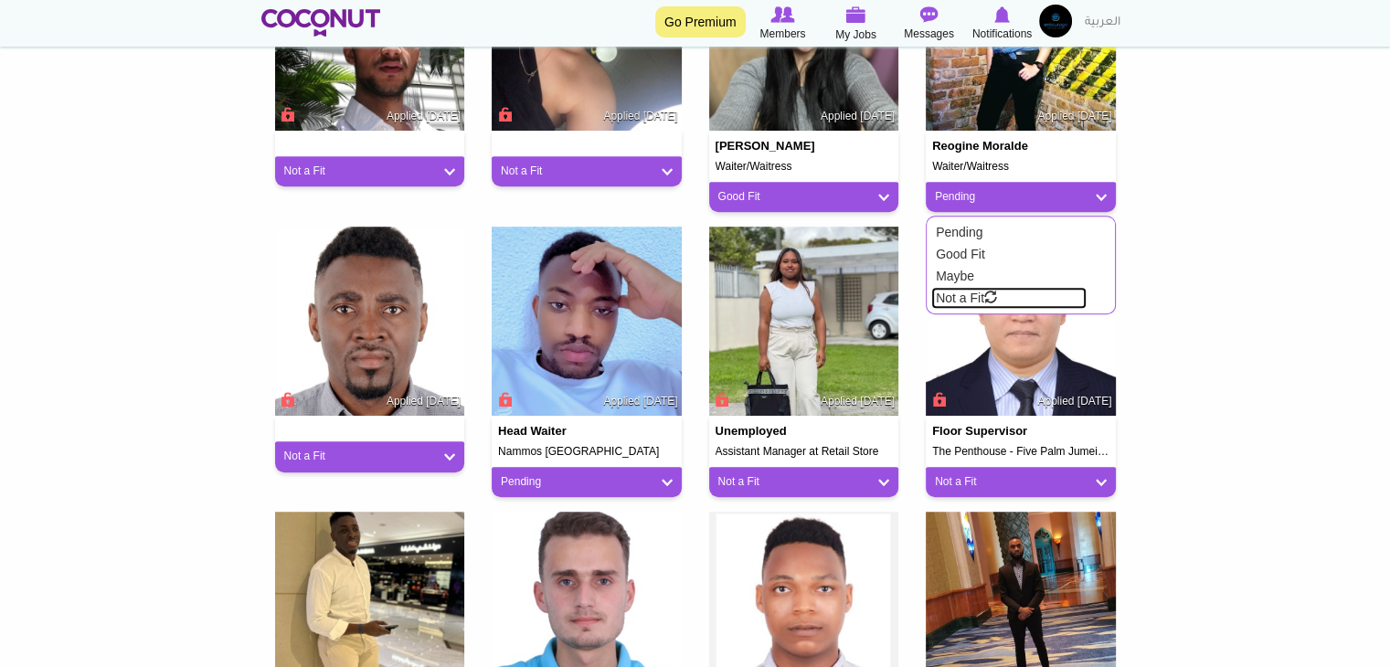
scroll to position [1188, 0]
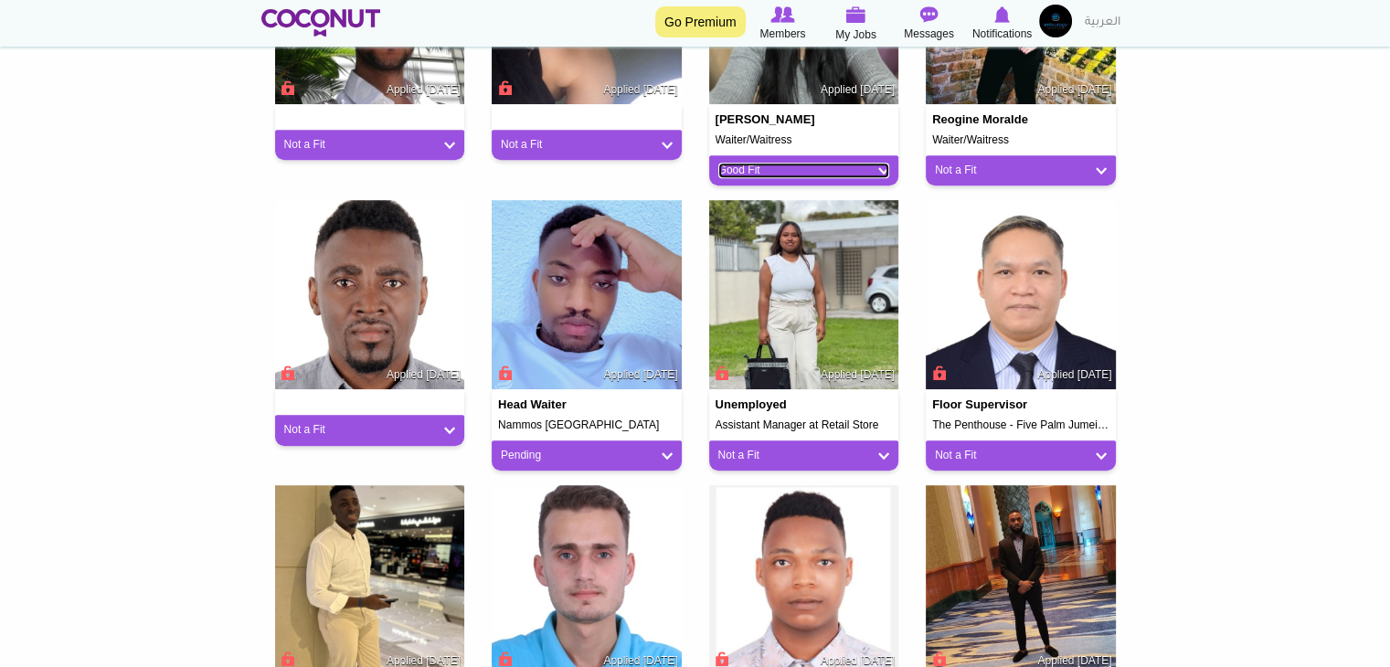
click at [868, 165] on link "Good Fit" at bounding box center [805, 171] width 172 height 16
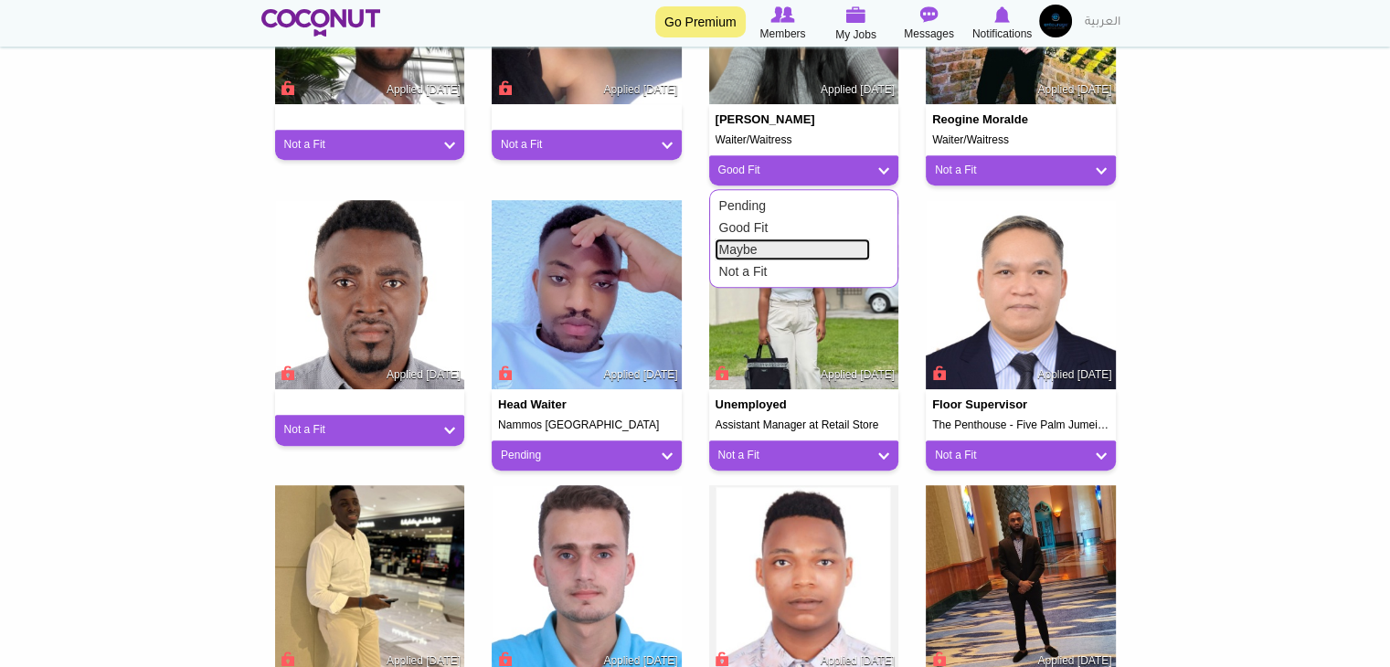
click at [803, 246] on link "Maybe" at bounding box center [792, 250] width 155 height 22
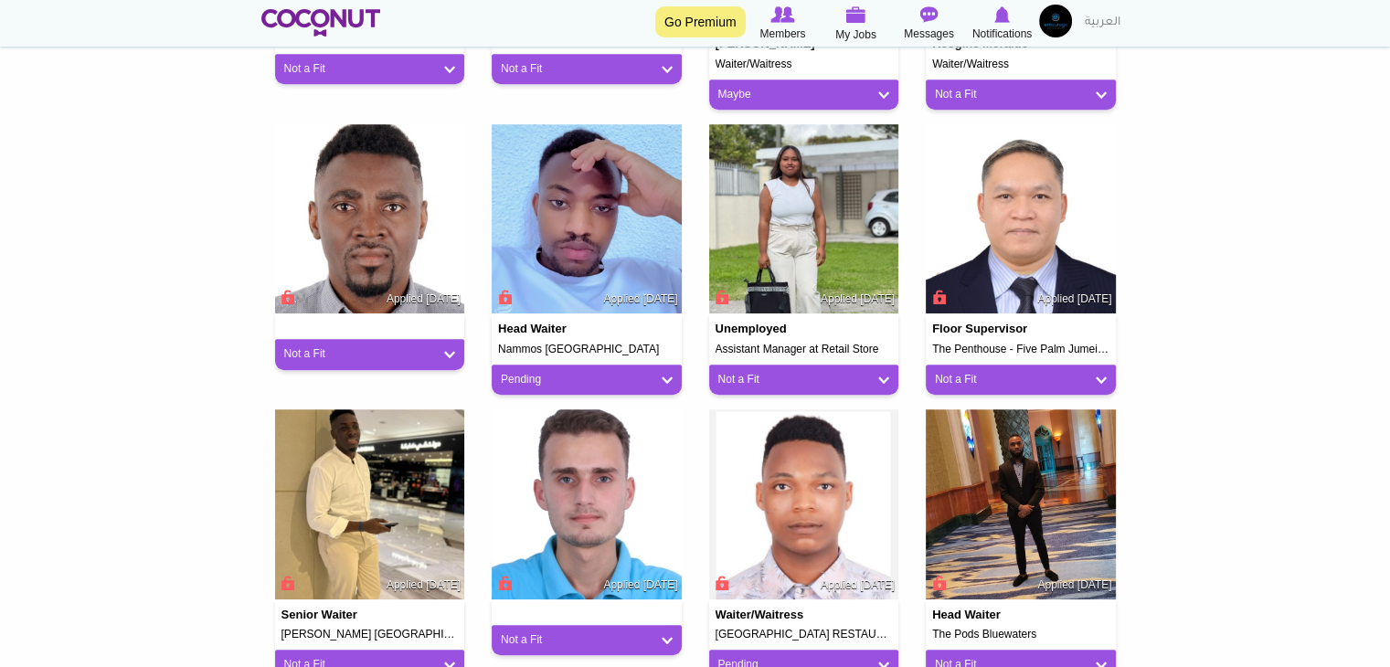
scroll to position [1371, 0]
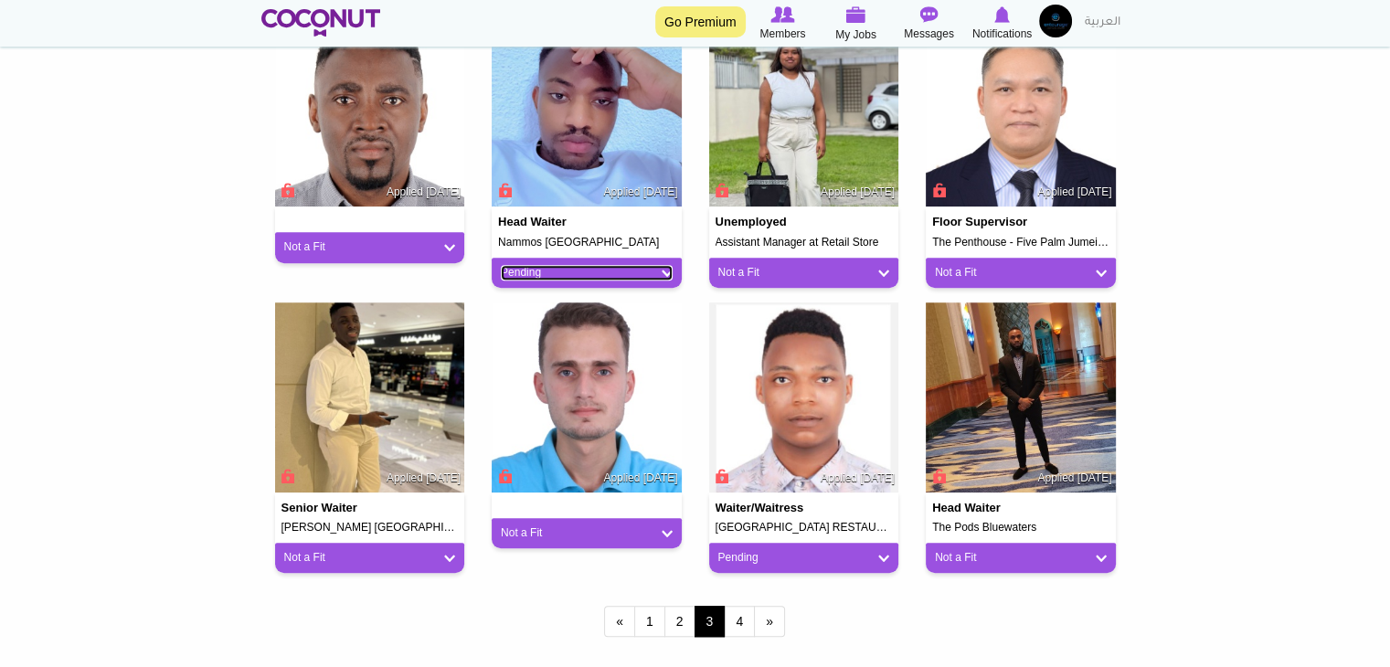
click at [530, 271] on link "Pending" at bounding box center [587, 273] width 172 height 16
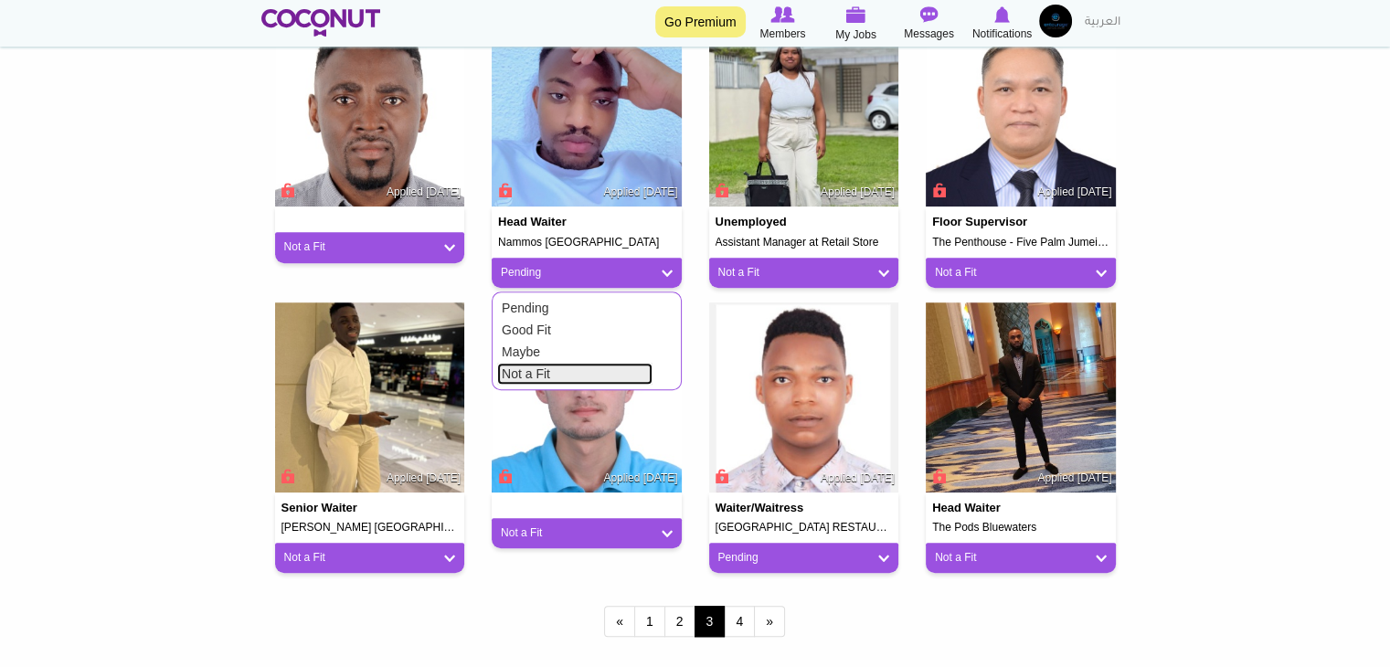
click at [539, 368] on link "Not a Fit" at bounding box center [574, 374] width 155 height 22
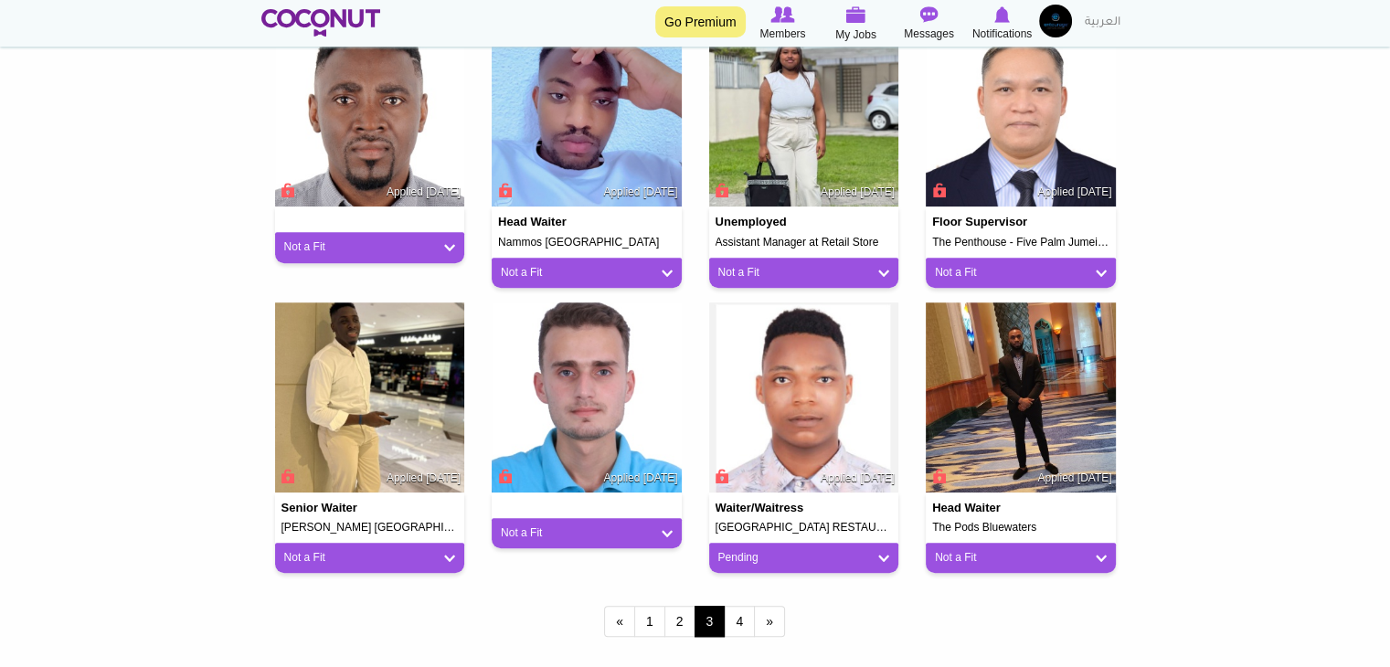
click at [797, 572] on div "Pending" at bounding box center [804, 558] width 190 height 30
click at [800, 567] on div "Pending" at bounding box center [804, 558] width 190 height 30
click at [735, 559] on link "Pending" at bounding box center [805, 558] width 172 height 16
click at [780, 659] on link "Not a Fit" at bounding box center [792, 659] width 155 height 22
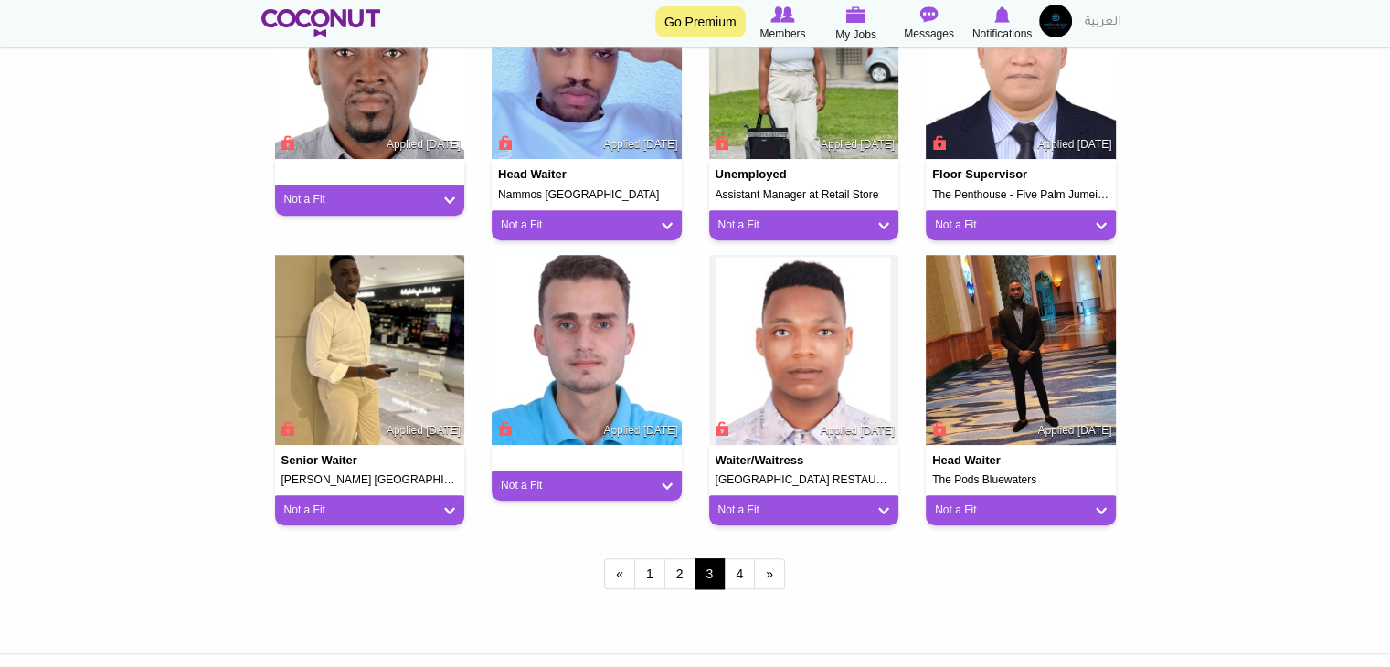
scroll to position [1463, 0]
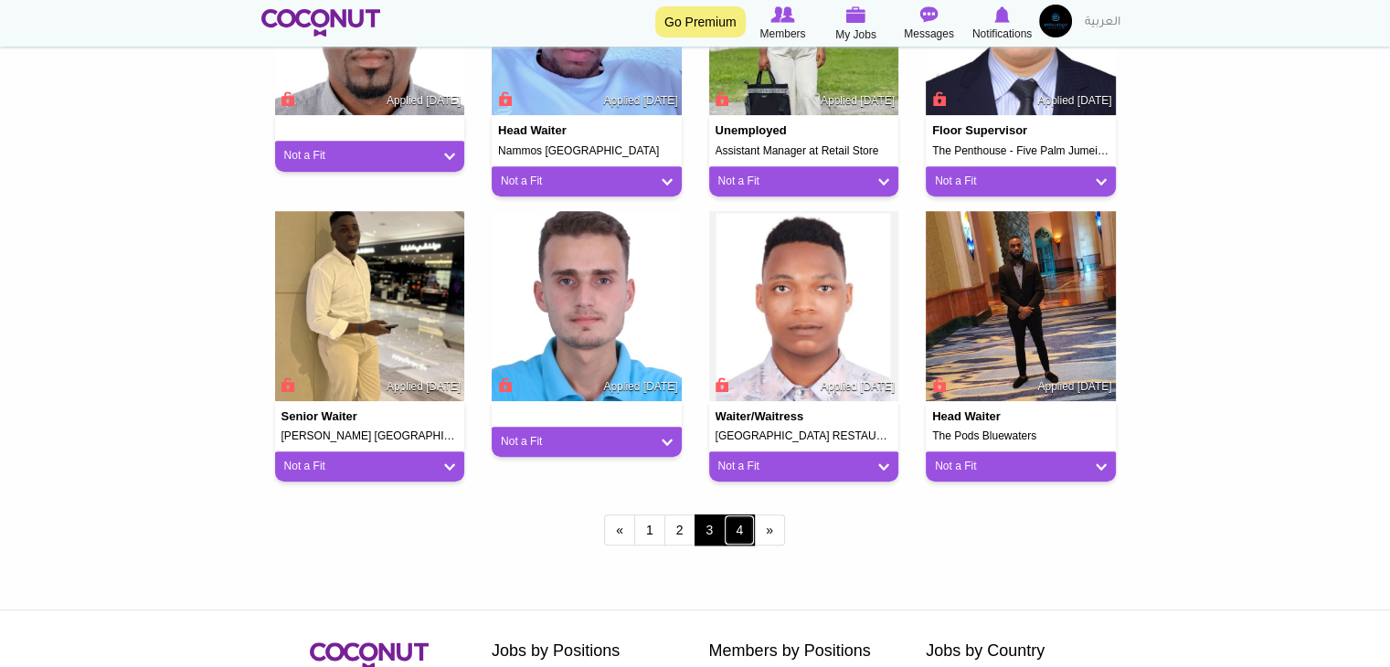
click at [730, 530] on link "4" at bounding box center [739, 530] width 31 height 31
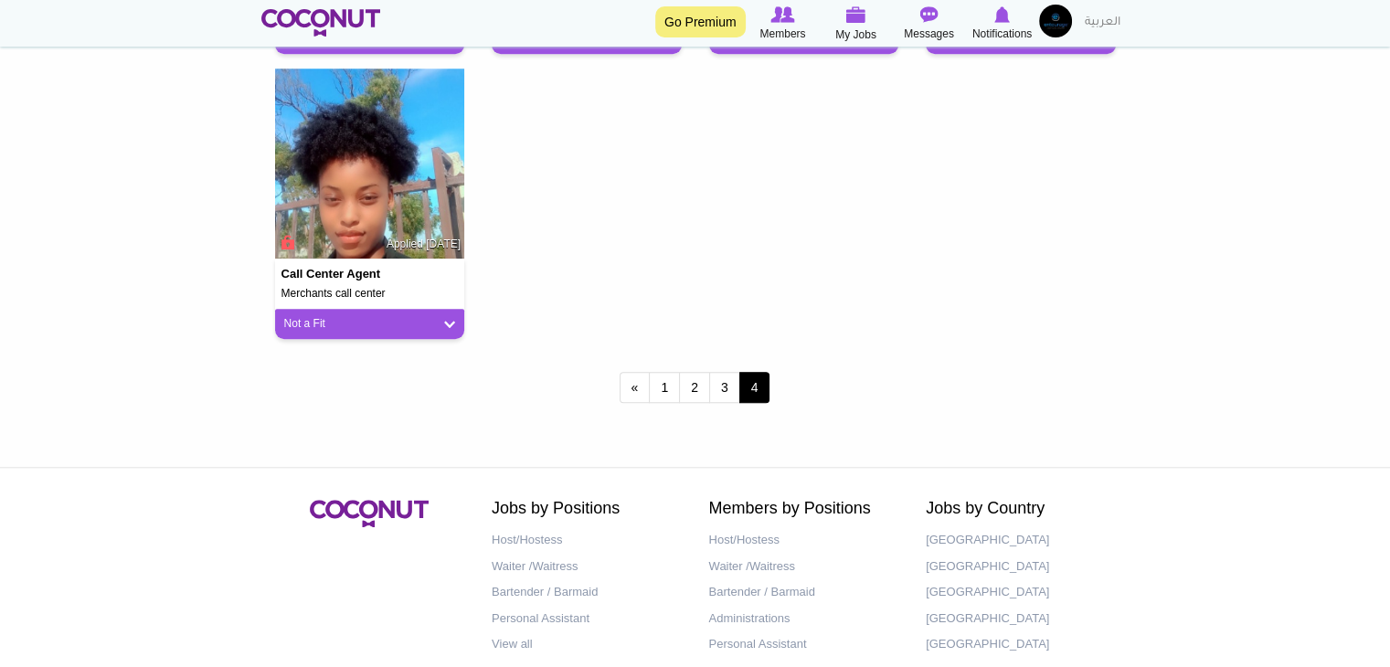
scroll to position [1646, 0]
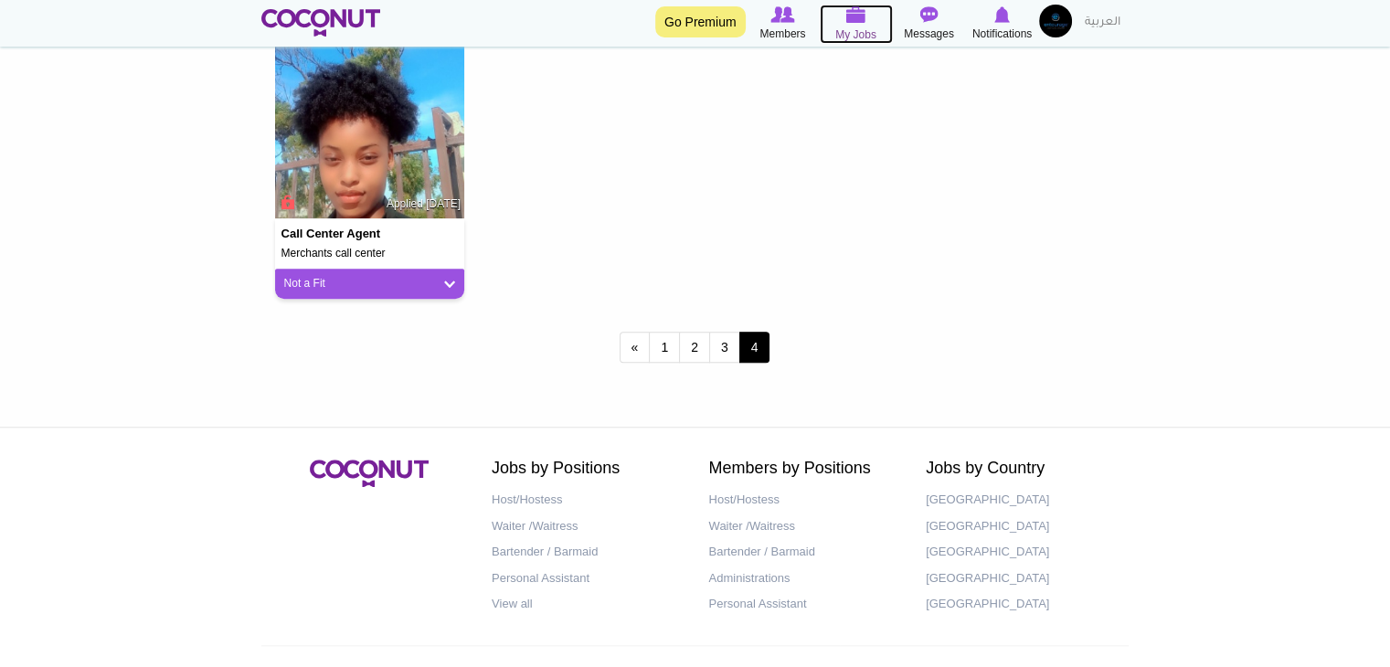
click at [859, 24] on icon at bounding box center [856, 15] width 73 height 21
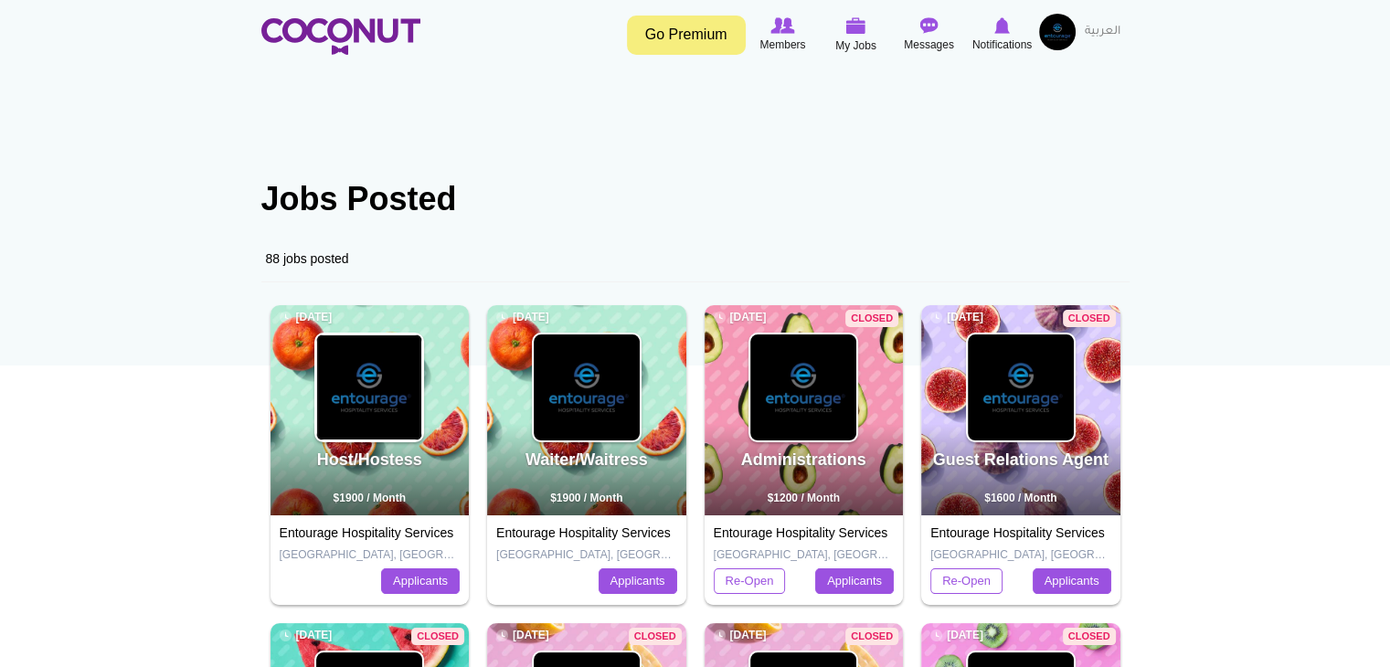
click at [355, 367] on img at bounding box center [369, 388] width 106 height 106
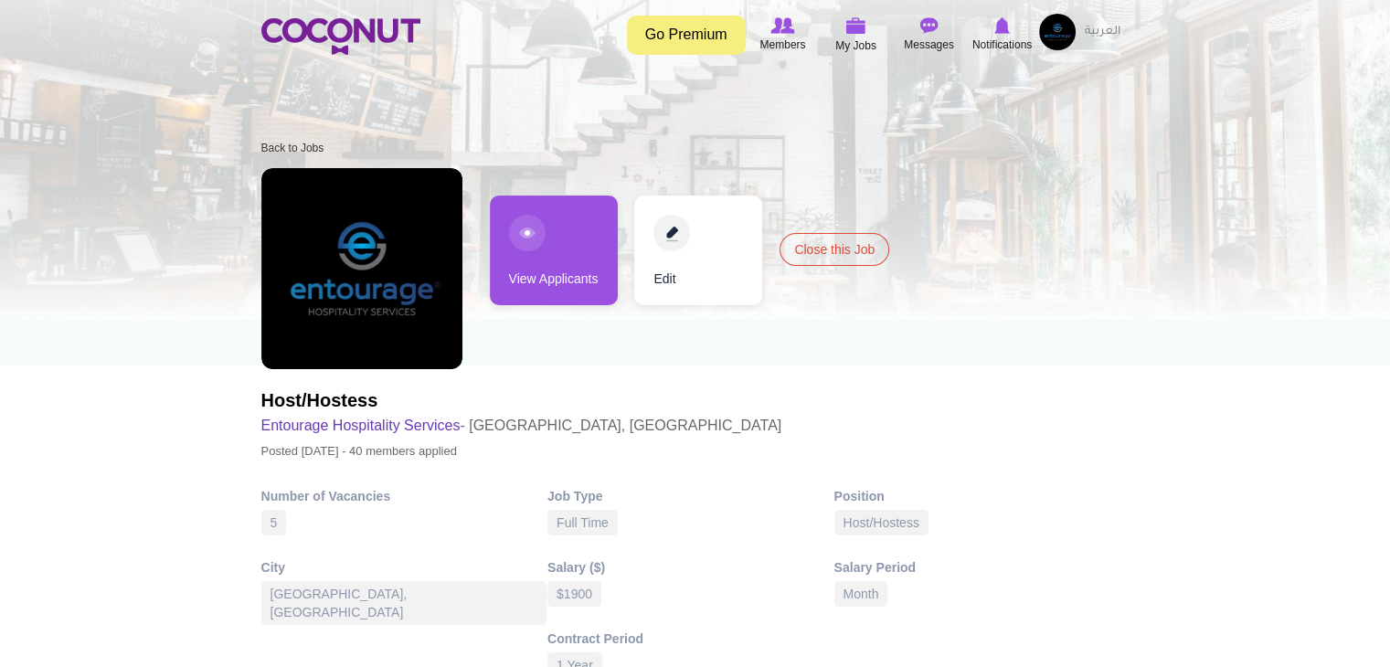
click at [578, 233] on link "View Applicants" at bounding box center [554, 251] width 128 height 110
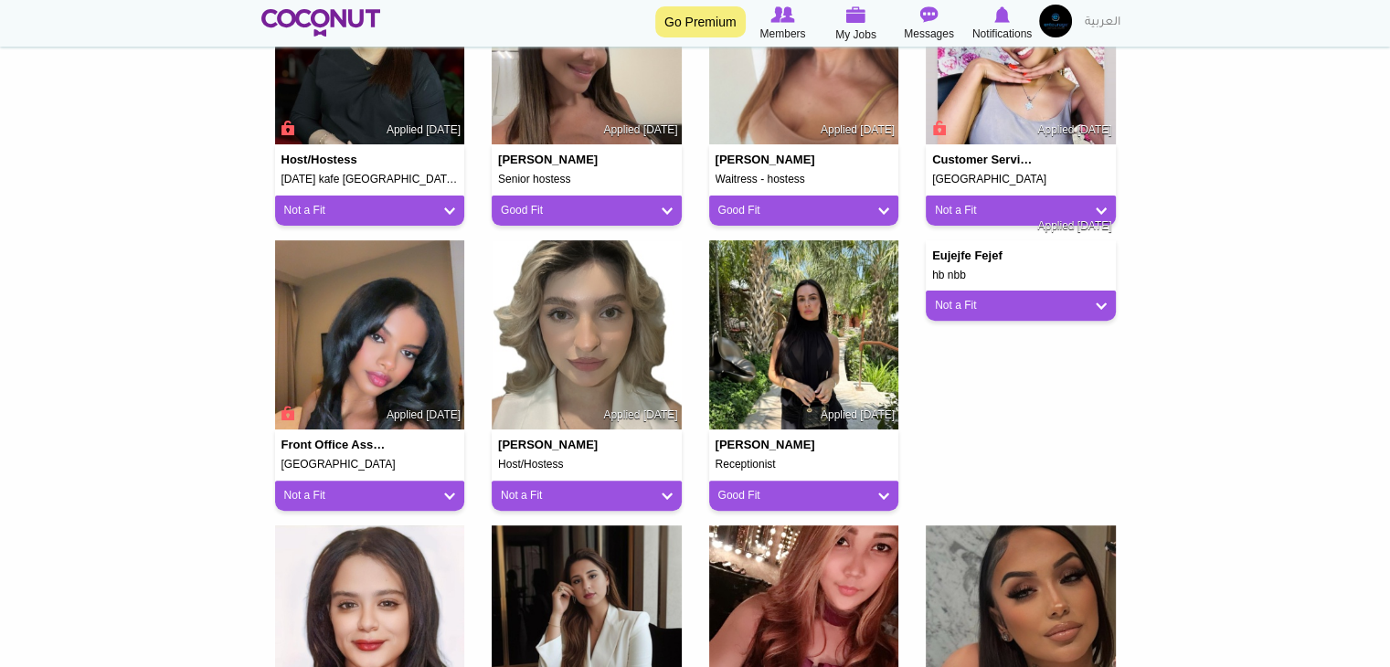
scroll to position [640, 0]
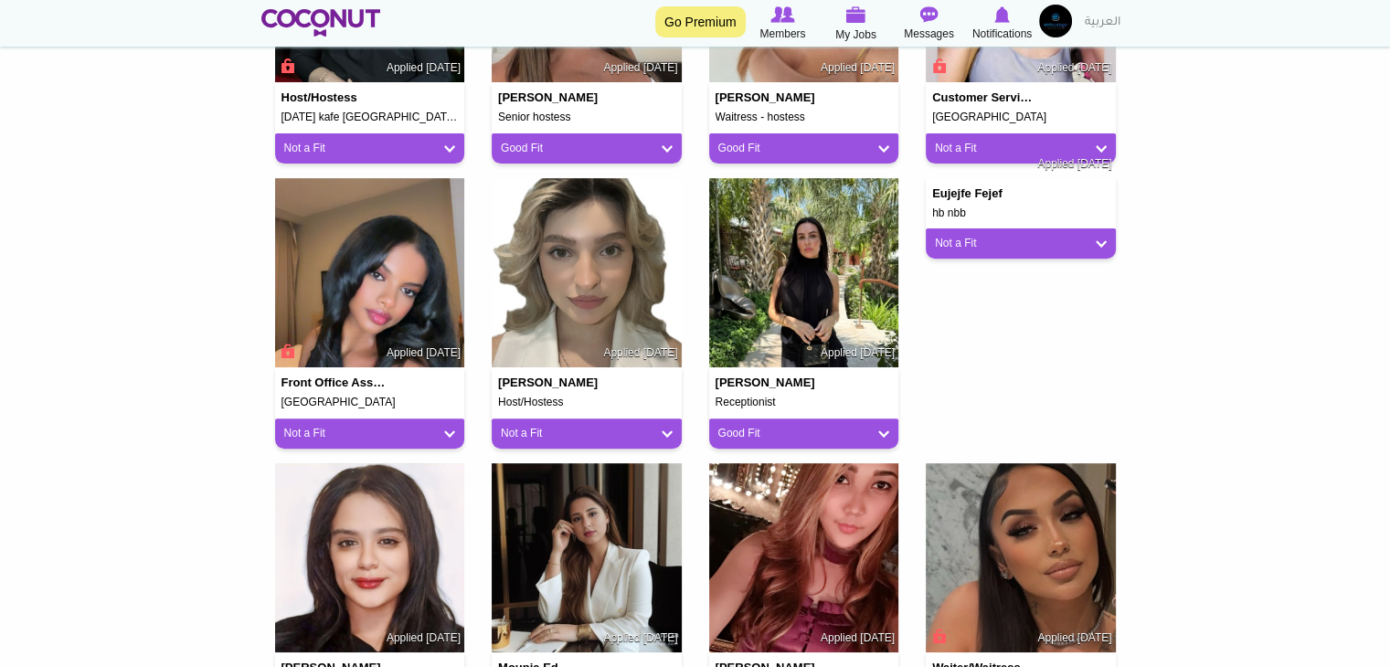
drag, startPoint x: 995, startPoint y: 206, endPoint x: 929, endPoint y: 208, distance: 65.8
click at [929, 208] on div "eujejfe fejef hb nbb Applied [DATE]" at bounding box center [1021, 198] width 190 height 41
click at [945, 191] on h4 "eujejfe fejef" at bounding box center [985, 193] width 106 height 13
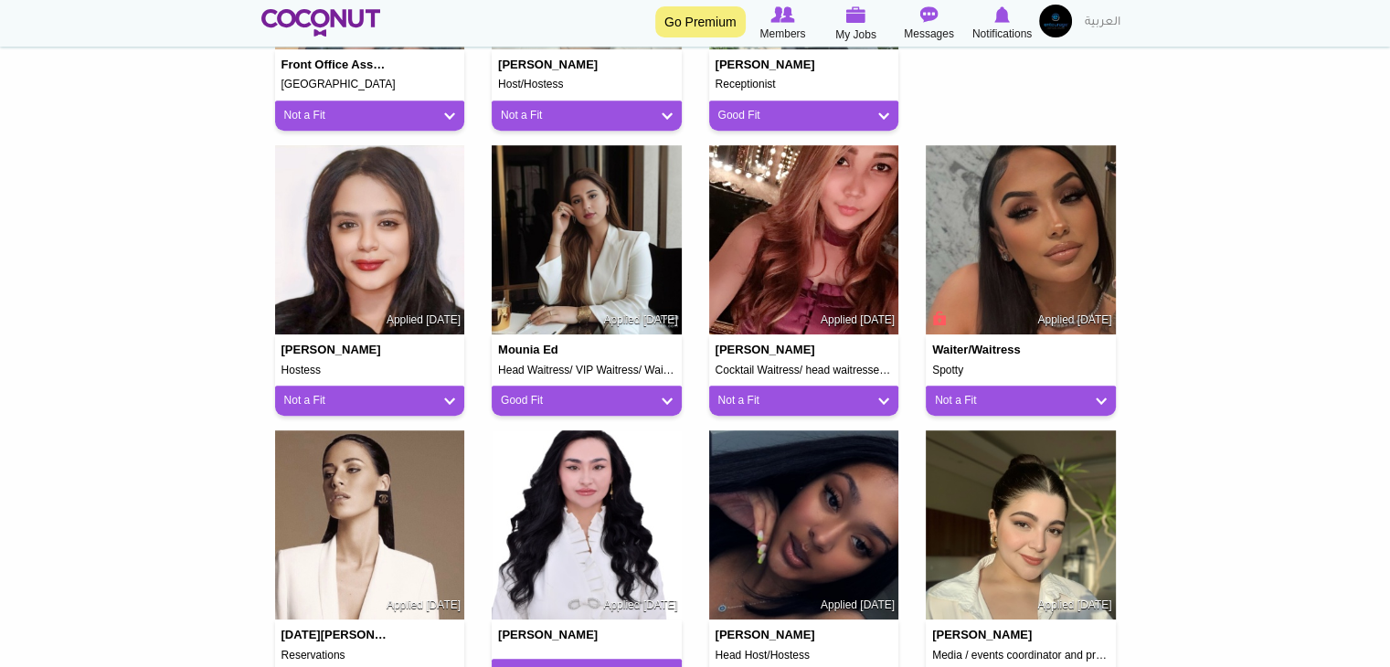
scroll to position [1006, 0]
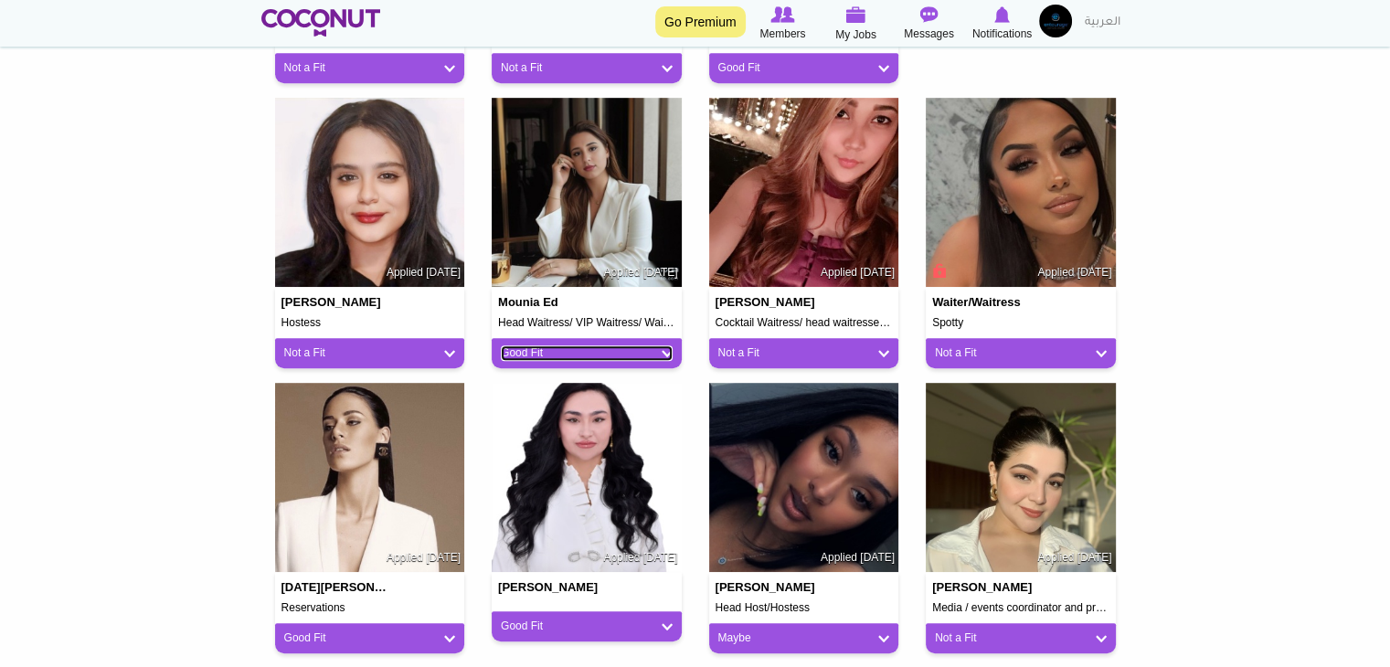
click at [636, 357] on link "Good Fit" at bounding box center [587, 354] width 172 height 16
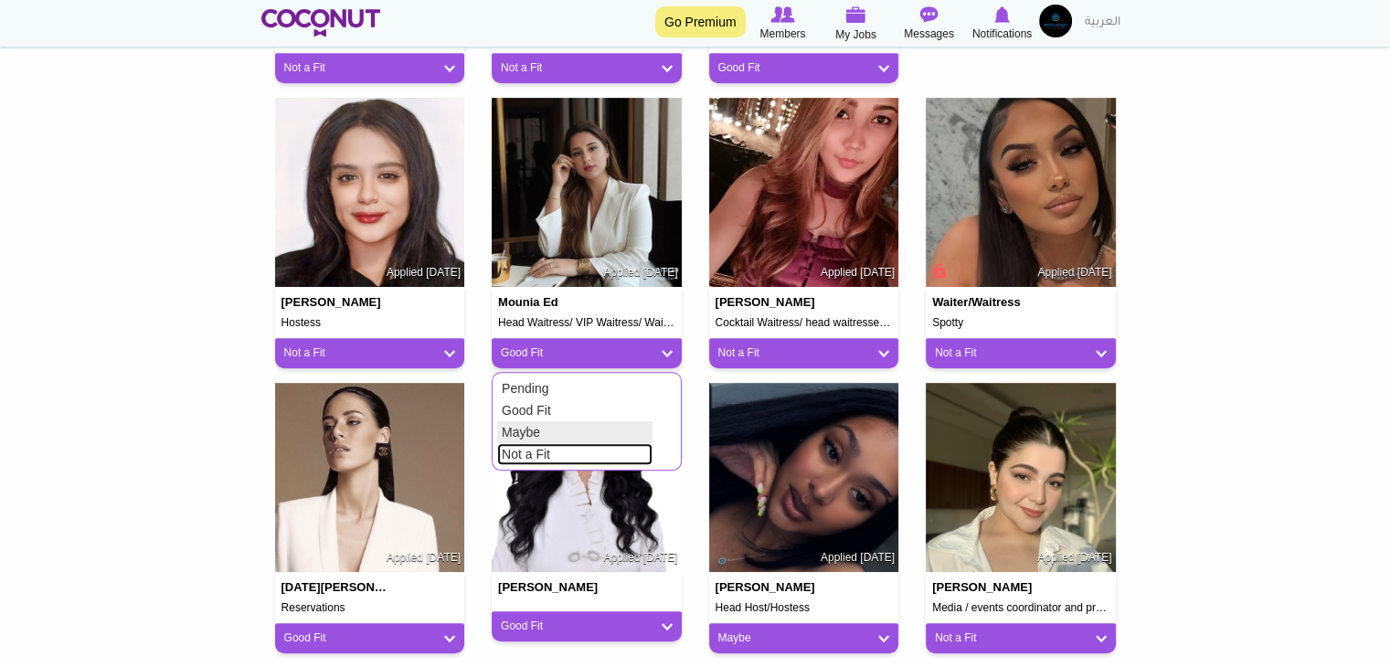
click at [589, 444] on link "Not a Fit" at bounding box center [574, 454] width 155 height 22
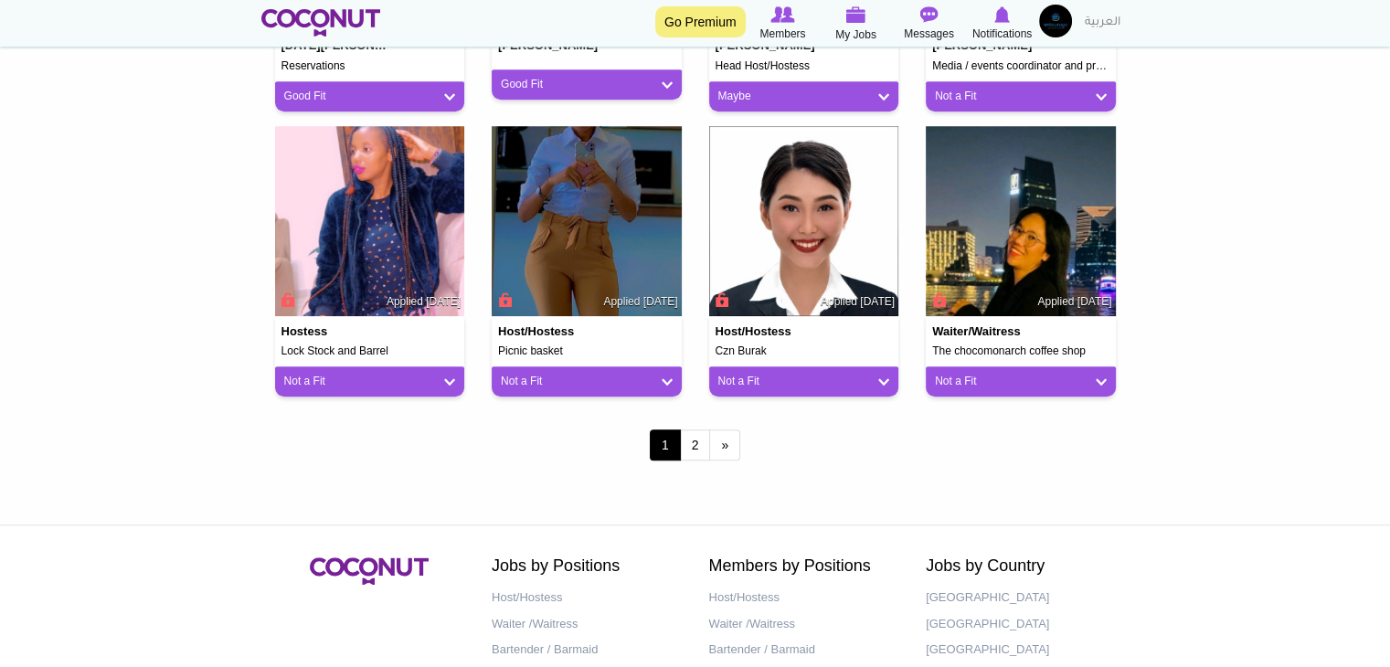
scroll to position [1554, 0]
